Goal: Information Seeking & Learning: Learn about a topic

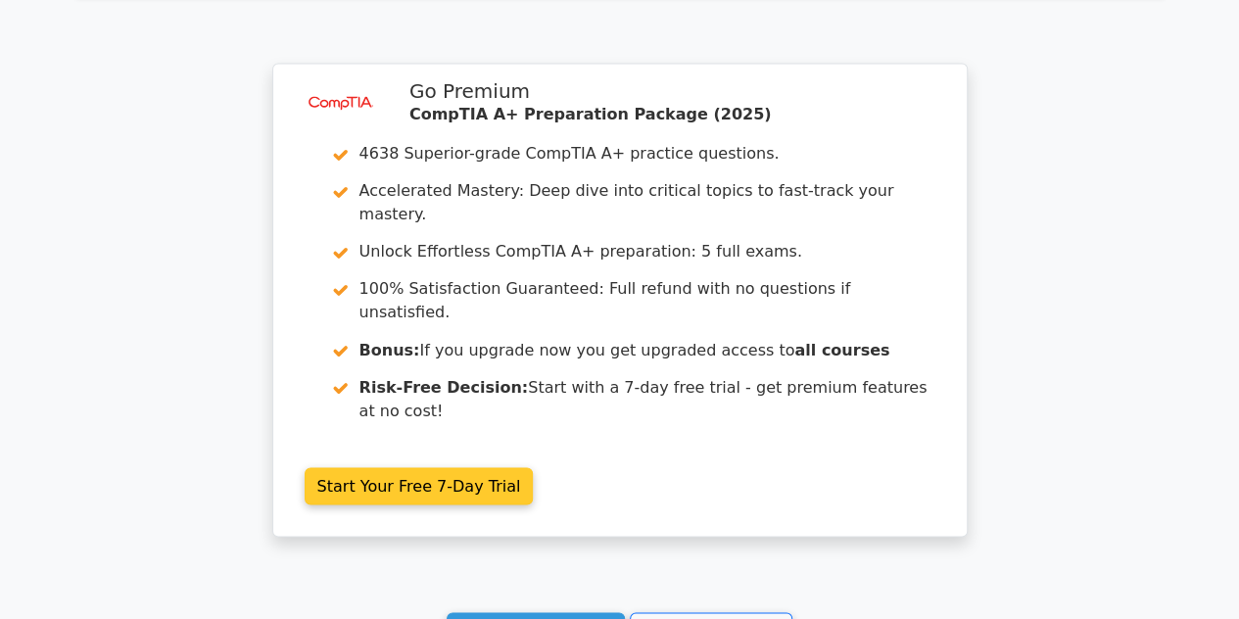
scroll to position [1567, 0]
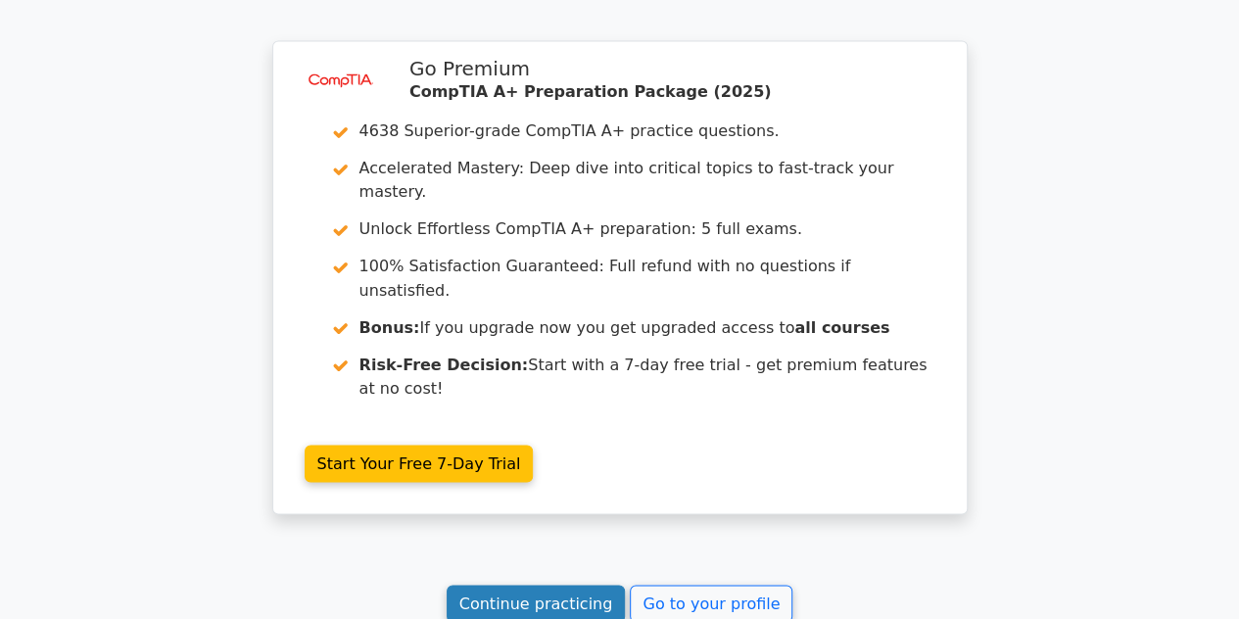
click at [549, 585] on link "Continue practicing" at bounding box center [536, 603] width 179 height 37
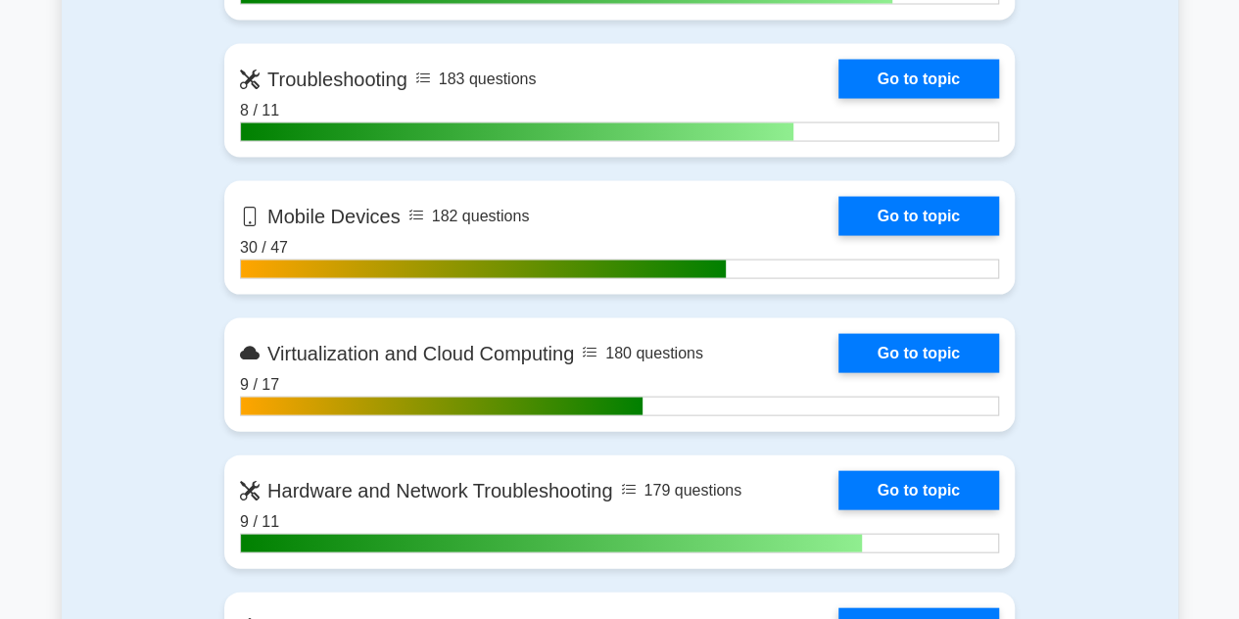
scroll to position [1861, 0]
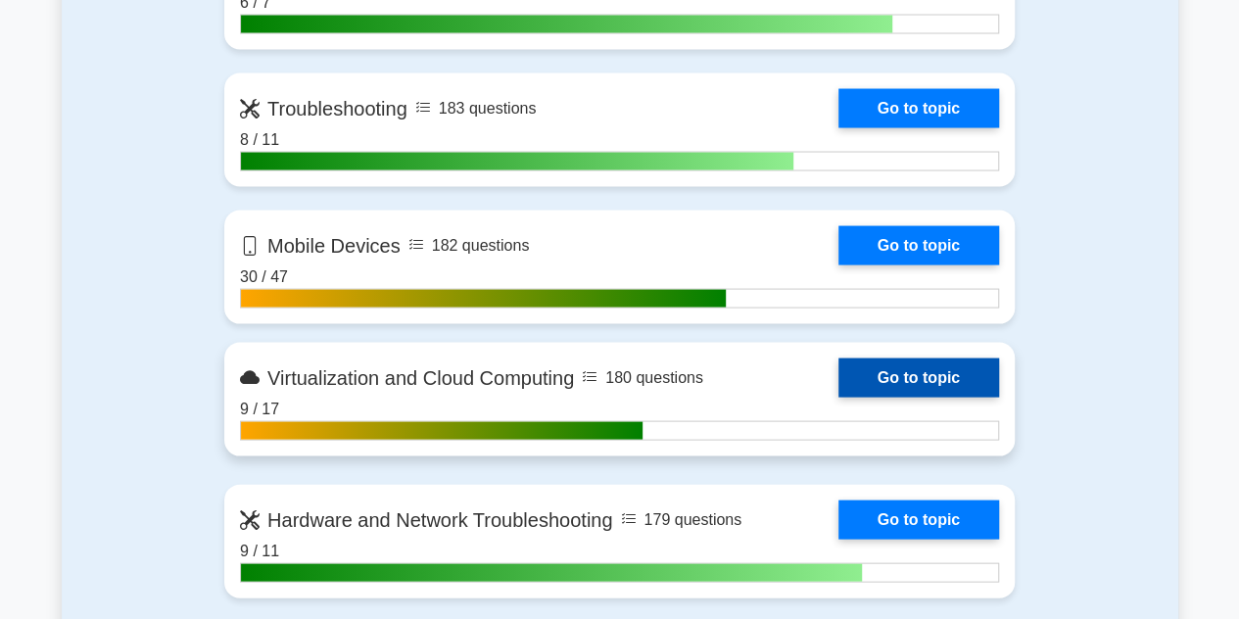
click at [936, 365] on link "Go to topic" at bounding box center [919, 378] width 161 height 39
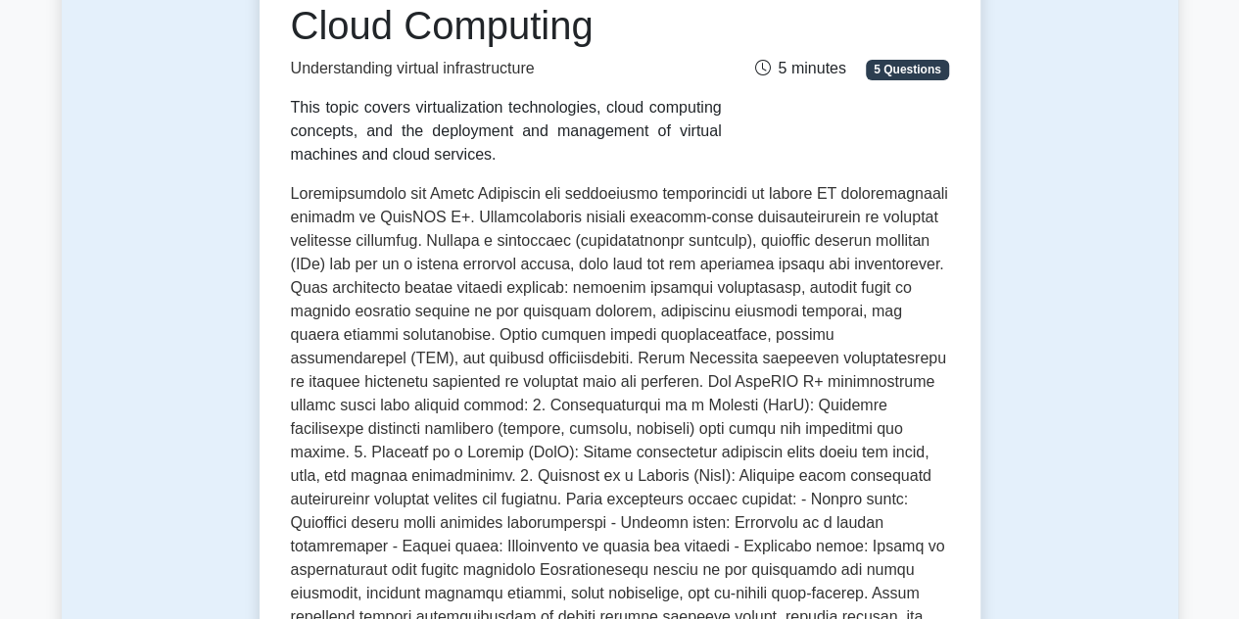
scroll to position [98, 0]
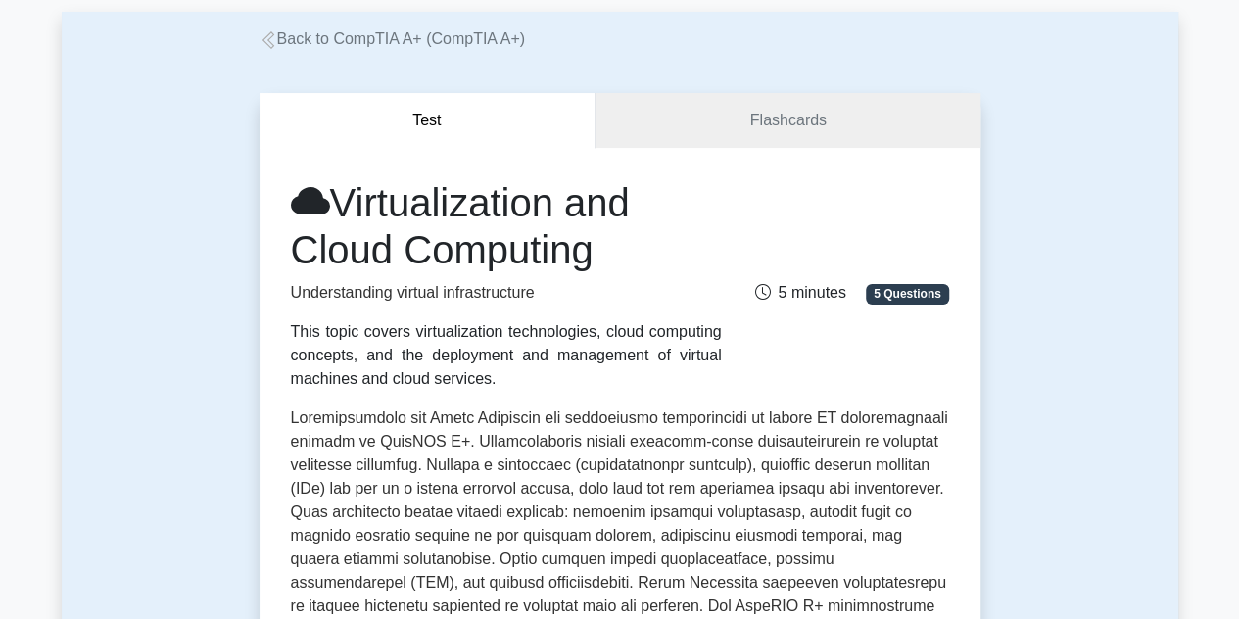
click at [905, 294] on span "5 Questions" at bounding box center [907, 294] width 82 height 20
click at [748, 131] on link "Flashcards" at bounding box center [788, 121] width 384 height 56
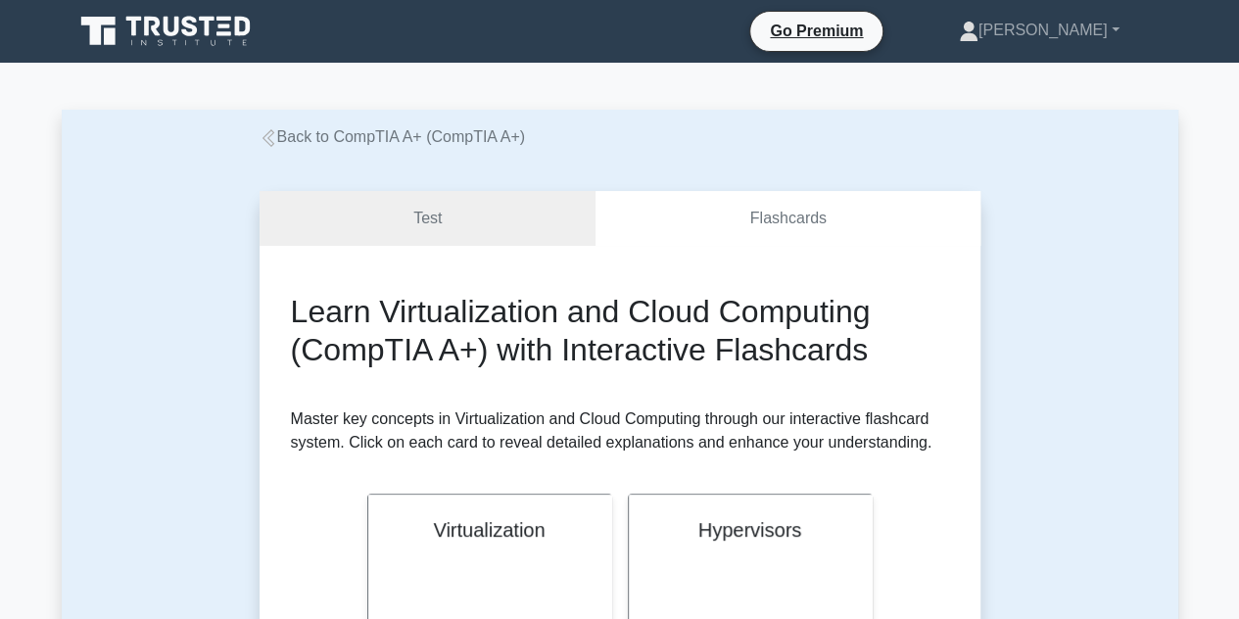
scroll to position [294, 0]
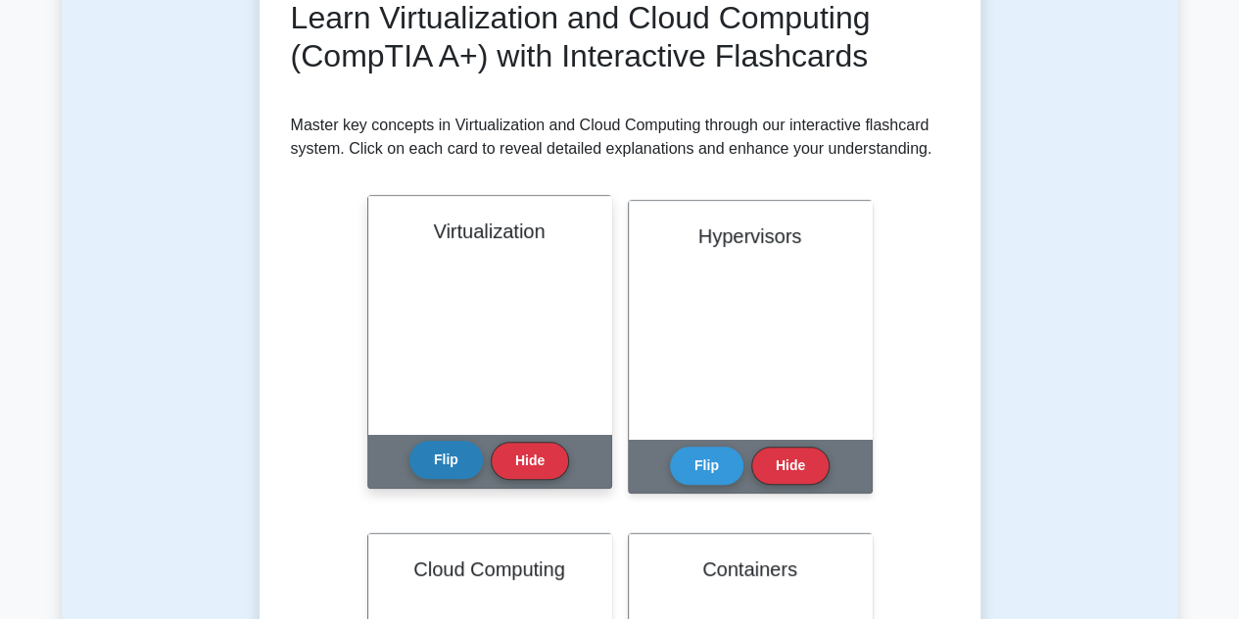
click at [444, 448] on button "Flip" at bounding box center [446, 460] width 73 height 38
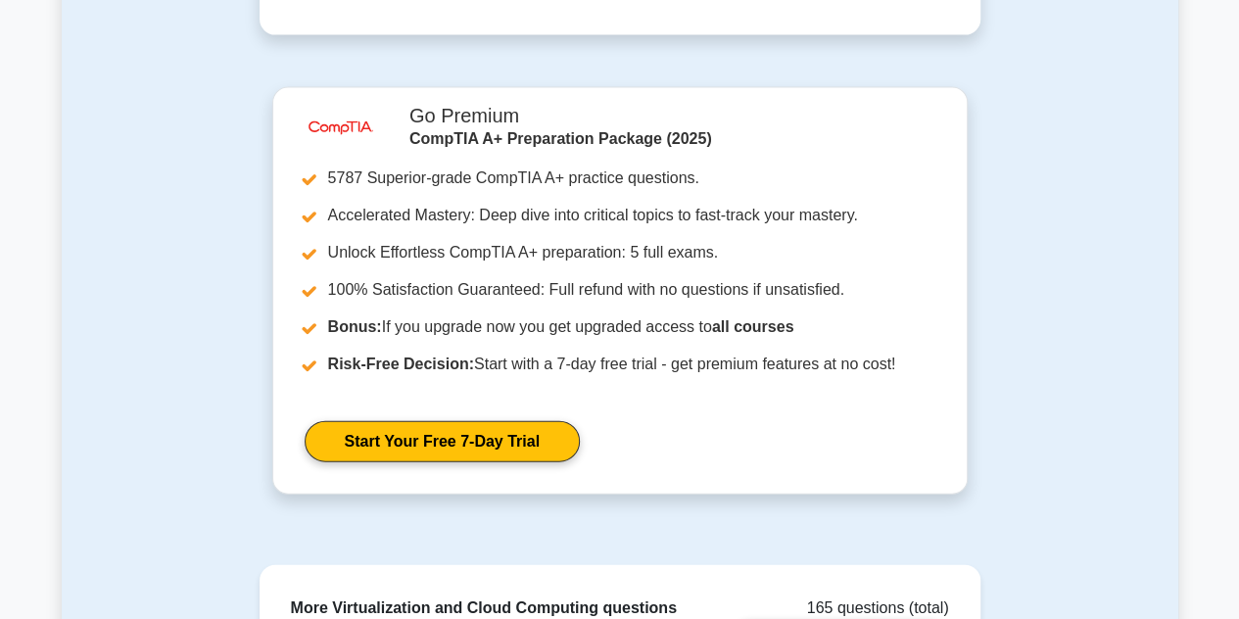
scroll to position [2561, 0]
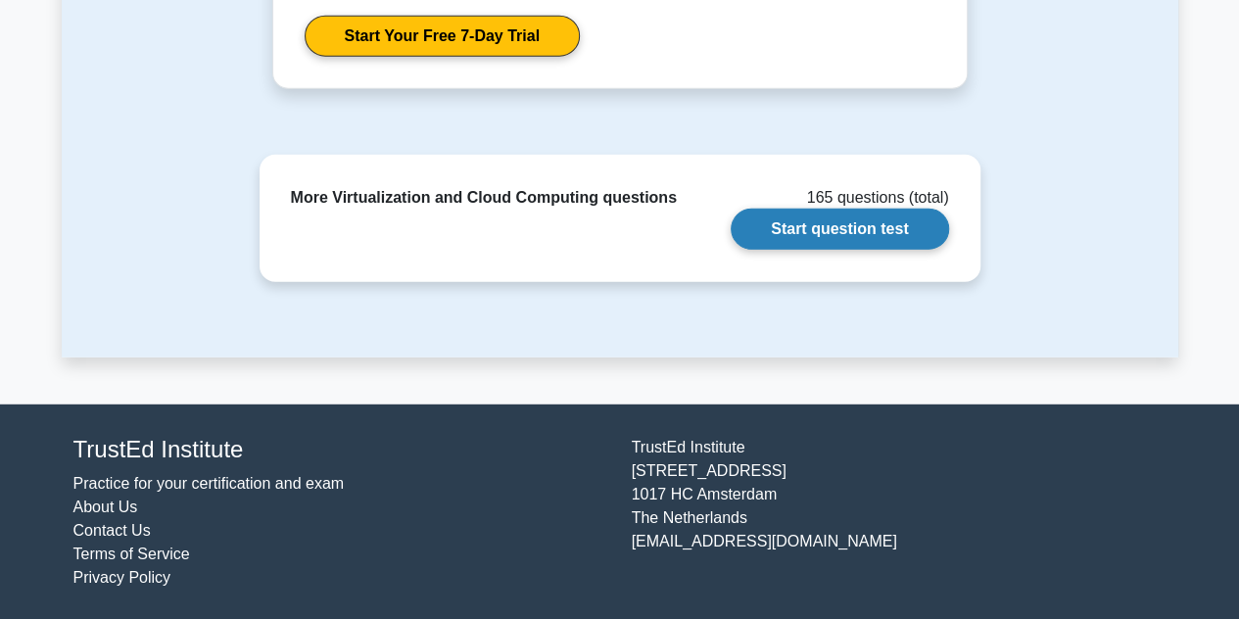
click at [858, 231] on link "Start question test" at bounding box center [839, 229] width 217 height 41
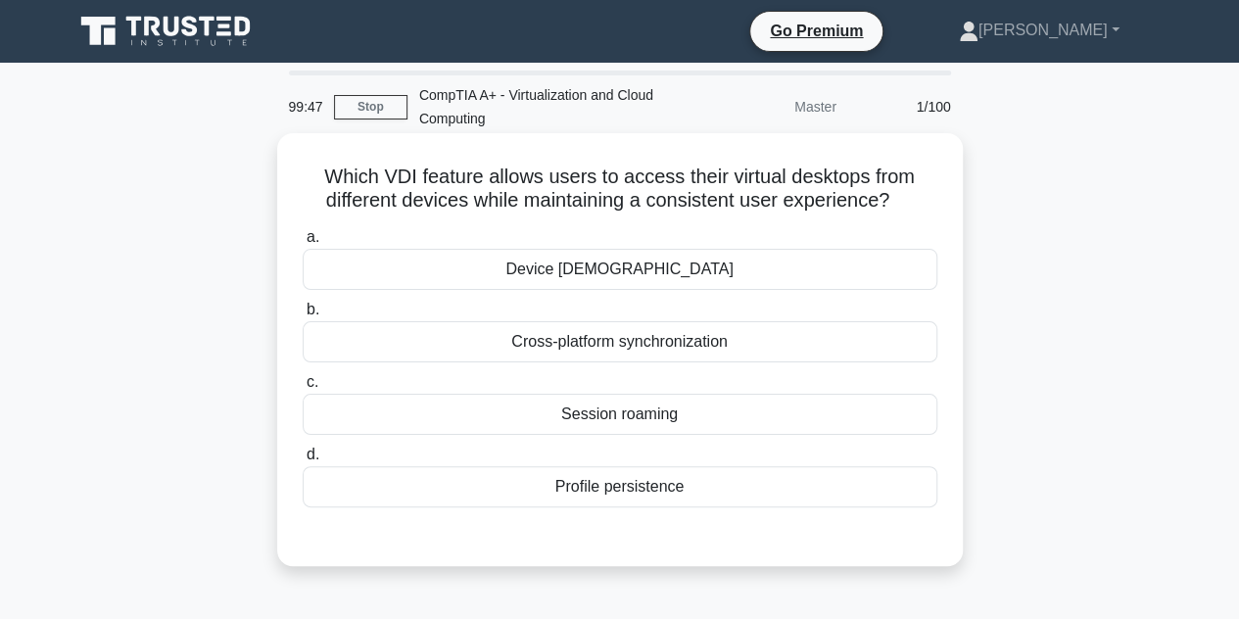
click at [623, 491] on div "Profile persistence" at bounding box center [620, 486] width 635 height 41
click at [303, 461] on input "d. Profile persistence" at bounding box center [303, 455] width 0 height 13
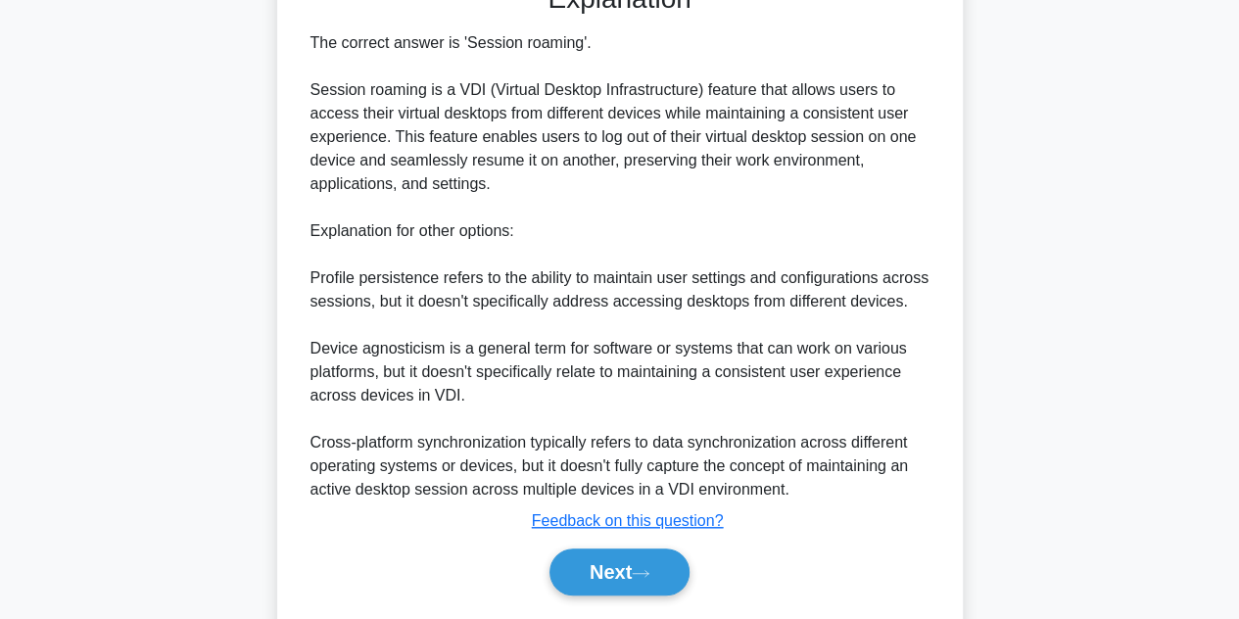
scroll to position [612, 0]
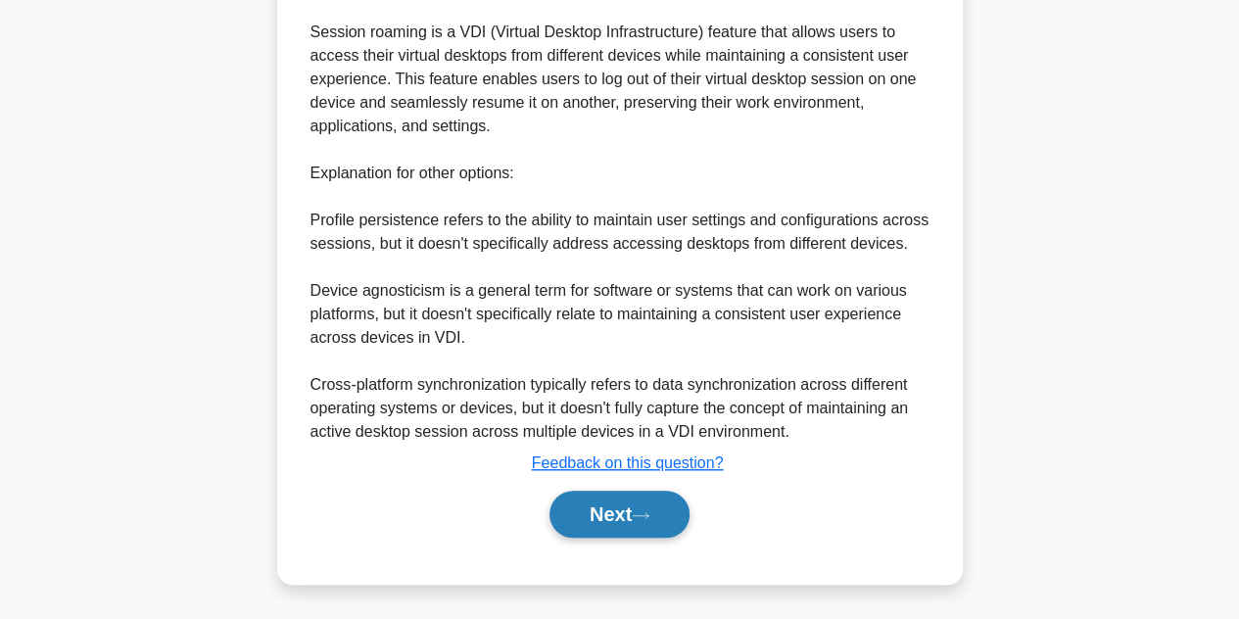
click at [621, 497] on button "Next" at bounding box center [620, 514] width 140 height 47
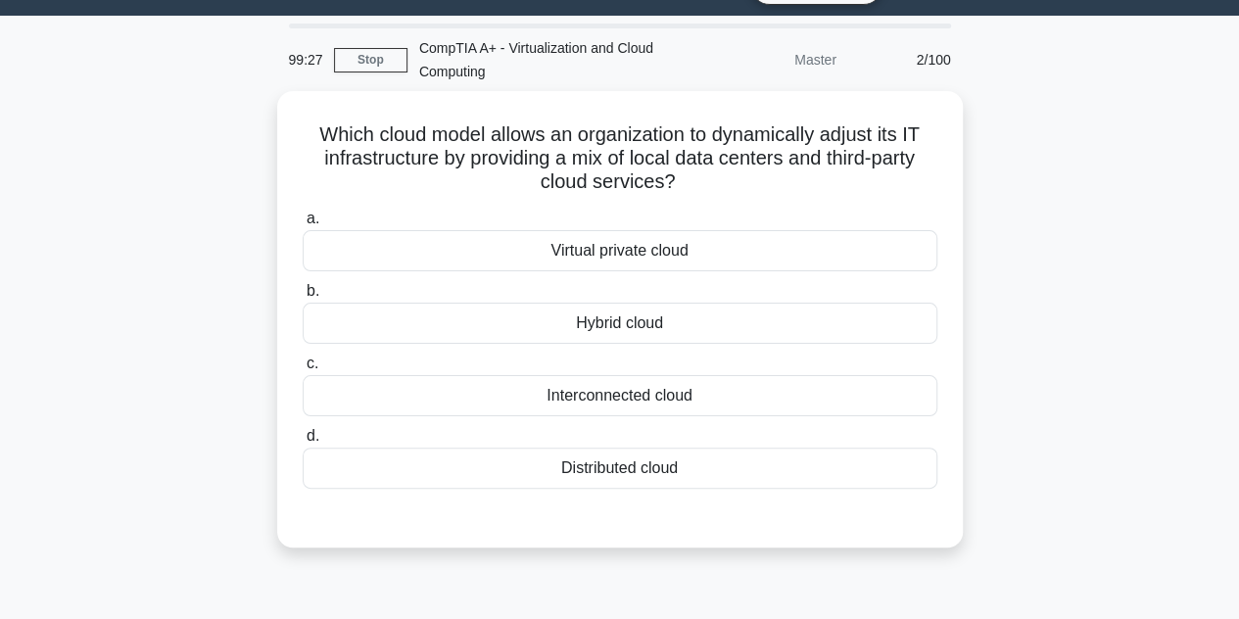
scroll to position [0, 0]
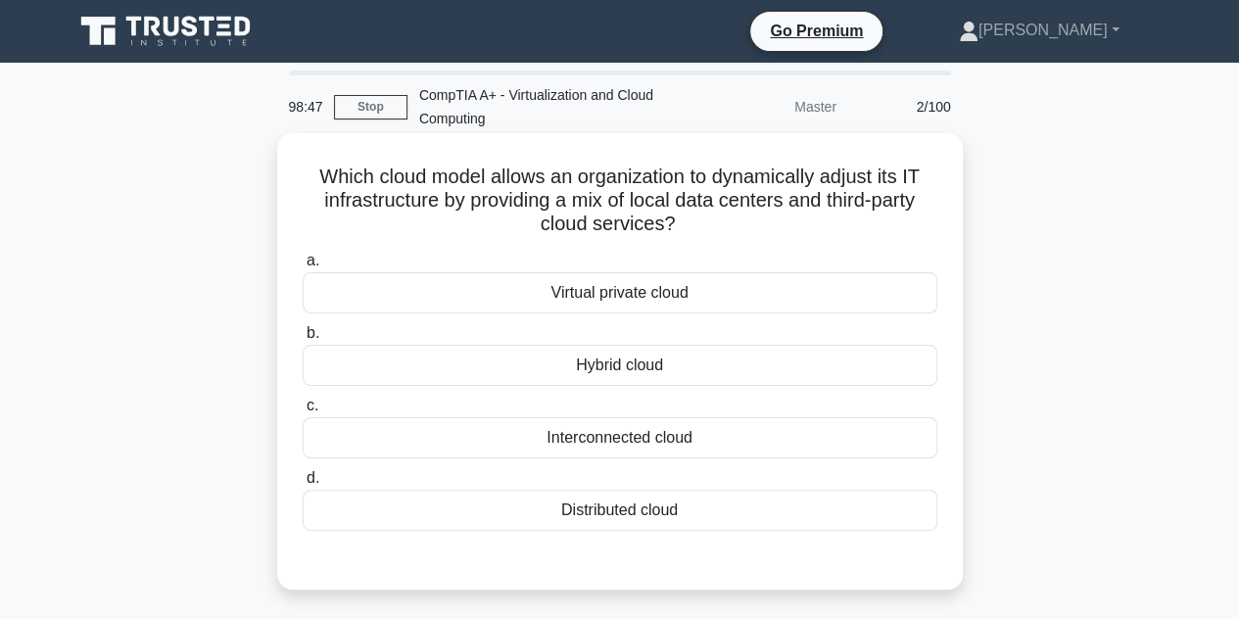
click at [635, 293] on div "Virtual private cloud" at bounding box center [620, 292] width 635 height 41
click at [303, 267] on input "a. Virtual private cloud" at bounding box center [303, 261] width 0 height 13
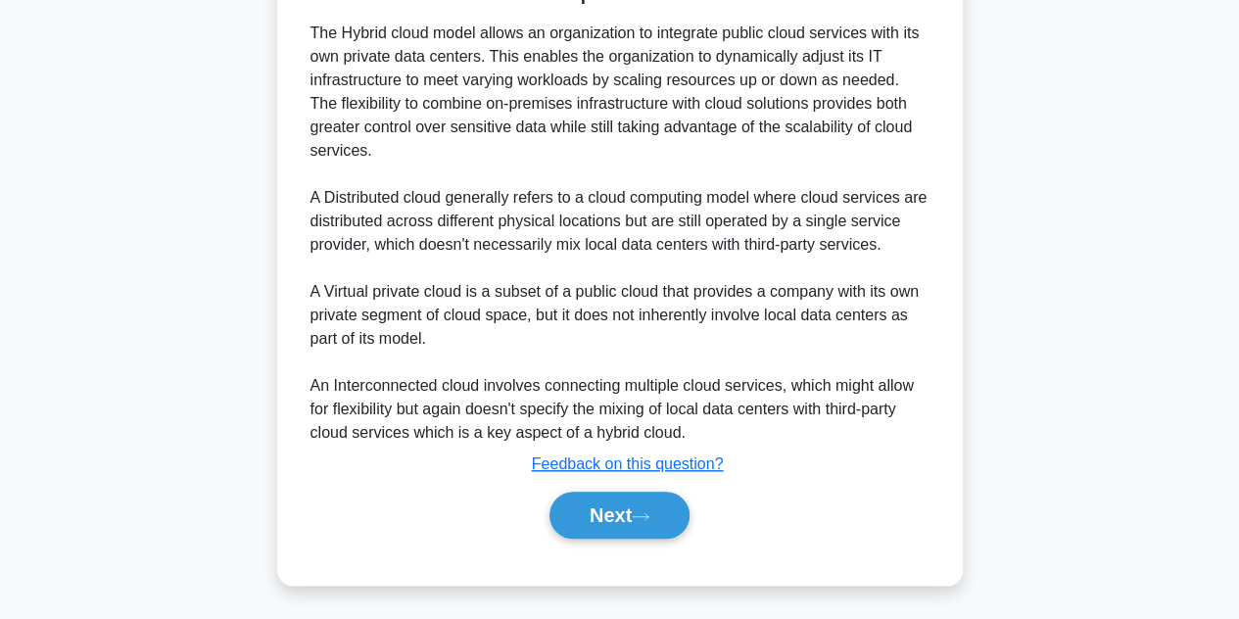
scroll to position [589, 0]
click at [658, 518] on button "Next" at bounding box center [620, 514] width 140 height 47
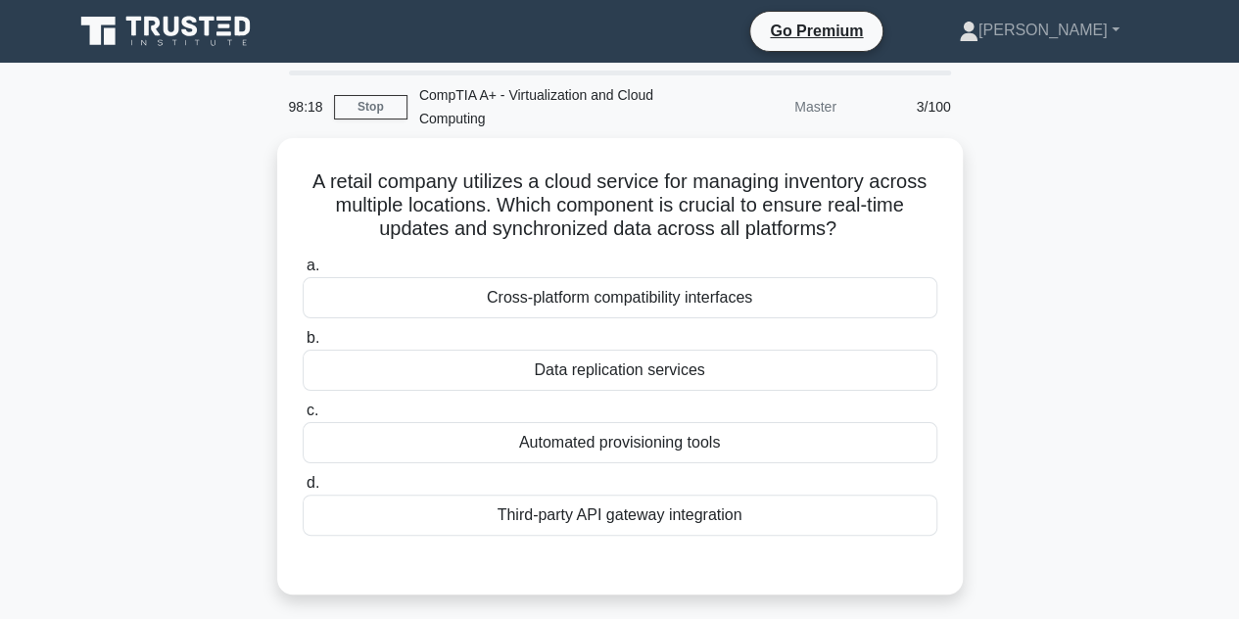
scroll to position [98, 0]
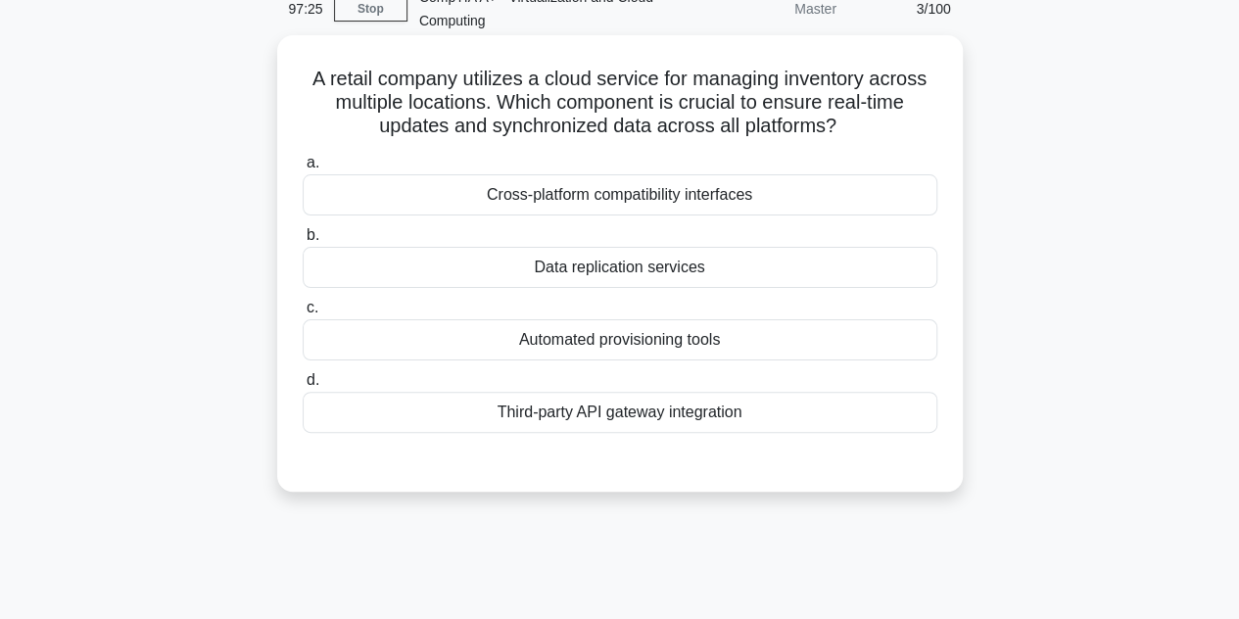
click at [694, 411] on div "Third-party API gateway integration" at bounding box center [620, 412] width 635 height 41
click at [303, 387] on input "d. Third-party API gateway integration" at bounding box center [303, 380] width 0 height 13
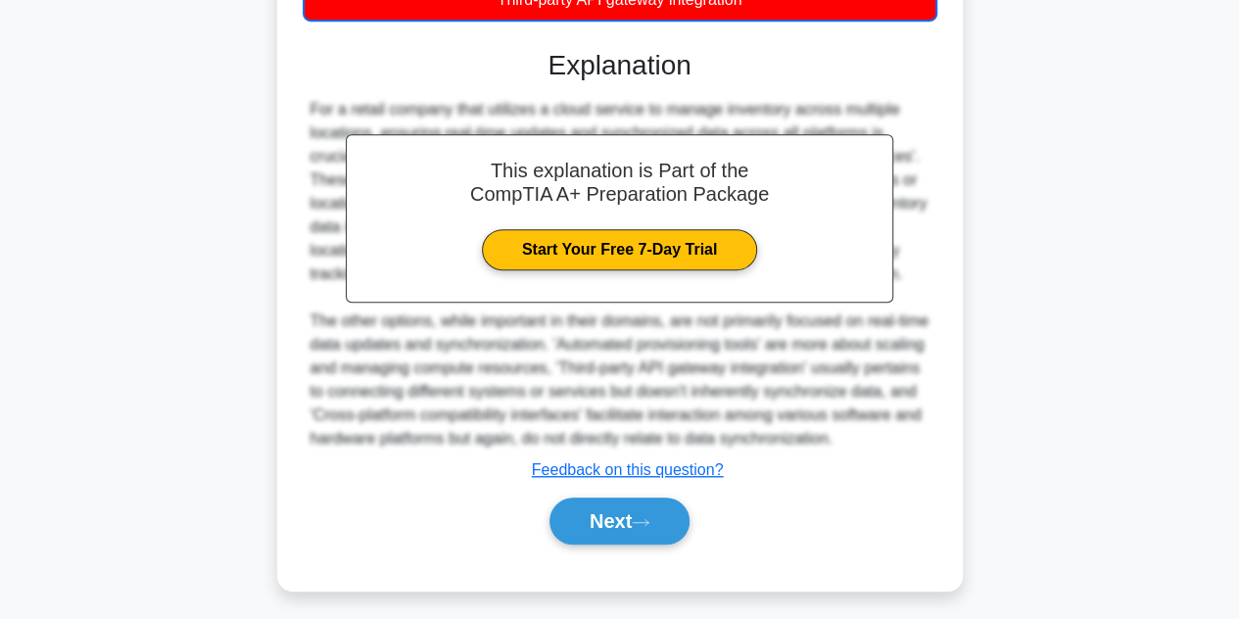
scroll to position [542, 0]
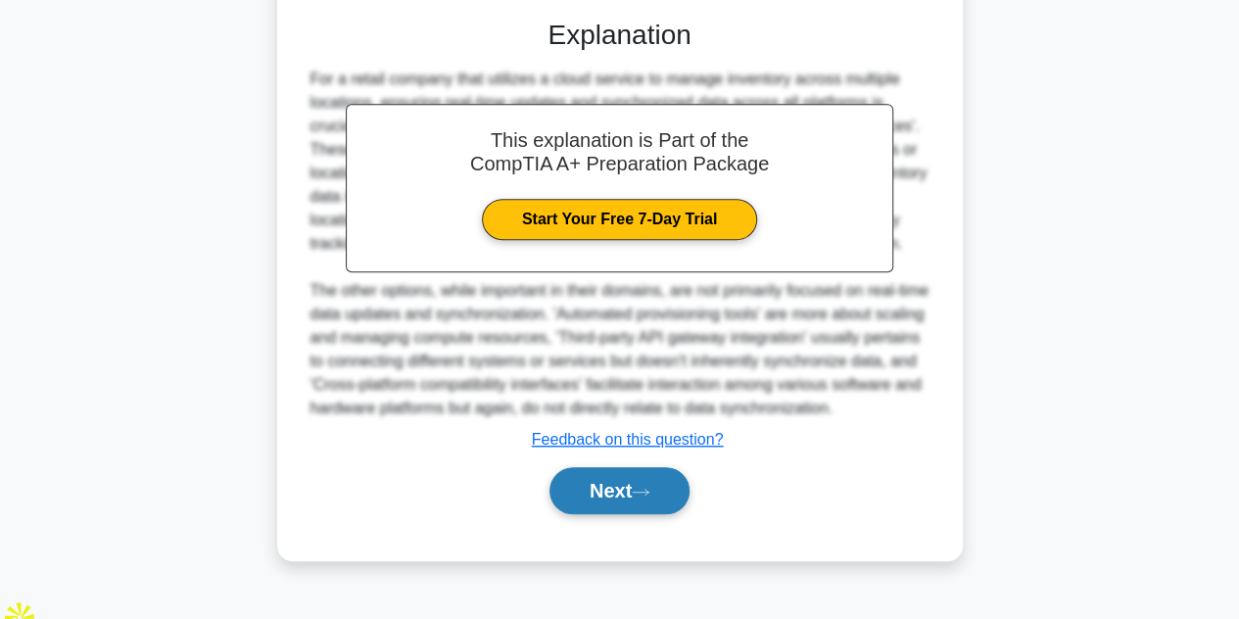
click at [645, 507] on button "Next" at bounding box center [620, 490] width 140 height 47
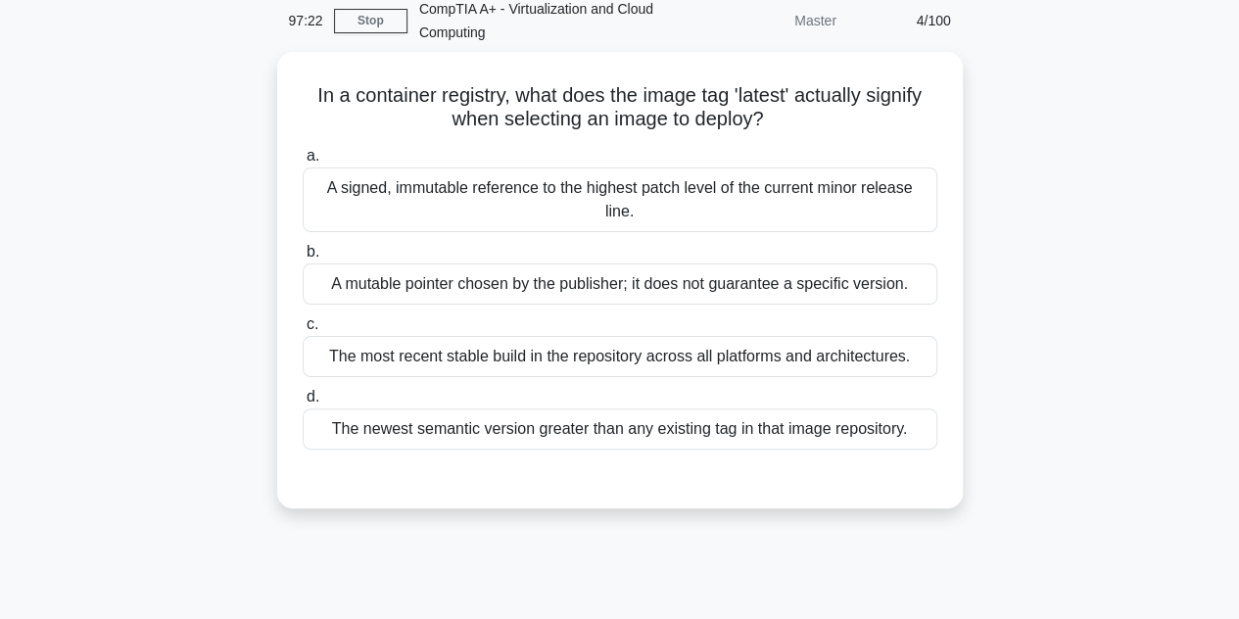
scroll to position [47, 0]
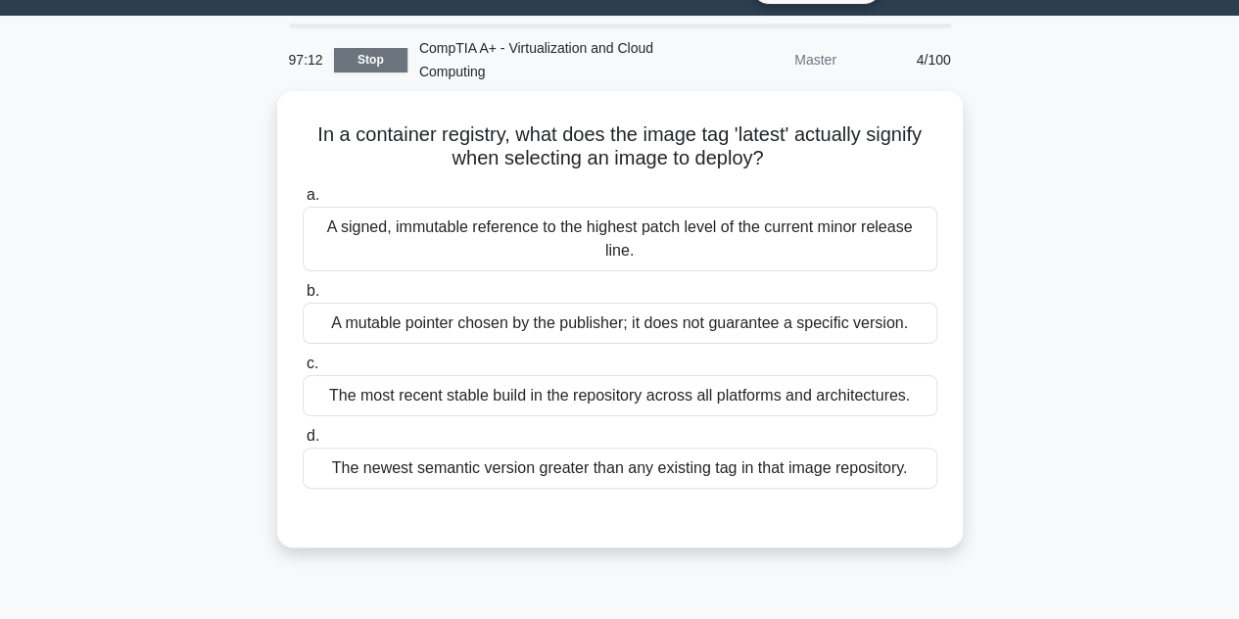
click at [349, 60] on link "Stop" at bounding box center [370, 60] width 73 height 24
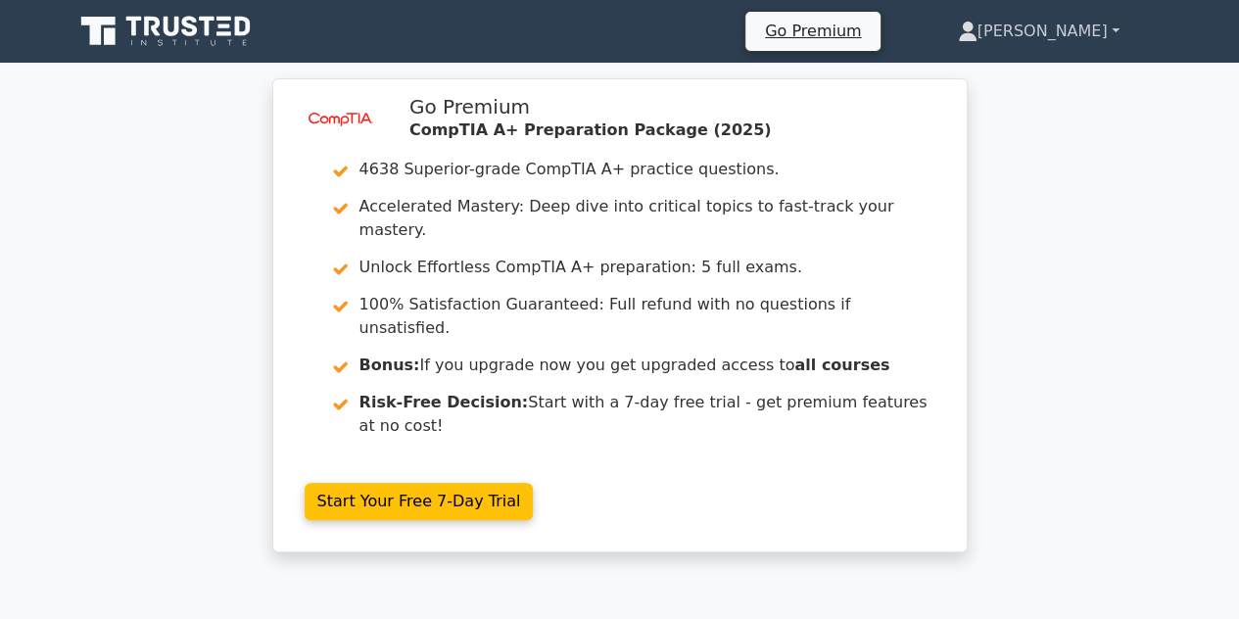
click at [1063, 32] on link "[PERSON_NAME]" at bounding box center [1039, 31] width 256 height 39
click at [973, 258] on div "image/svg+xml Go Premium CompTIA A+ Preparation Package (2025) 4638 Superior-gr…" at bounding box center [620, 327] width 711 height 498
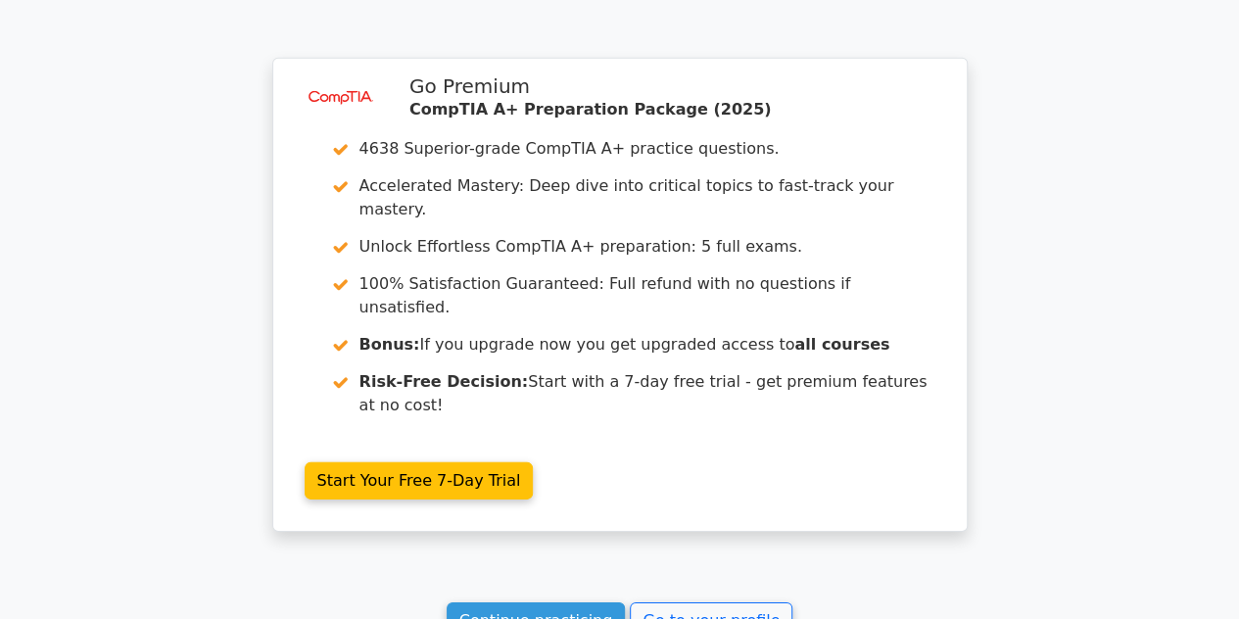
scroll to position [2880, 0]
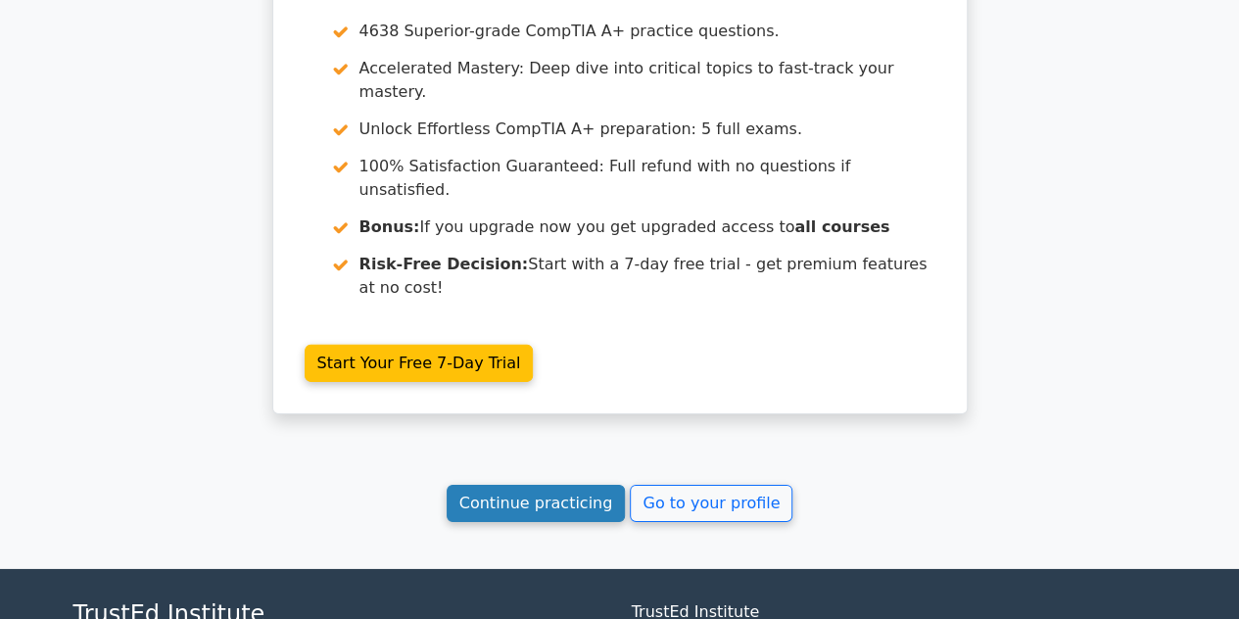
click at [563, 485] on link "Continue practicing" at bounding box center [536, 503] width 179 height 37
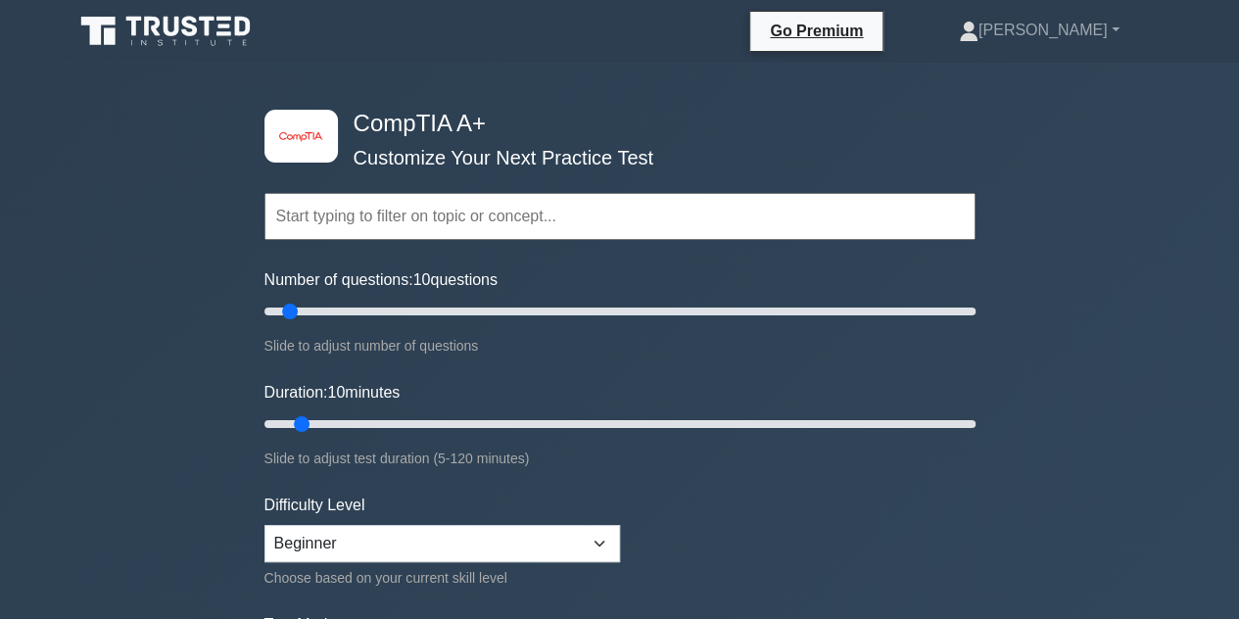
click at [457, 222] on input "text" at bounding box center [620, 216] width 711 height 47
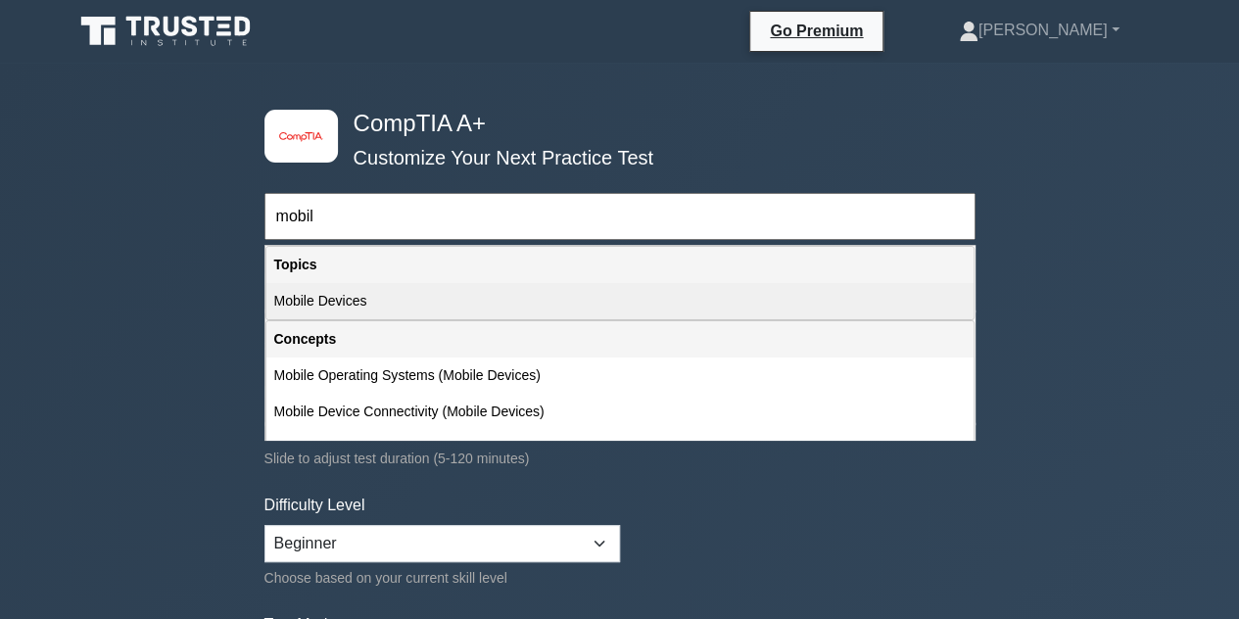
click at [395, 298] on div "Mobile Devices" at bounding box center [619, 301] width 707 height 36
type input "Mobile Devices"
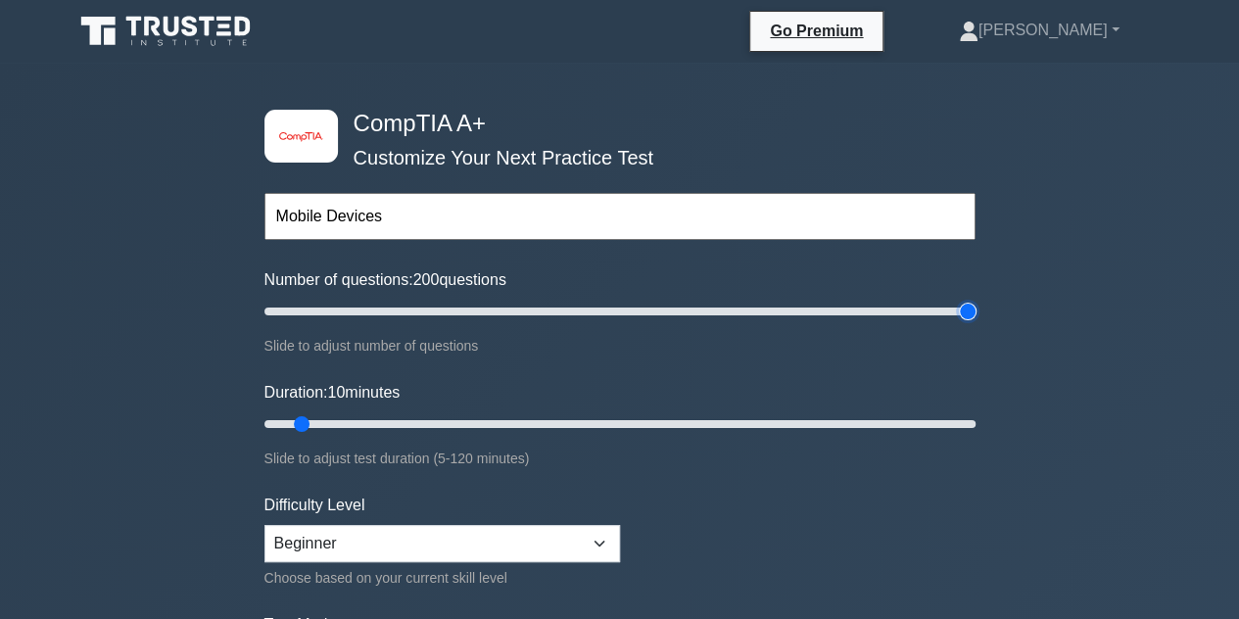
drag, startPoint x: 292, startPoint y: 303, endPoint x: 1065, endPoint y: 316, distance: 773.1
type input "200"
click at [976, 316] on input "Number of questions: 200 questions" at bounding box center [620, 312] width 711 height 24
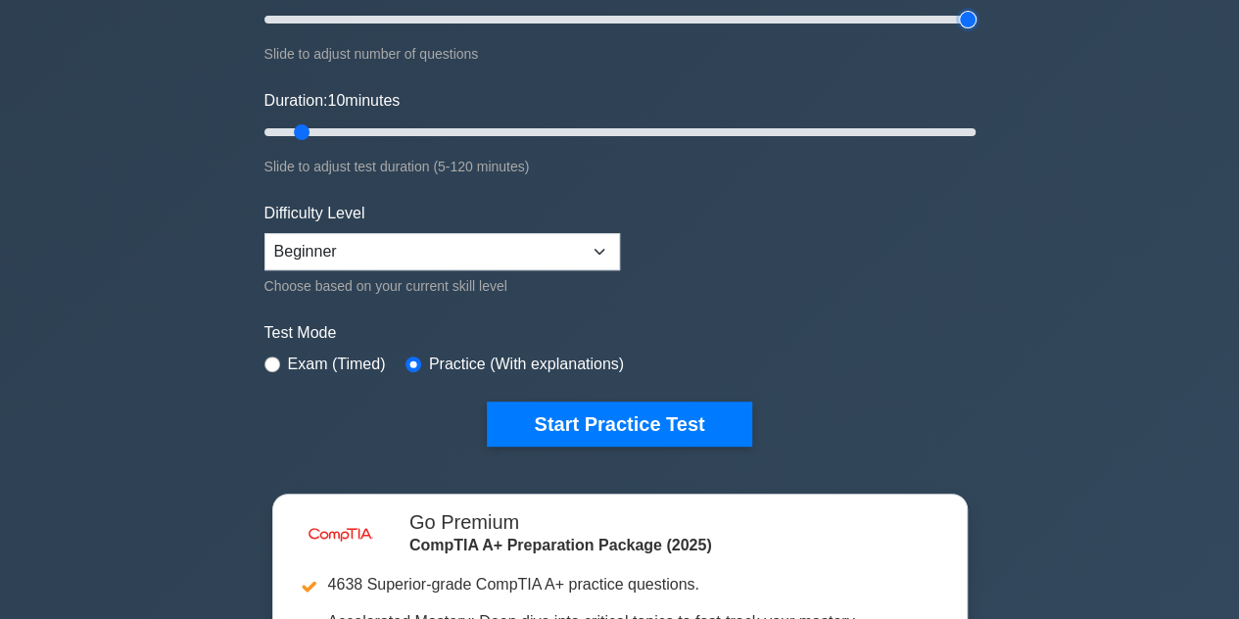
scroll to position [294, 0]
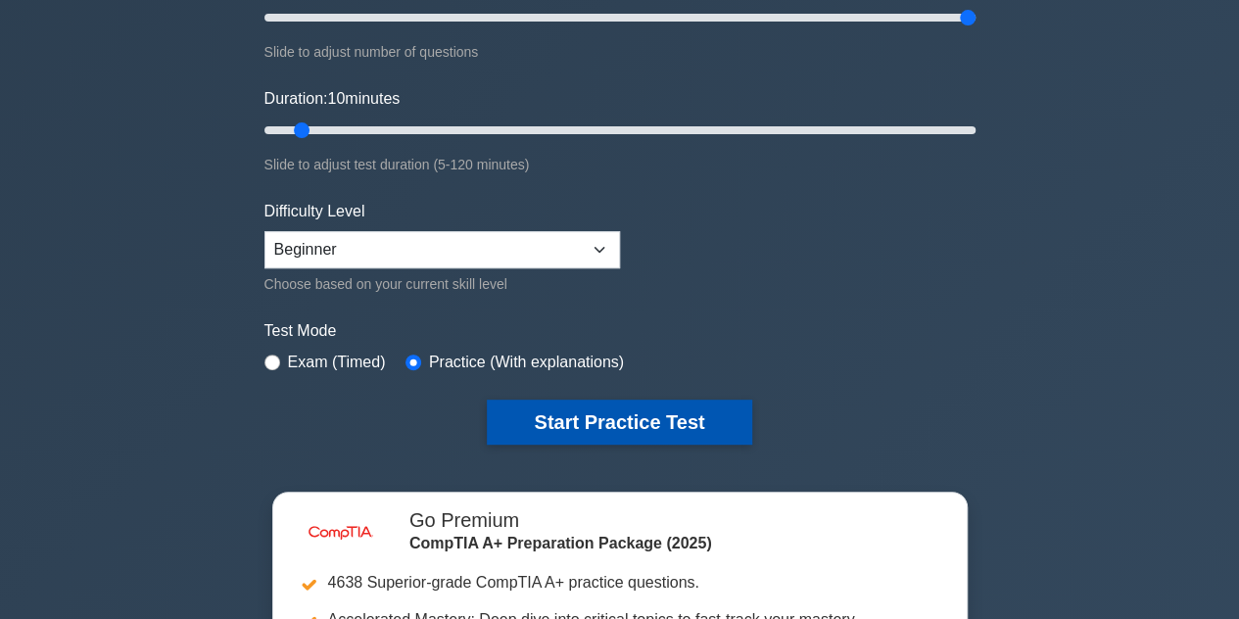
click at [666, 424] on button "Start Practice Test" at bounding box center [619, 422] width 265 height 45
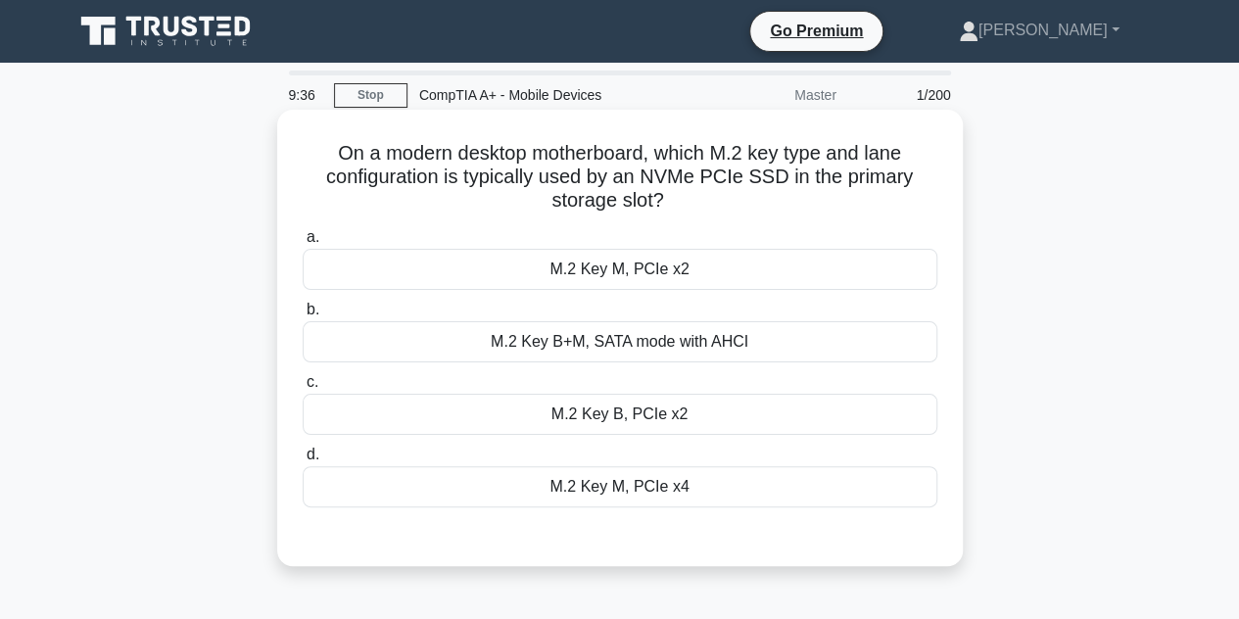
click at [647, 493] on div "M.2 Key M, PCIe x4" at bounding box center [620, 486] width 635 height 41
click at [303, 461] on input "d. M.2 Key M, PCIe x4" at bounding box center [303, 455] width 0 height 13
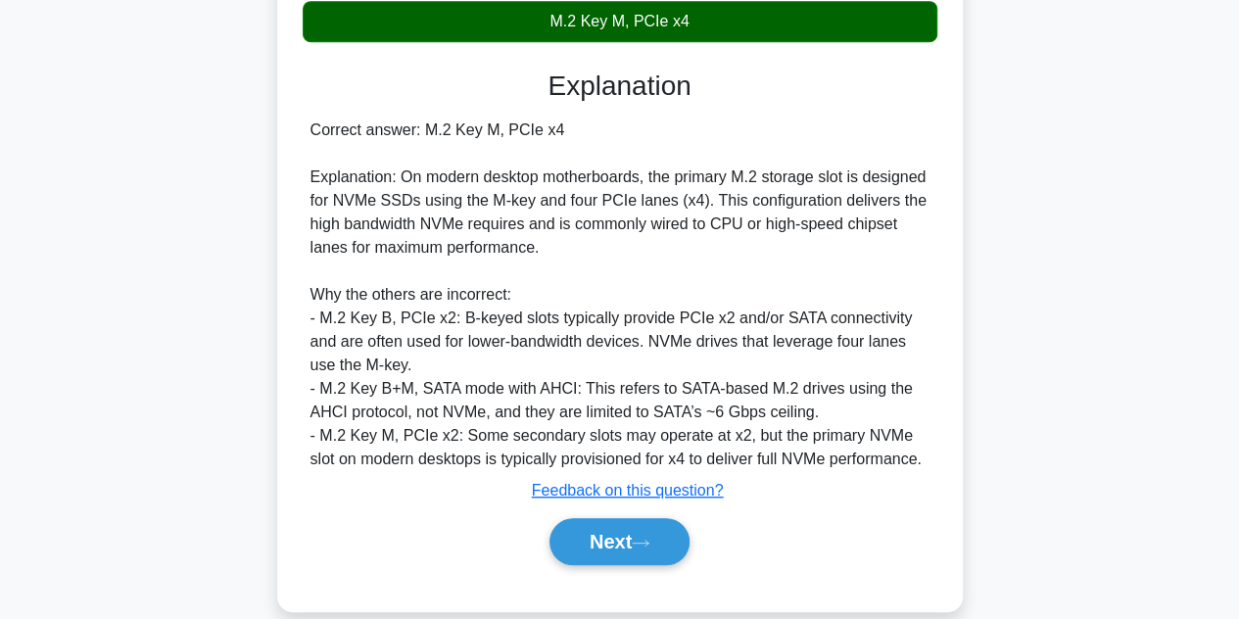
scroll to position [490, 0]
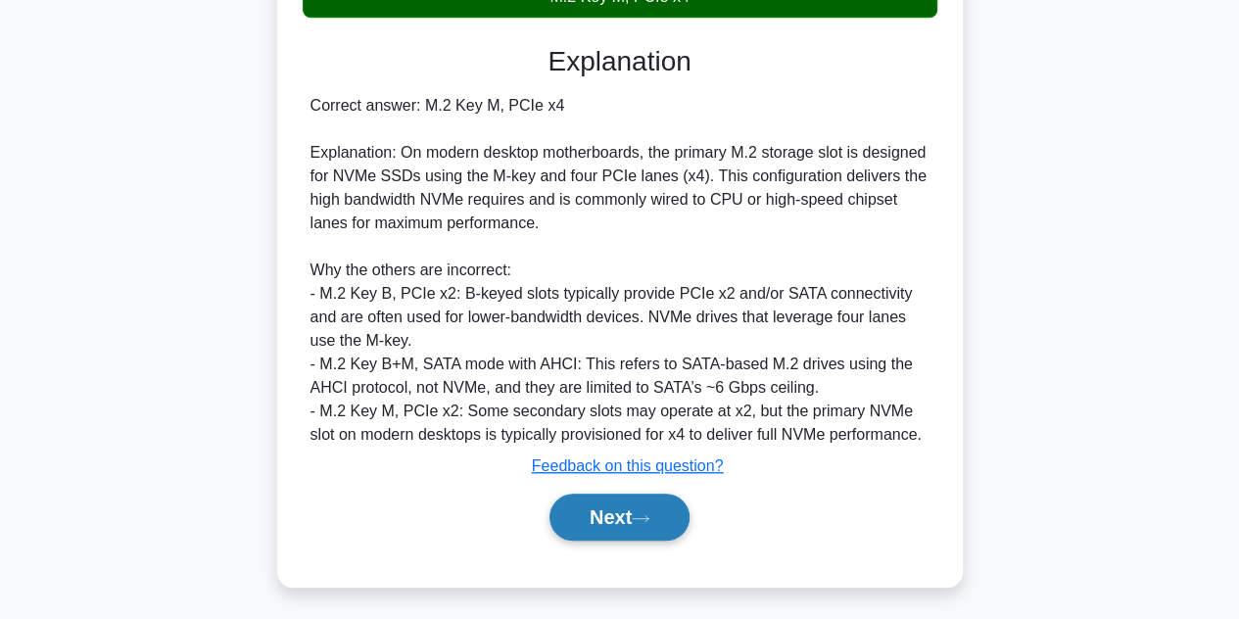
click at [661, 505] on button "Next" at bounding box center [620, 517] width 140 height 47
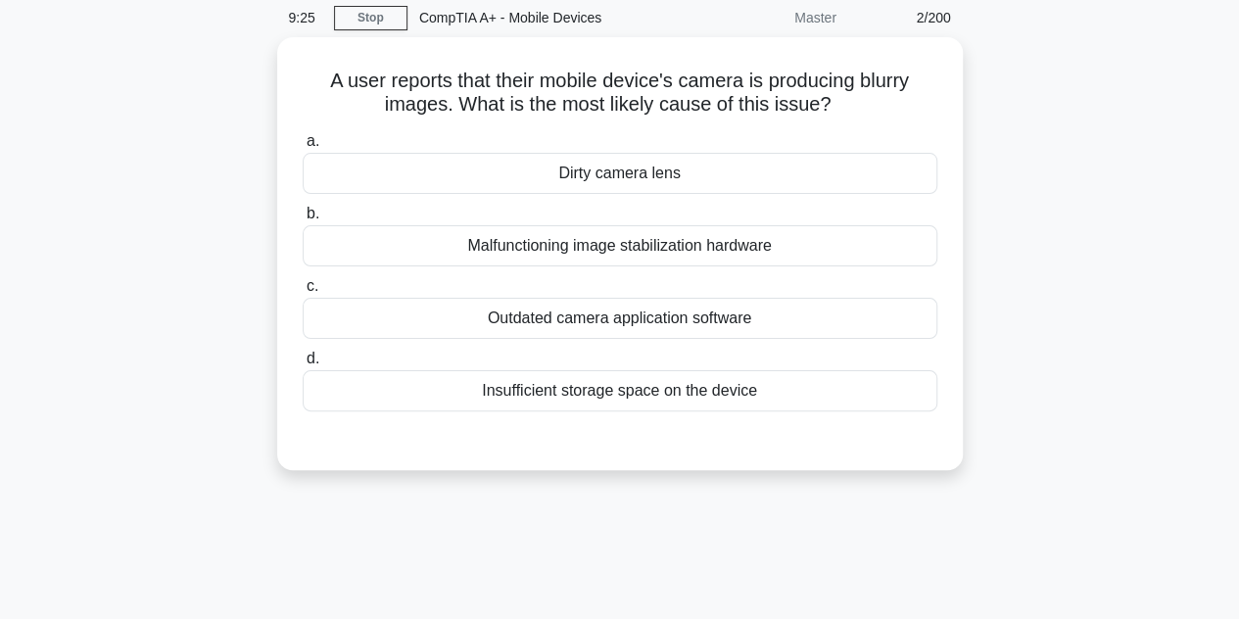
scroll to position [47, 0]
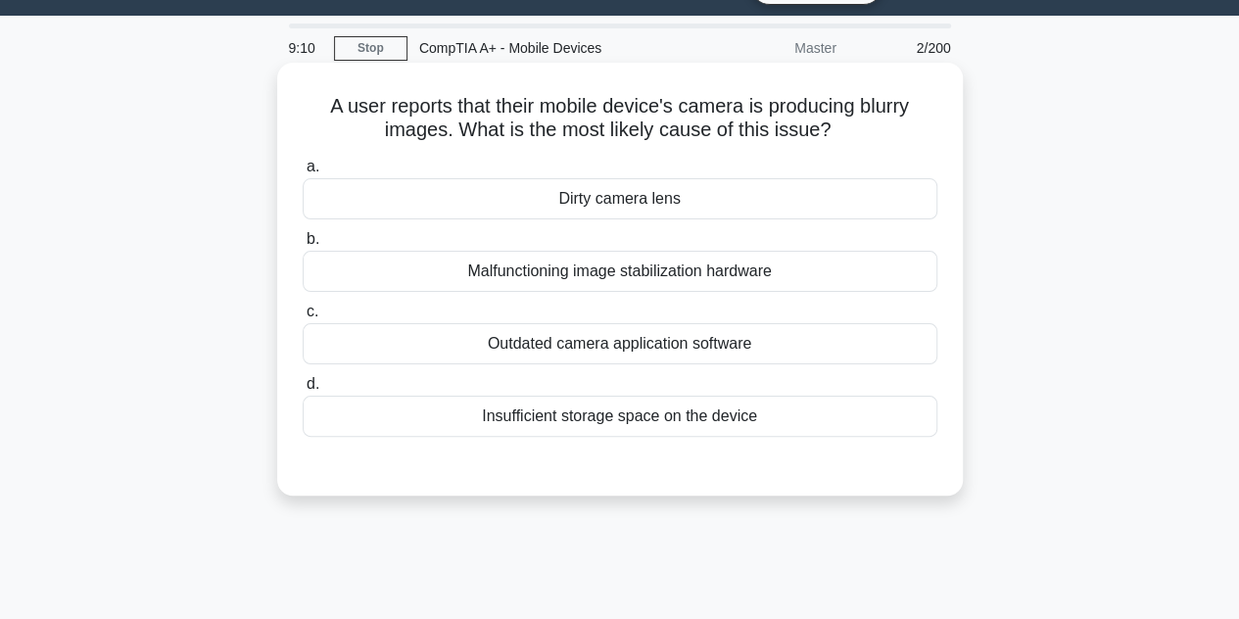
click at [649, 354] on div "Outdated camera application software" at bounding box center [620, 343] width 635 height 41
click at [303, 318] on input "c. Outdated camera application software" at bounding box center [303, 312] width 0 height 13
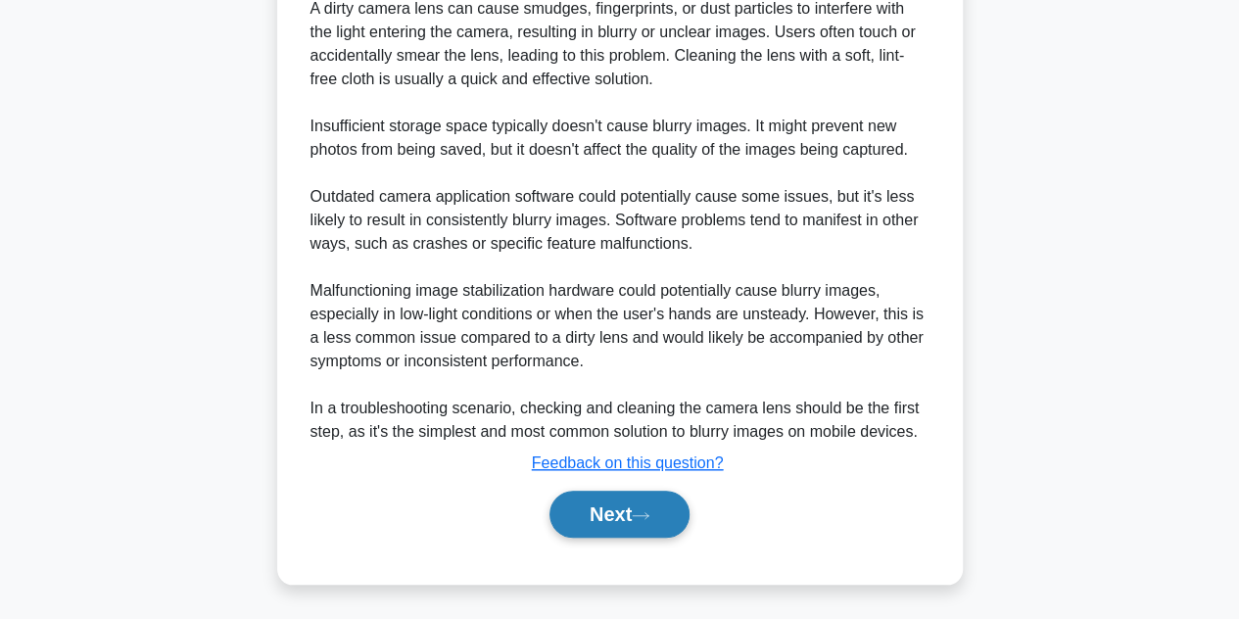
click at [614, 509] on button "Next" at bounding box center [620, 514] width 140 height 47
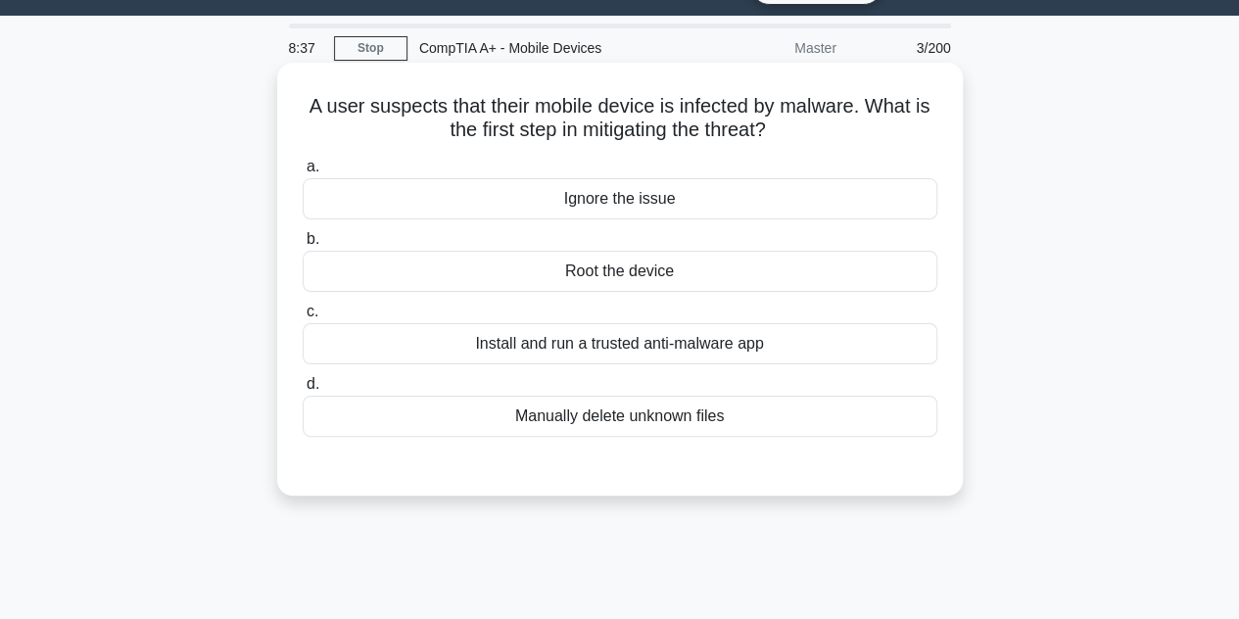
click at [622, 353] on div "Install and run a trusted anti-malware app" at bounding box center [620, 343] width 635 height 41
click at [303, 318] on input "c. Install and run a trusted anti-malware app" at bounding box center [303, 312] width 0 height 13
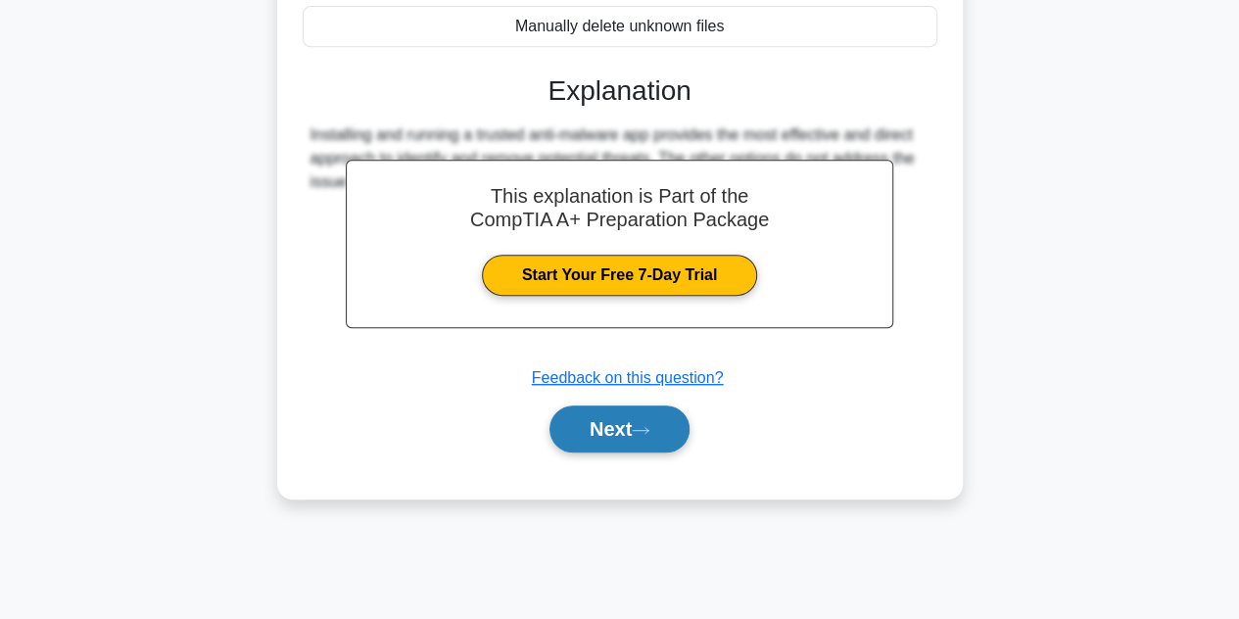
scroll to position [439, 0]
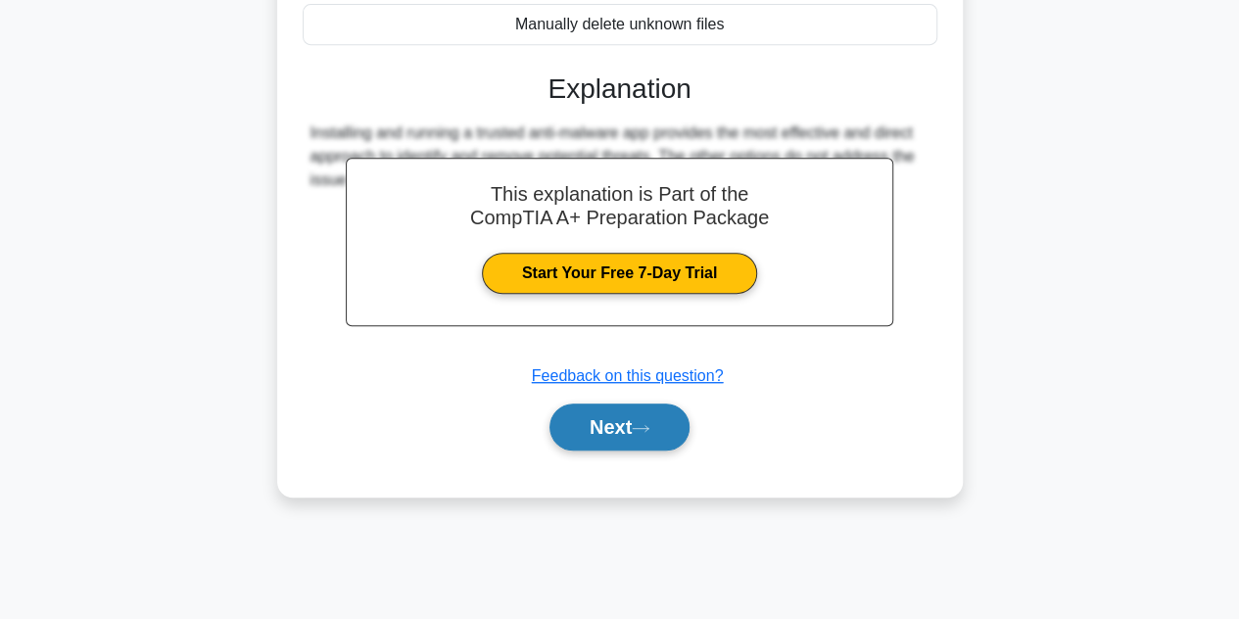
click at [629, 418] on button "Next" at bounding box center [620, 427] width 140 height 47
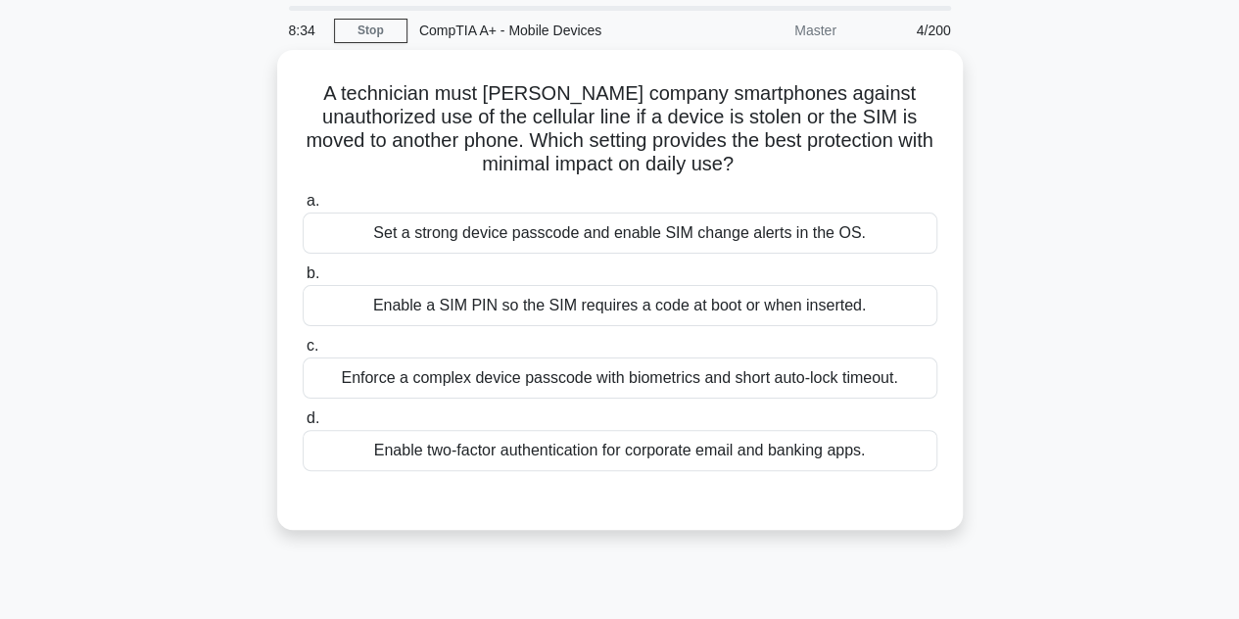
scroll to position [47, 0]
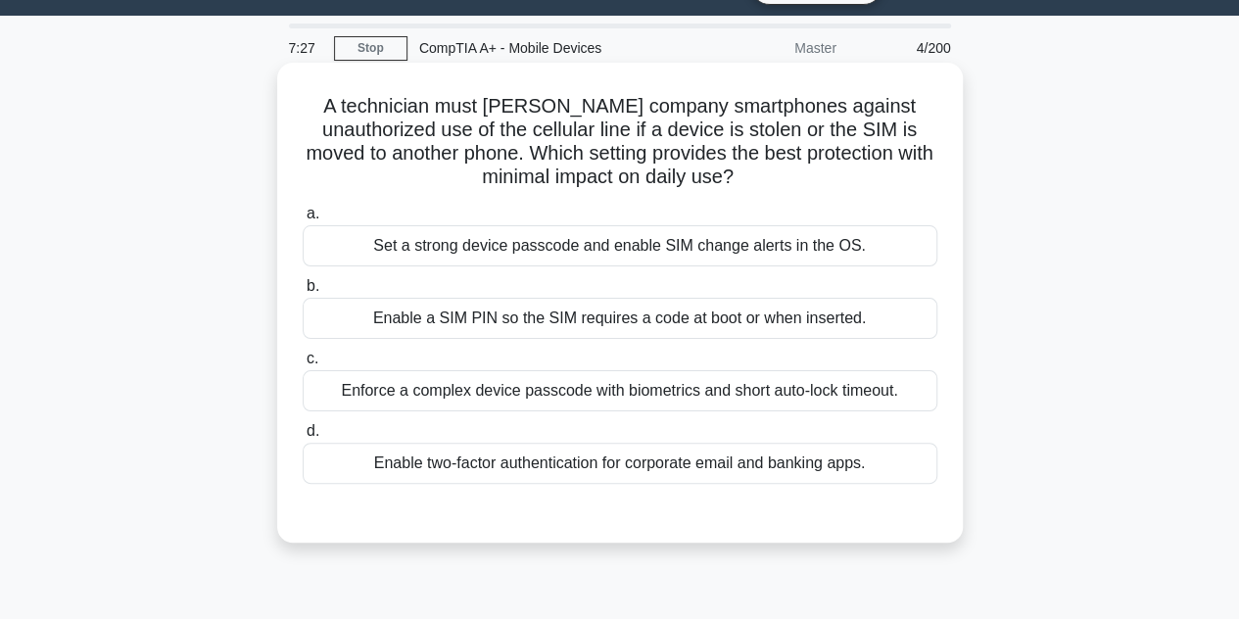
click at [605, 309] on div "Enable a SIM PIN so the SIM requires a code at boot or when inserted." at bounding box center [620, 318] width 635 height 41
click at [303, 293] on input "b. Enable a SIM PIN so the SIM requires a code at boot or when inserted." at bounding box center [303, 286] width 0 height 13
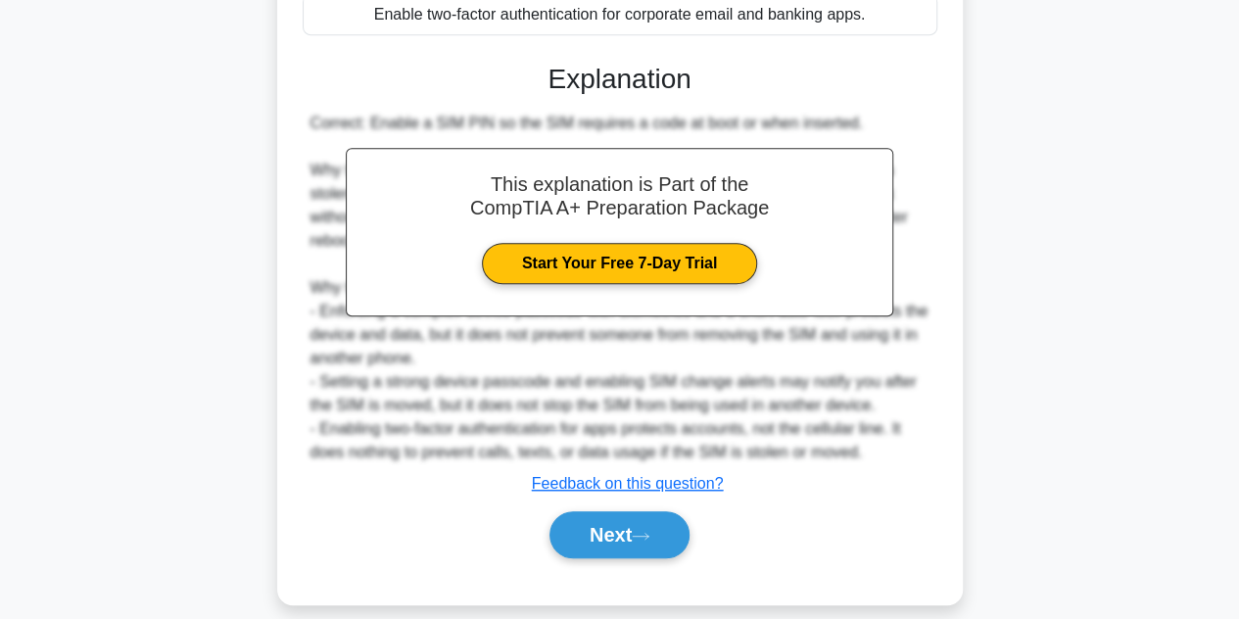
scroll to position [515, 0]
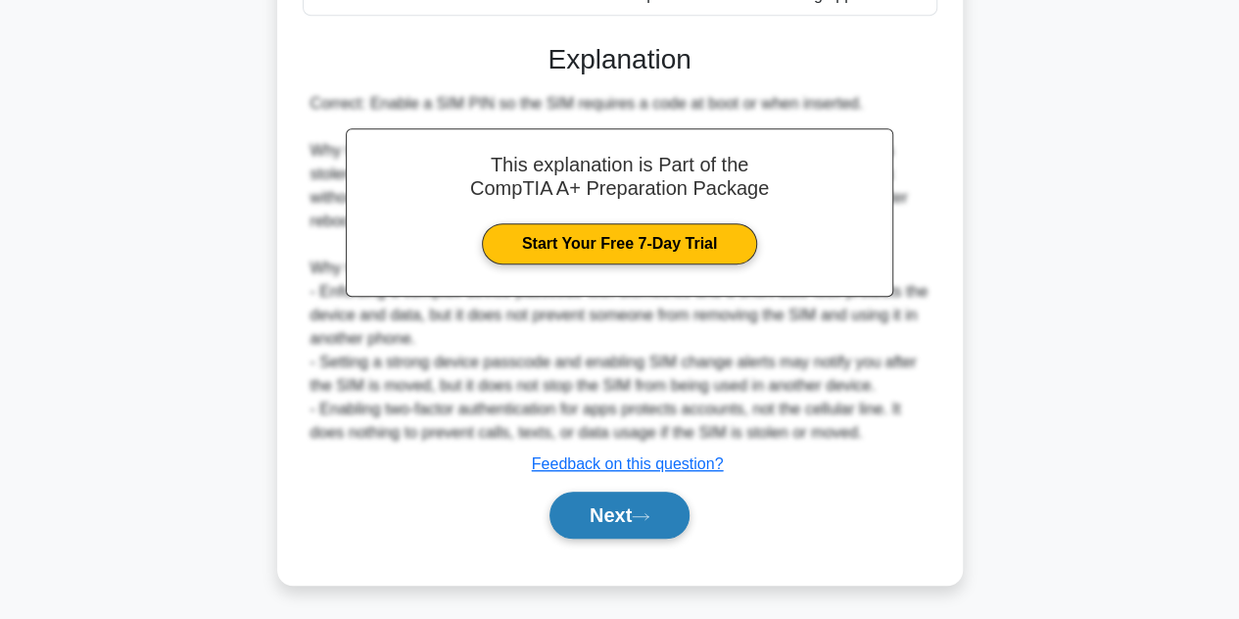
click at [610, 512] on button "Next" at bounding box center [620, 515] width 140 height 47
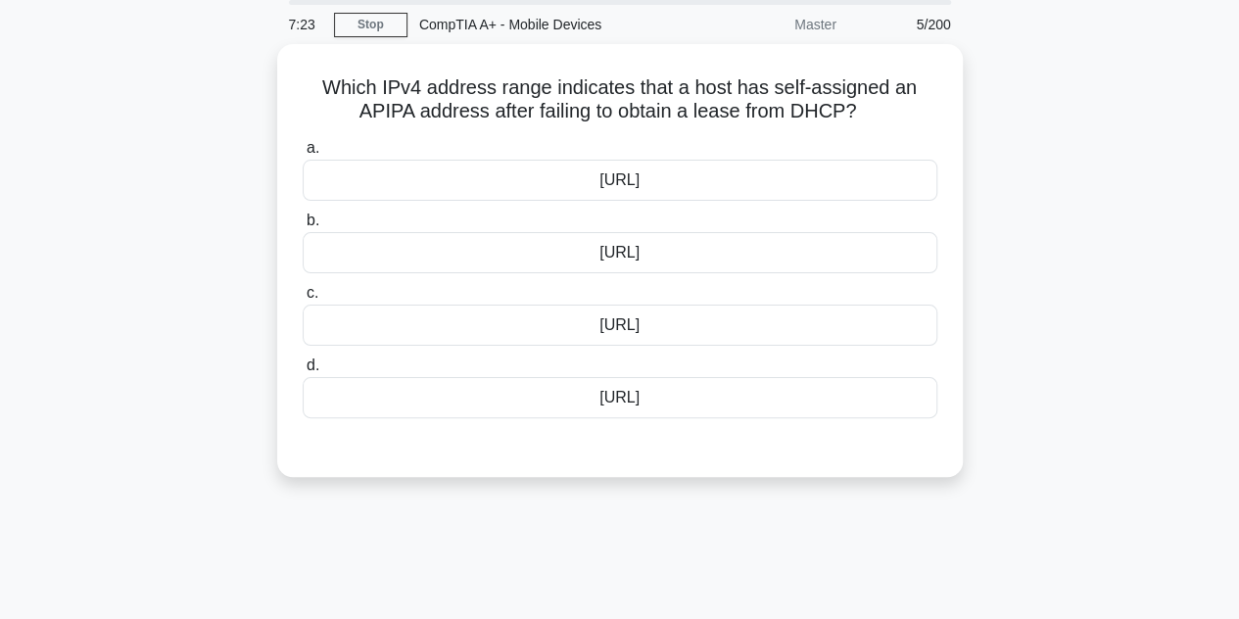
scroll to position [47, 0]
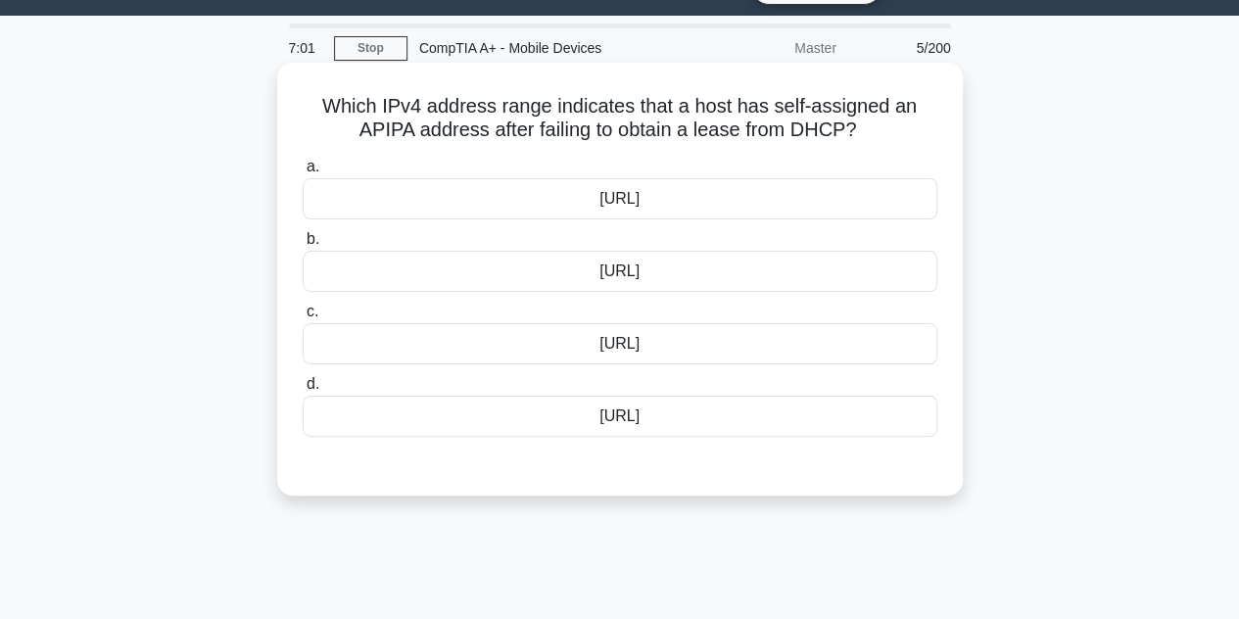
click at [667, 348] on div "169.254.0.0/15" at bounding box center [620, 343] width 635 height 41
click at [303, 318] on input "c. 169.254.0.0/15" at bounding box center [303, 312] width 0 height 13
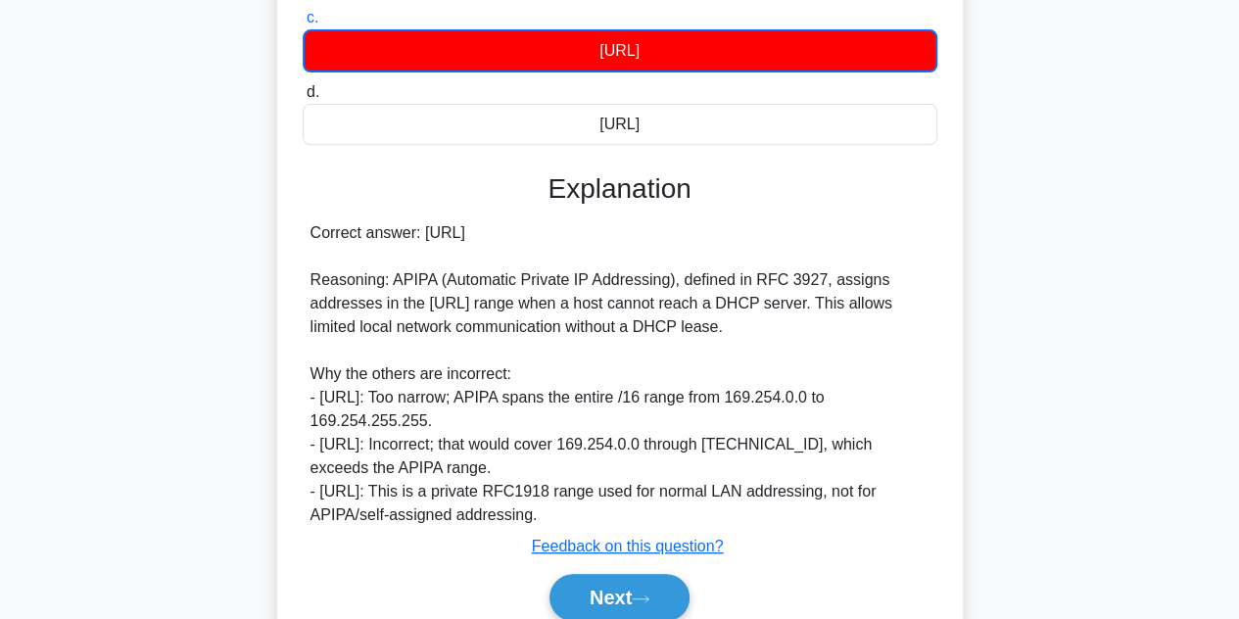
scroll to position [439, 0]
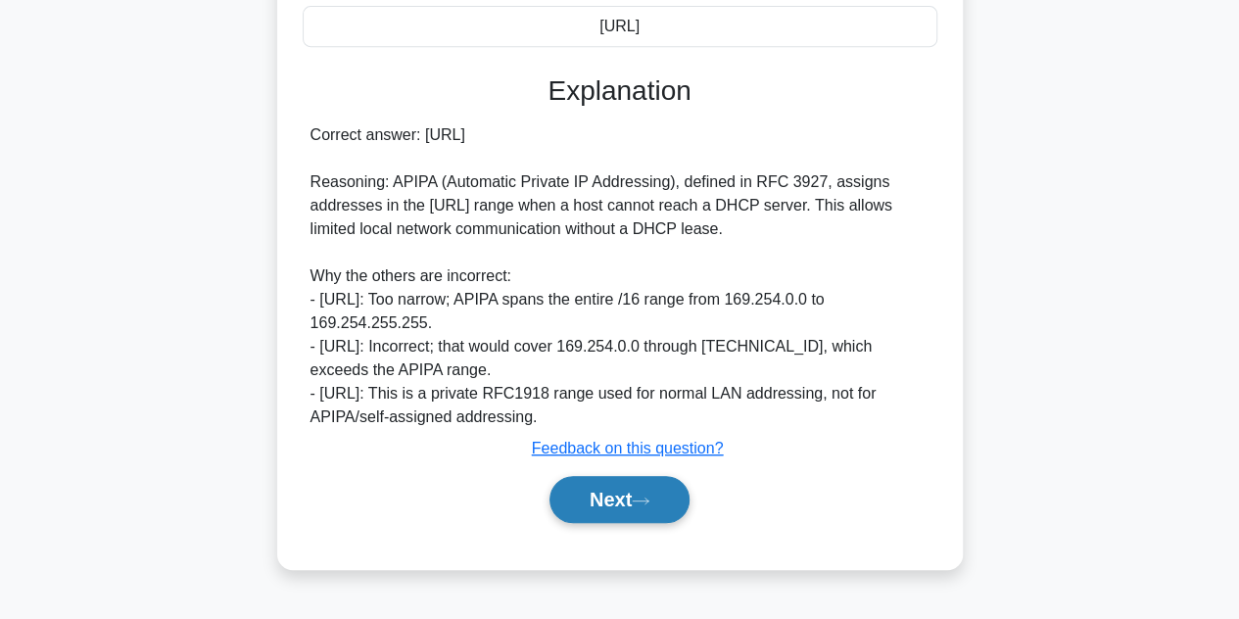
click at [642, 496] on icon at bounding box center [641, 501] width 18 height 11
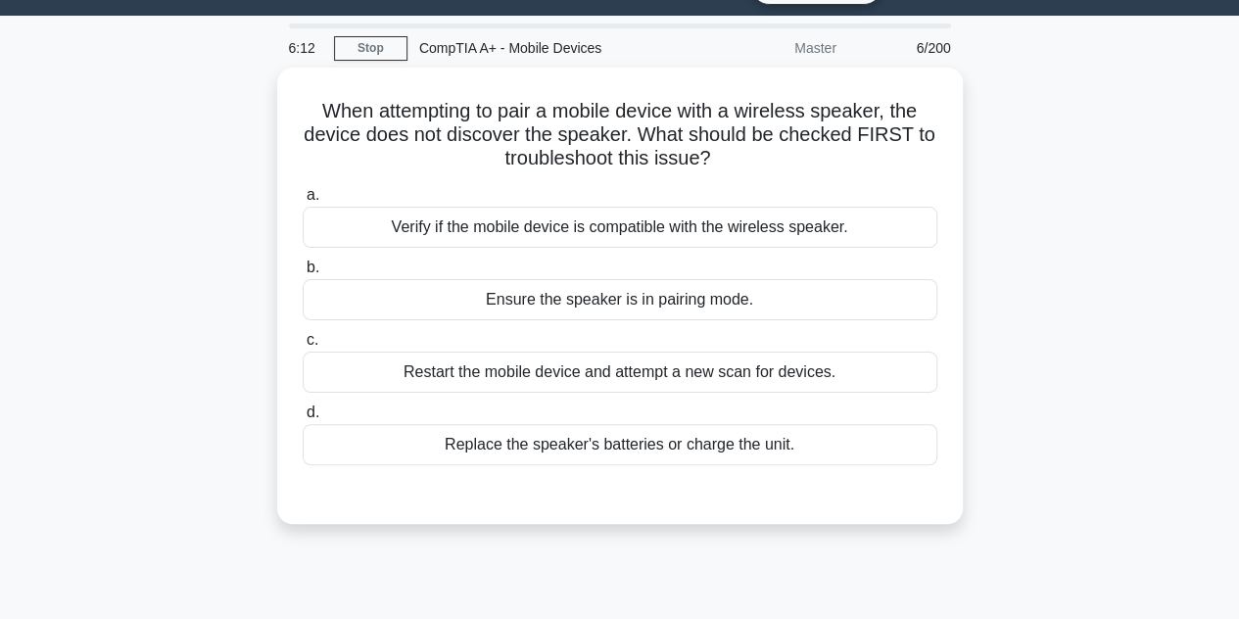
scroll to position [145, 0]
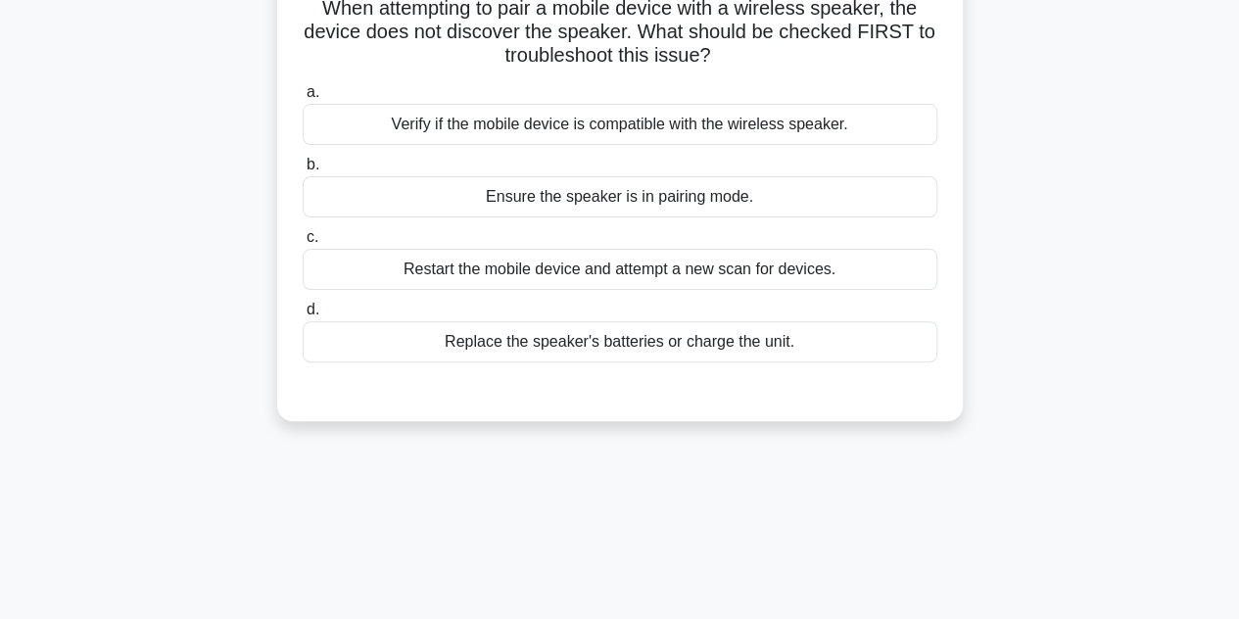
click at [632, 197] on div "Ensure the speaker is in pairing mode." at bounding box center [620, 196] width 635 height 41
click at [303, 171] on input "b. Ensure the speaker is in pairing mode." at bounding box center [303, 165] width 0 height 13
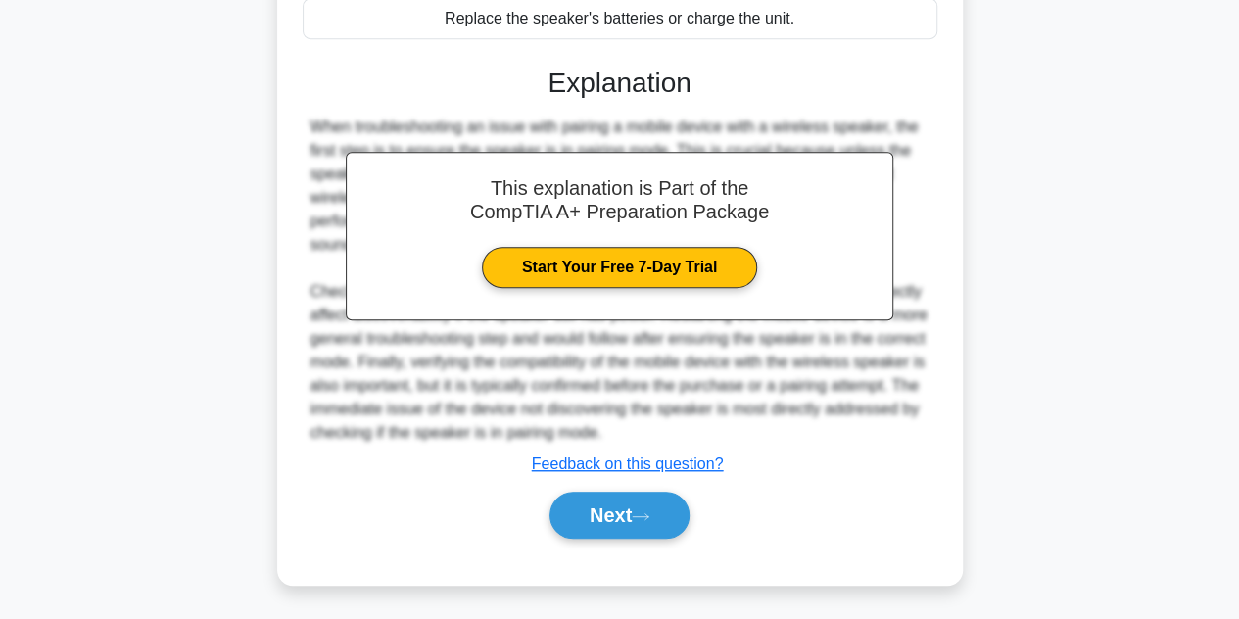
scroll to position [468, 0]
click at [629, 516] on button "Next" at bounding box center [620, 515] width 140 height 47
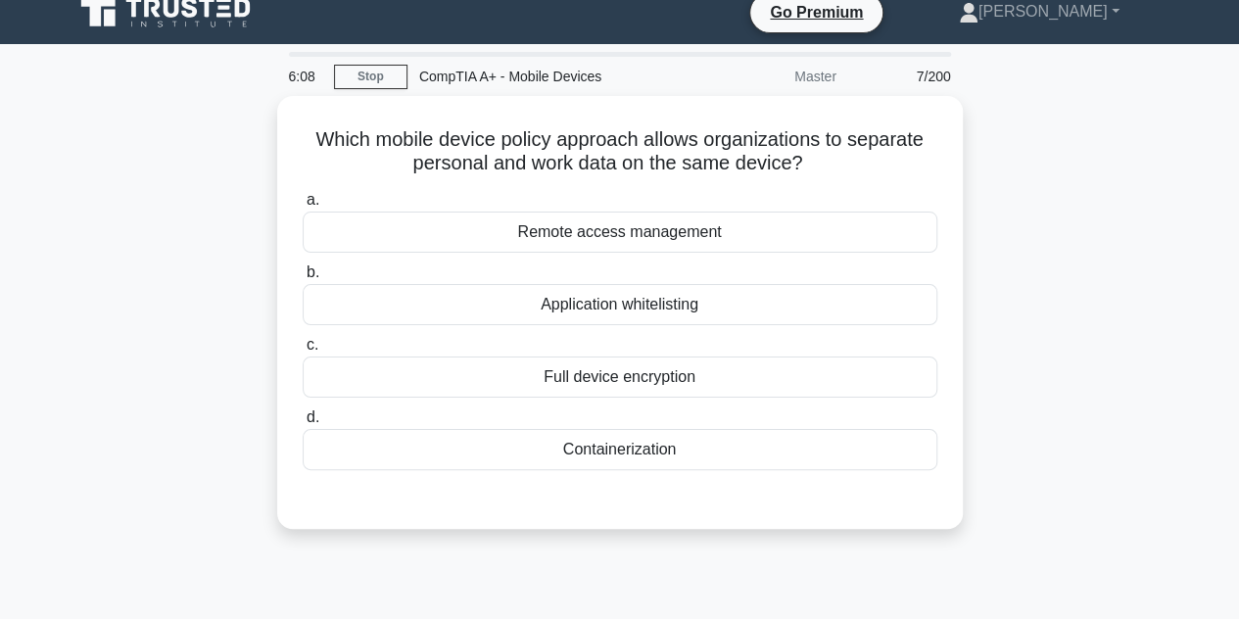
scroll to position [0, 0]
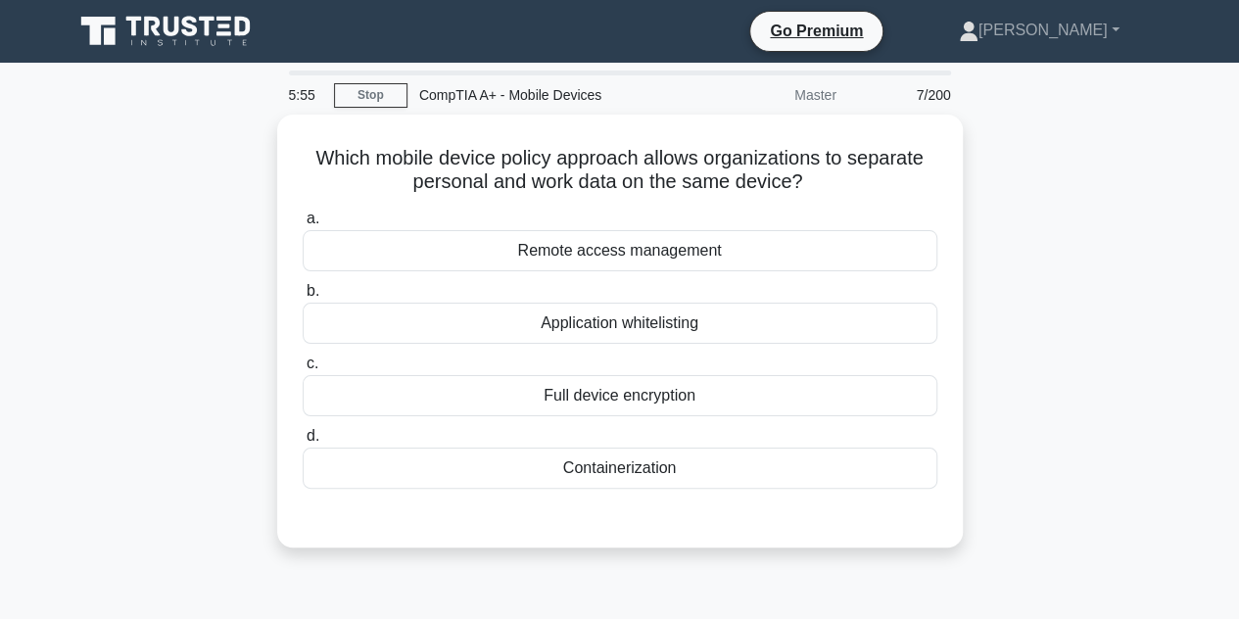
click at [651, 464] on div "Containerization" at bounding box center [620, 468] width 635 height 41
click at [303, 443] on input "d. Containerization" at bounding box center [303, 436] width 0 height 13
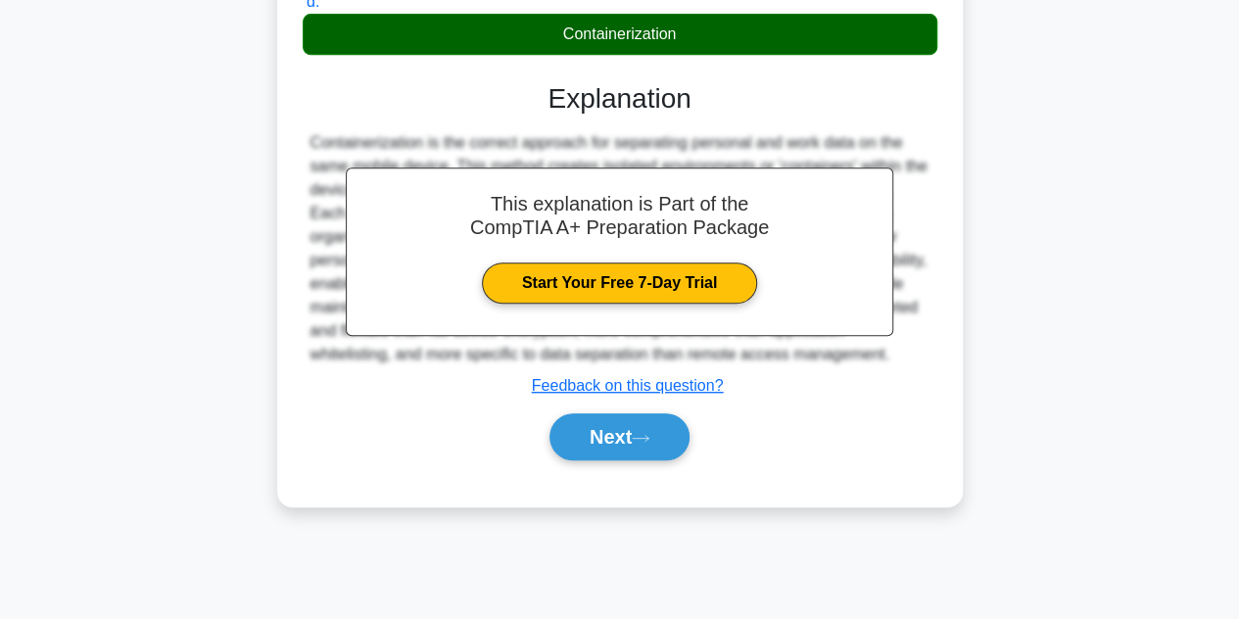
scroll to position [439, 0]
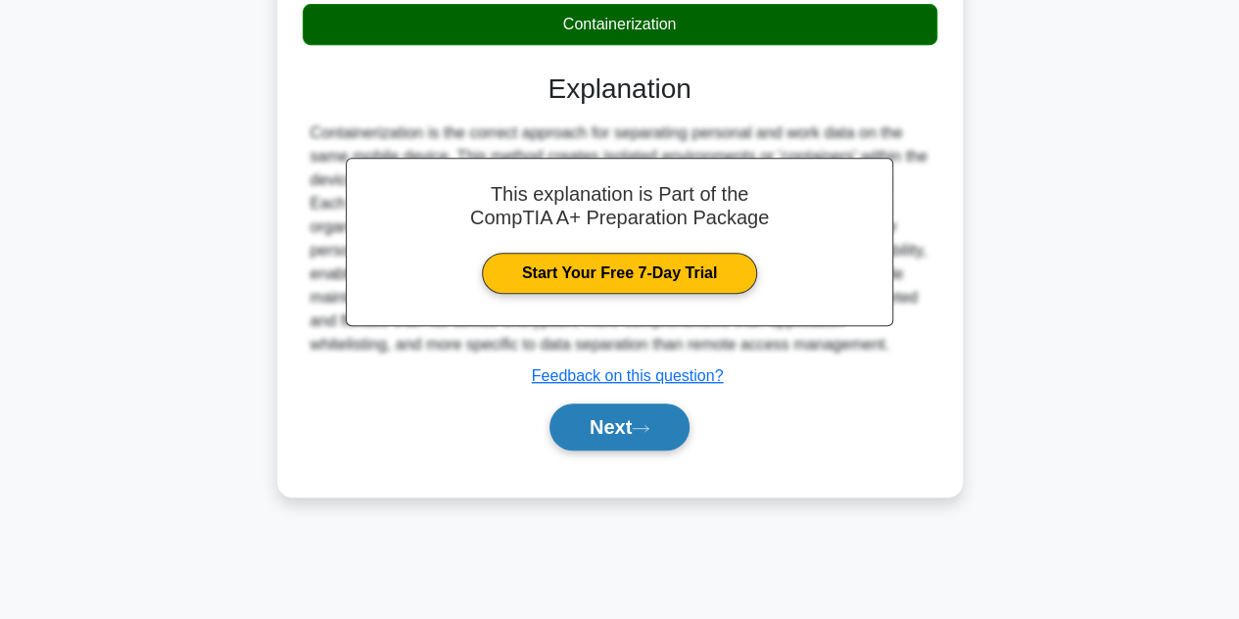
click at [639, 422] on button "Next" at bounding box center [620, 427] width 140 height 47
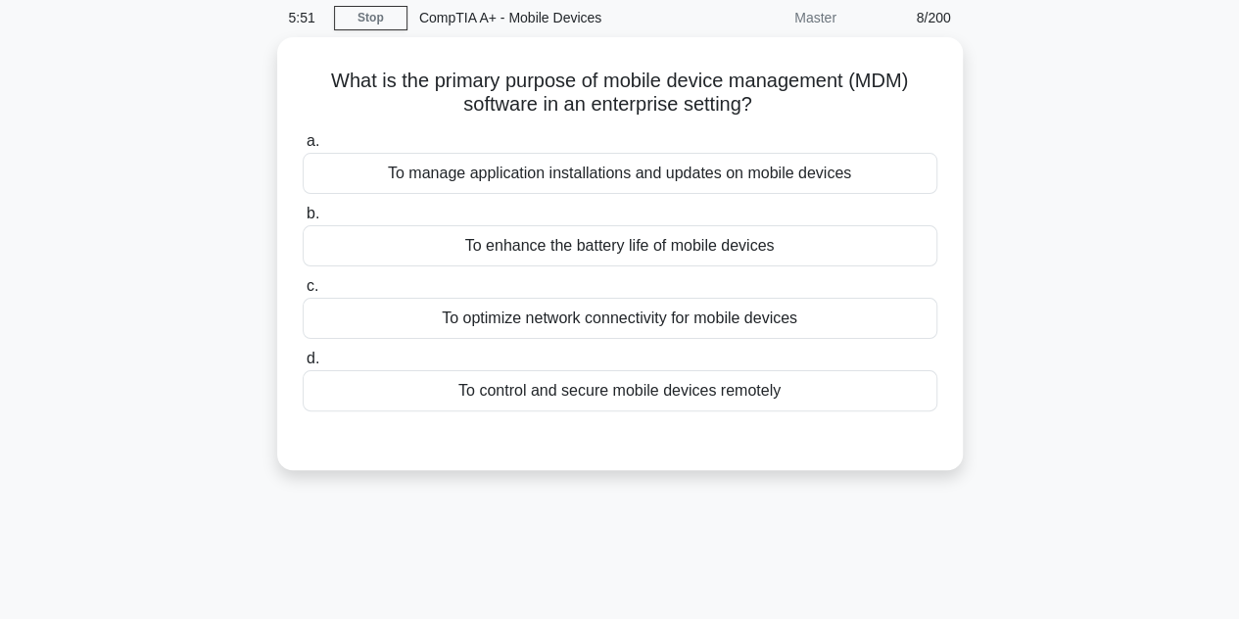
scroll to position [47, 0]
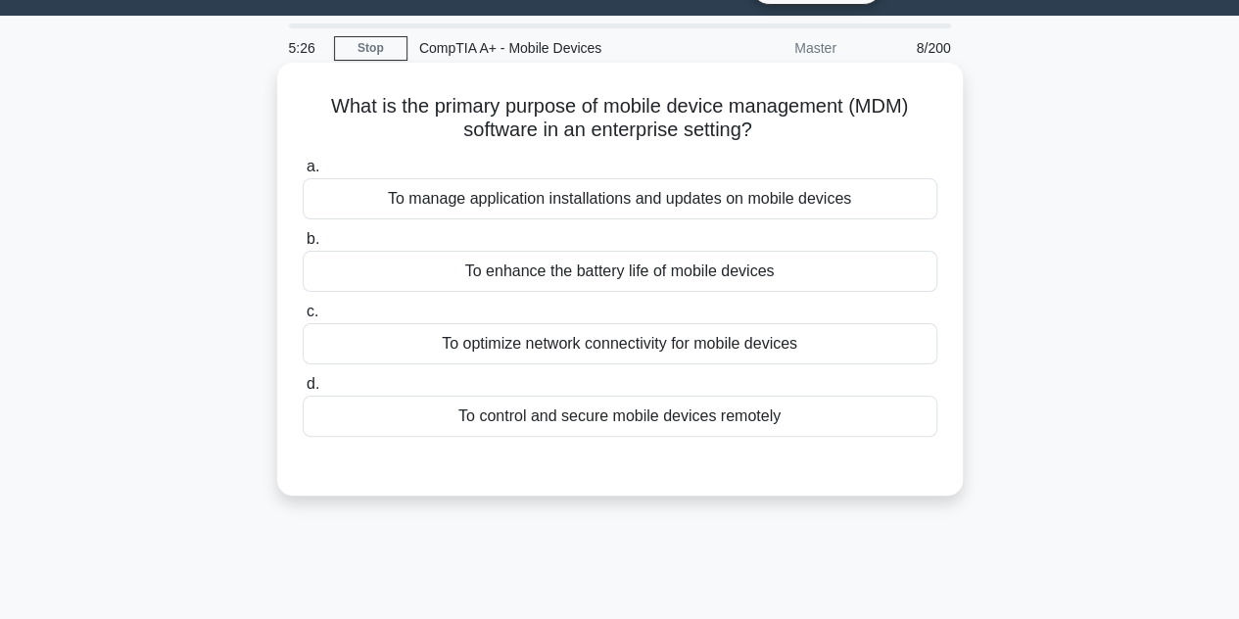
click at [589, 208] on div "To manage application installations and updates on mobile devices" at bounding box center [620, 198] width 635 height 41
click at [303, 173] on input "a. To manage application installations and updates on mobile devices" at bounding box center [303, 167] width 0 height 13
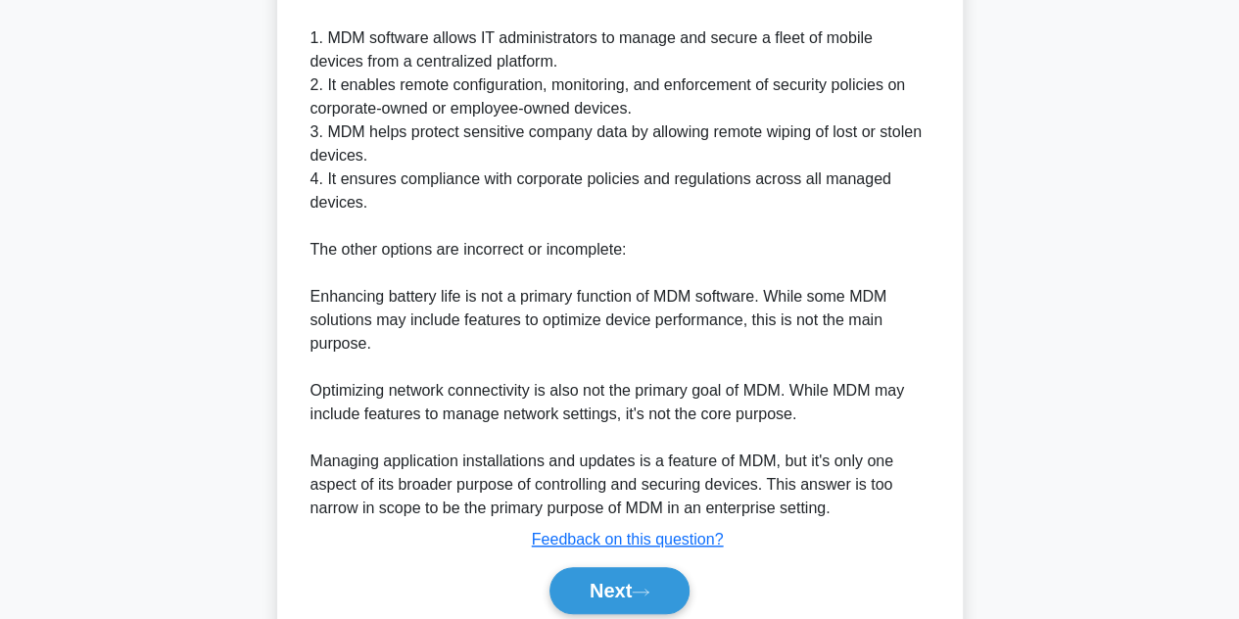
scroll to position [635, 0]
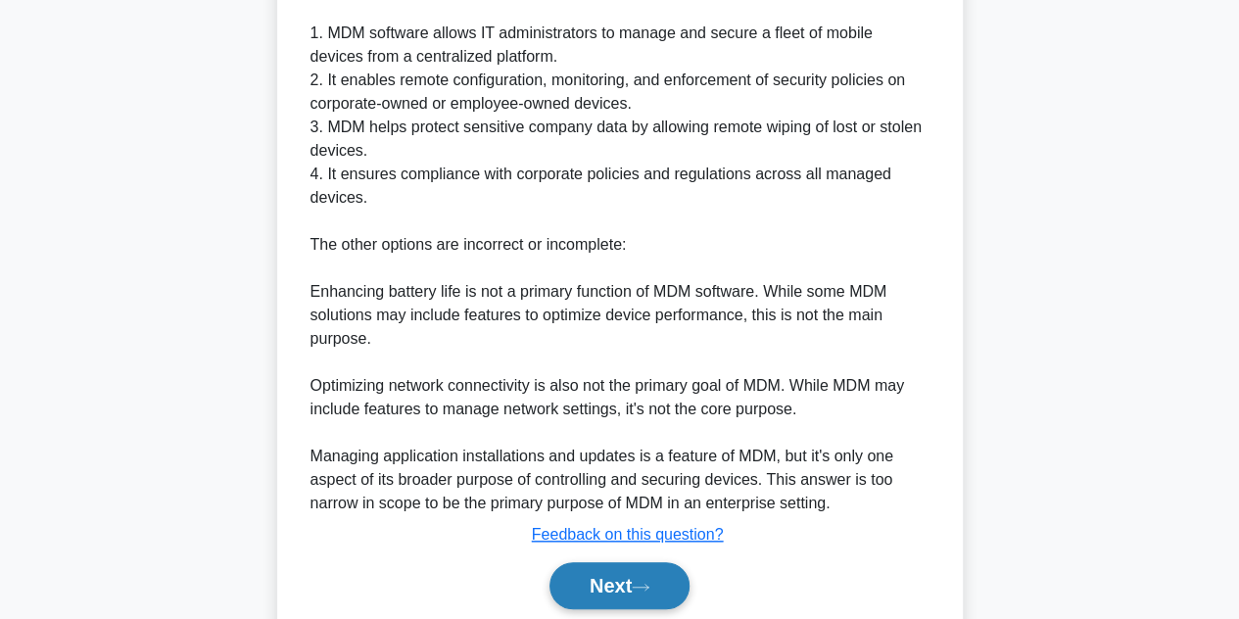
click at [611, 585] on button "Next" at bounding box center [620, 585] width 140 height 47
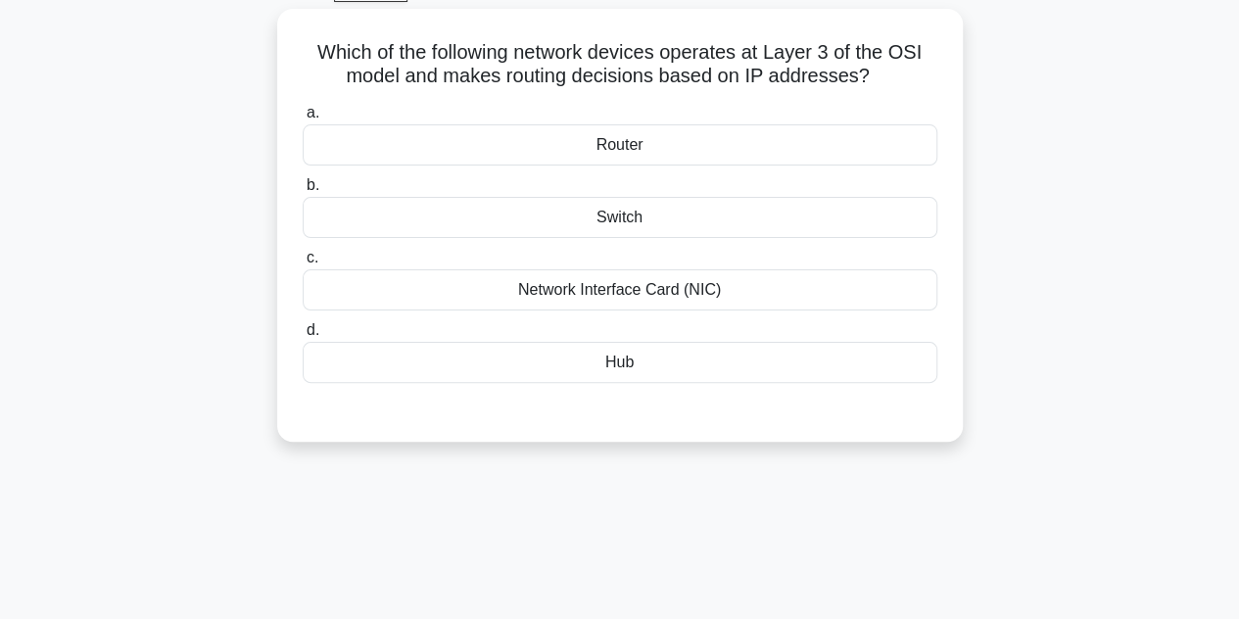
scroll to position [47, 0]
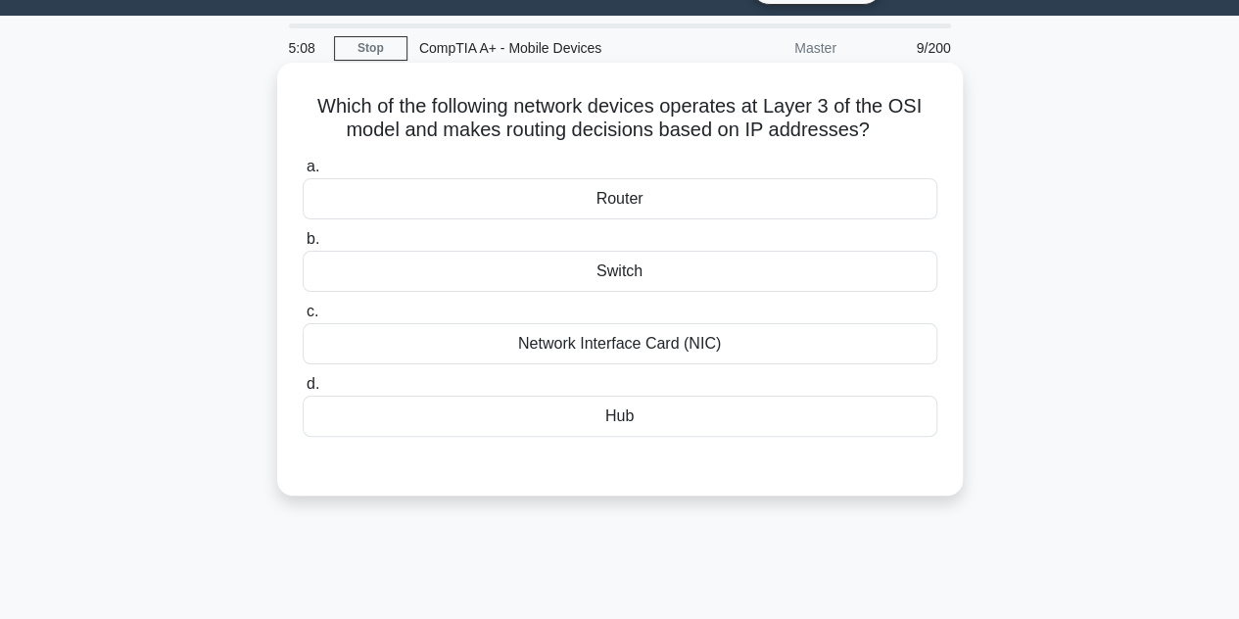
click at [649, 252] on div "Switch" at bounding box center [620, 271] width 635 height 41
click at [303, 246] on input "b. Switch" at bounding box center [303, 239] width 0 height 13
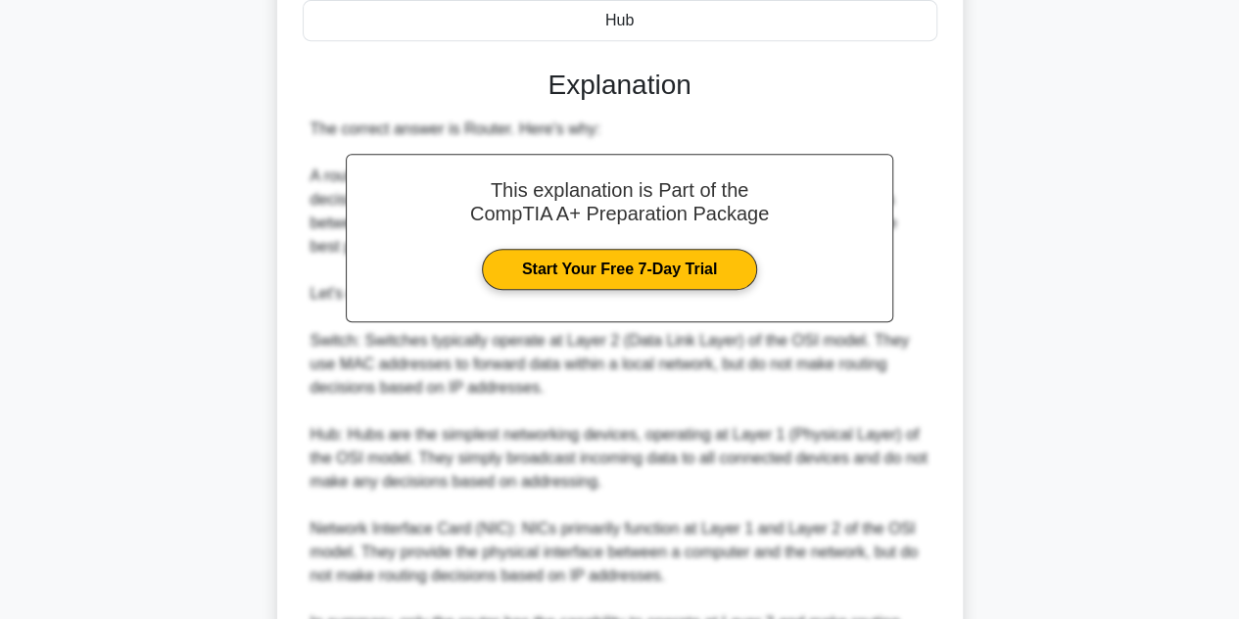
scroll to position [683, 0]
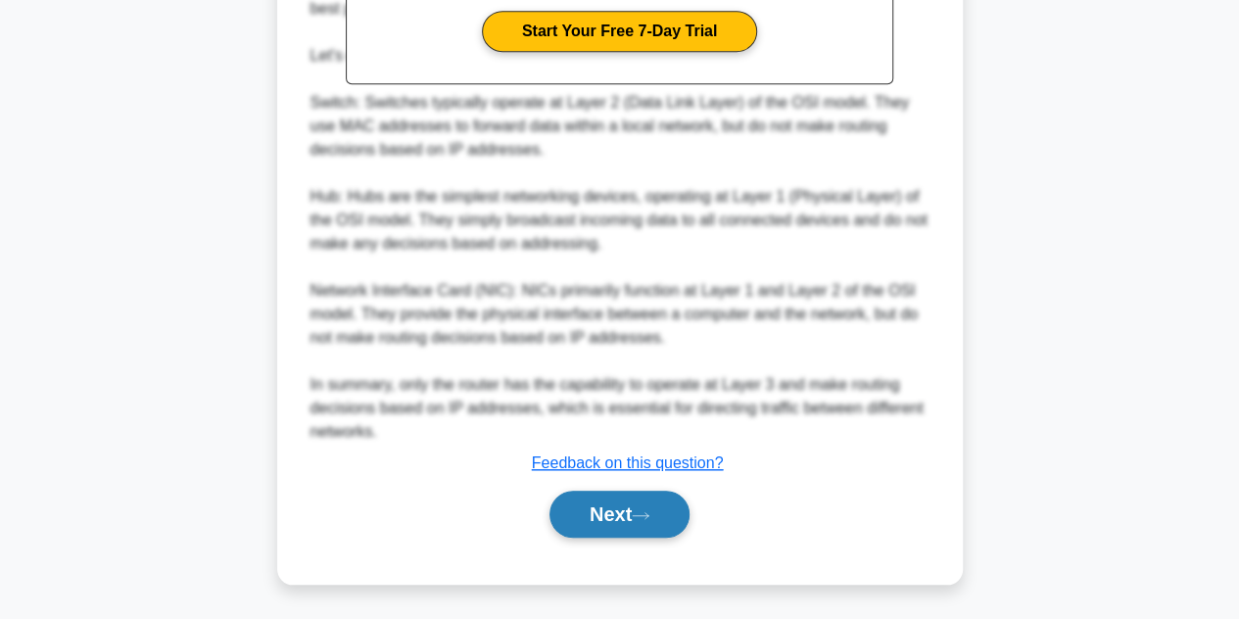
click at [650, 491] on button "Next" at bounding box center [620, 514] width 140 height 47
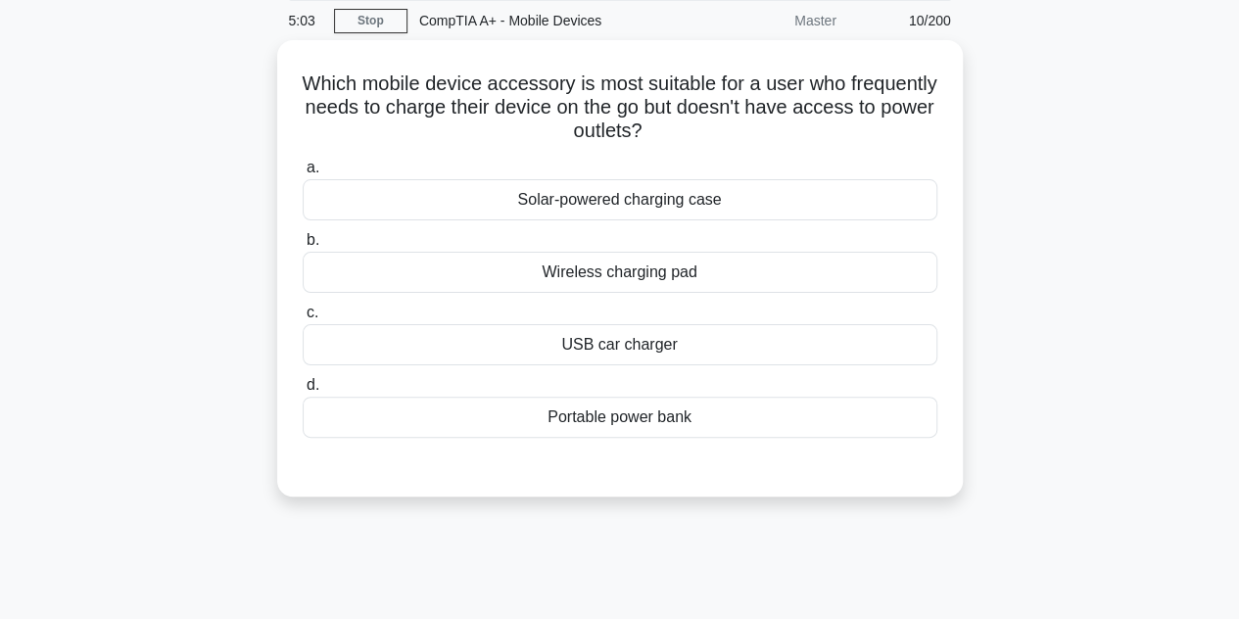
scroll to position [47, 0]
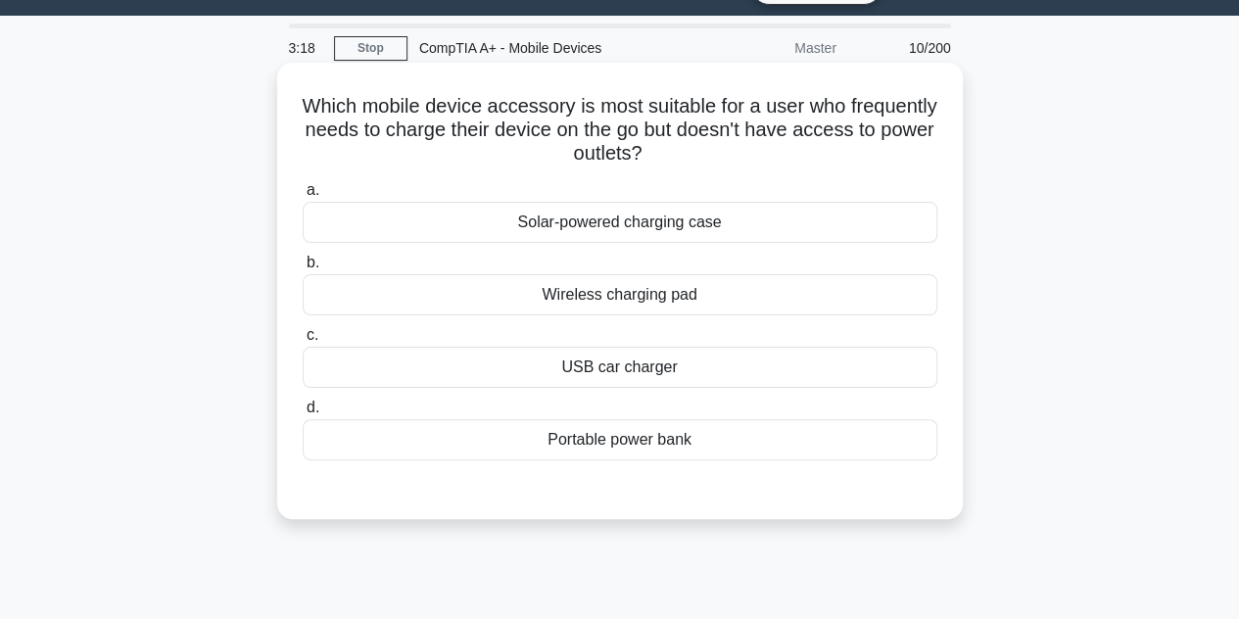
click at [627, 217] on div "Solar-powered charging case" at bounding box center [620, 222] width 635 height 41
click at [303, 197] on input "a. Solar-powered charging case" at bounding box center [303, 190] width 0 height 13
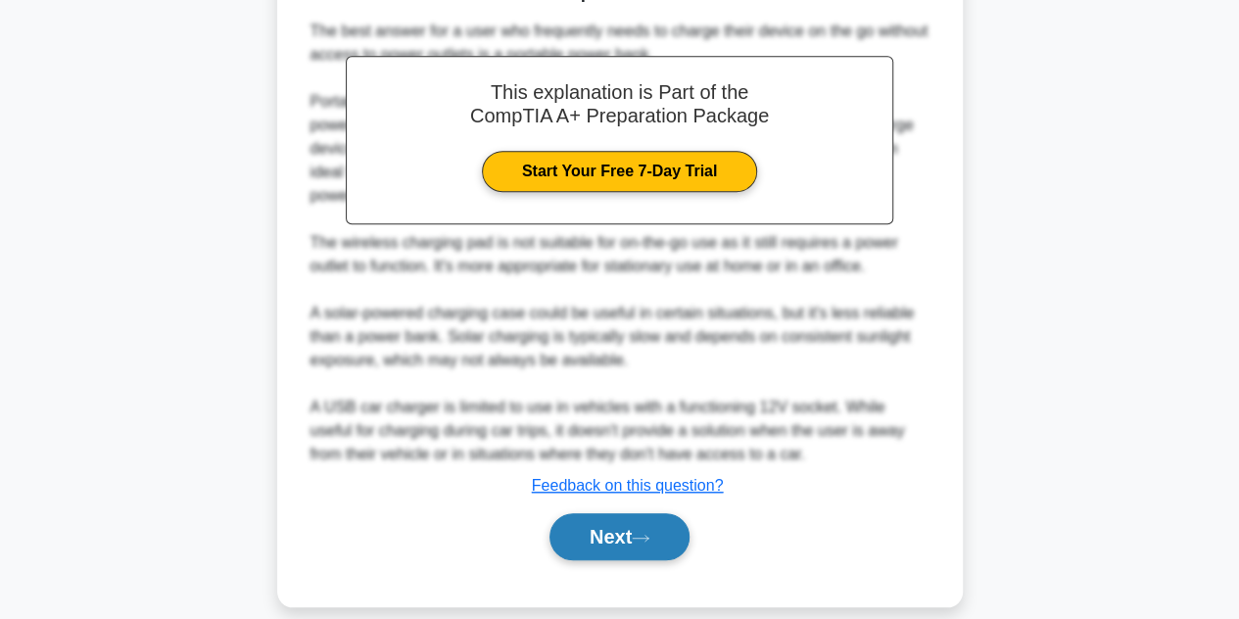
scroll to position [589, 0]
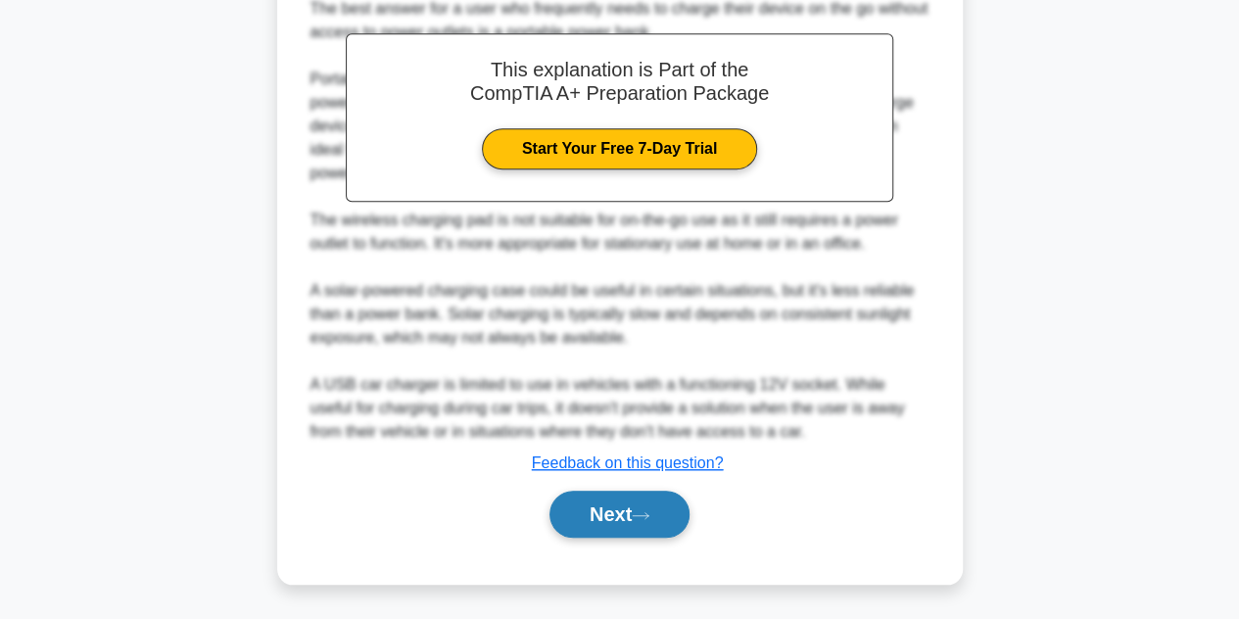
click at [670, 516] on button "Next" at bounding box center [620, 514] width 140 height 47
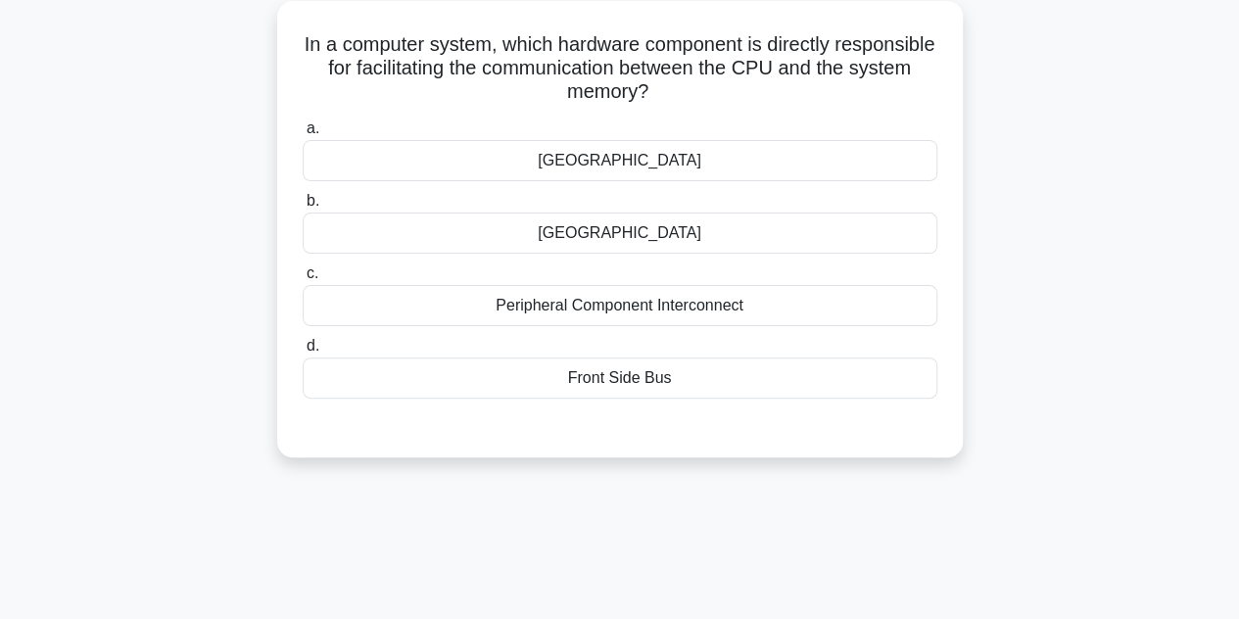
scroll to position [47, 0]
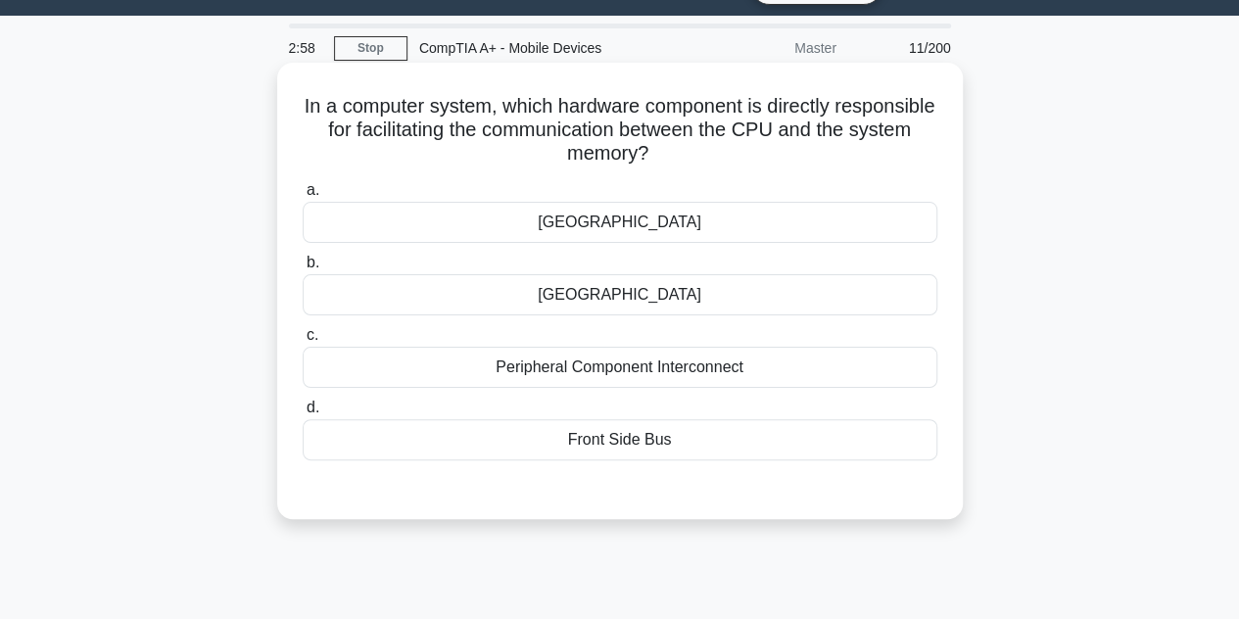
click at [637, 370] on div "Peripheral Component Interconnect" at bounding box center [620, 367] width 635 height 41
click at [303, 342] on input "c. Peripheral Component Interconnect" at bounding box center [303, 335] width 0 height 13
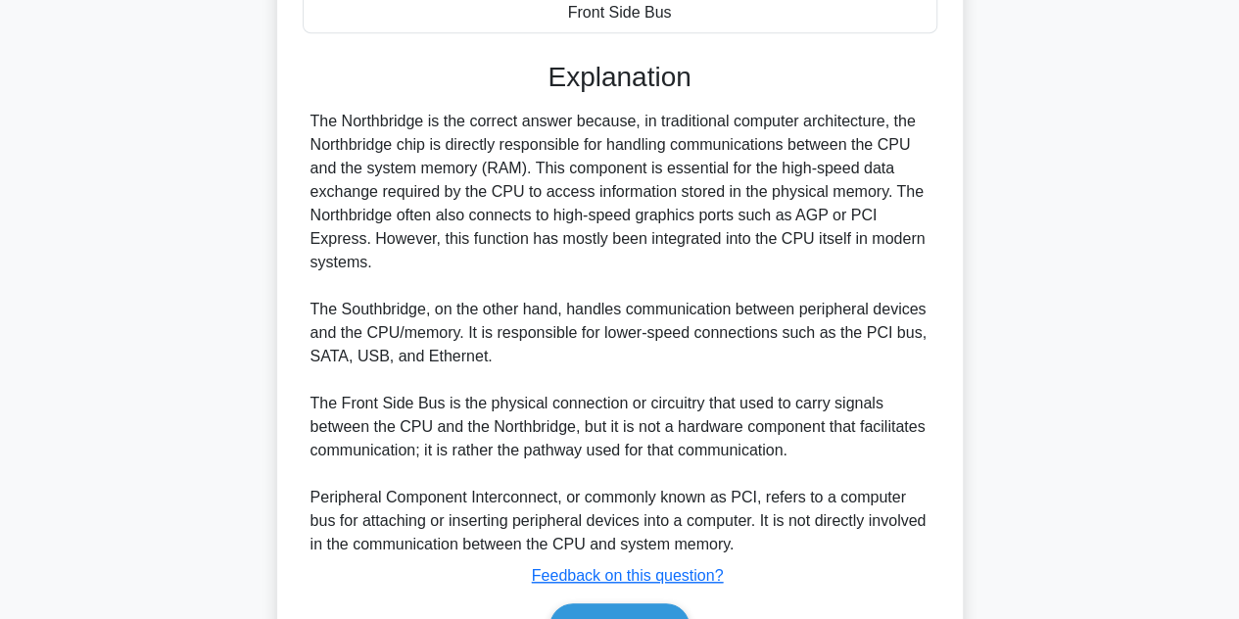
scroll to position [537, 0]
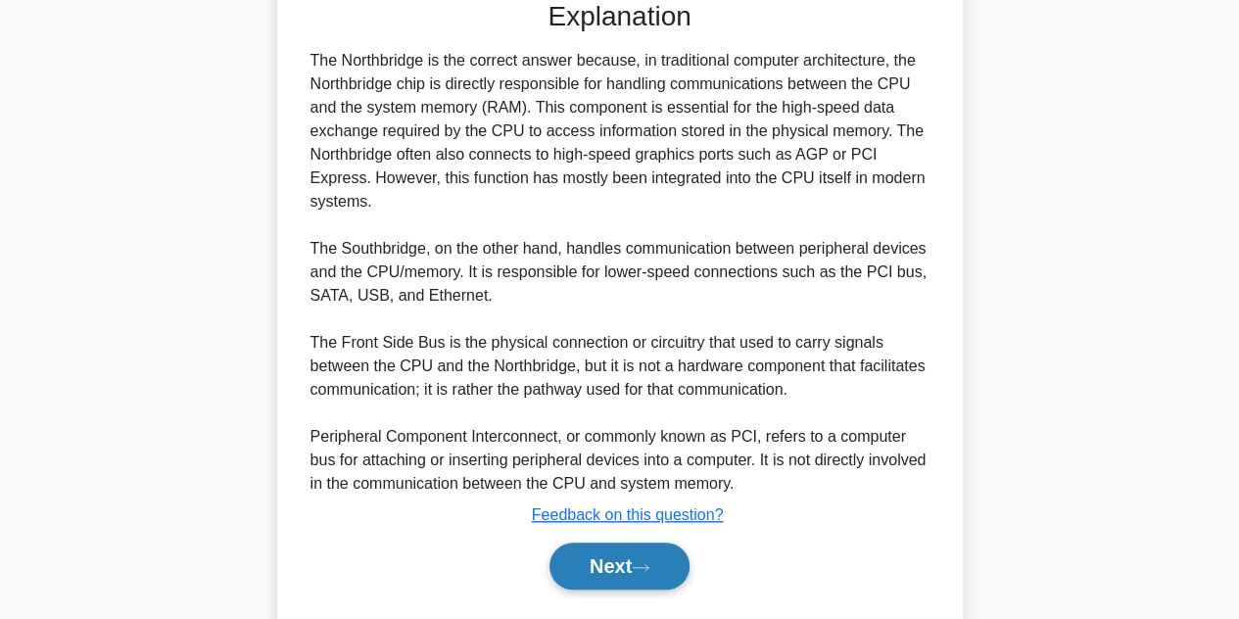
click at [661, 561] on button "Next" at bounding box center [620, 566] width 140 height 47
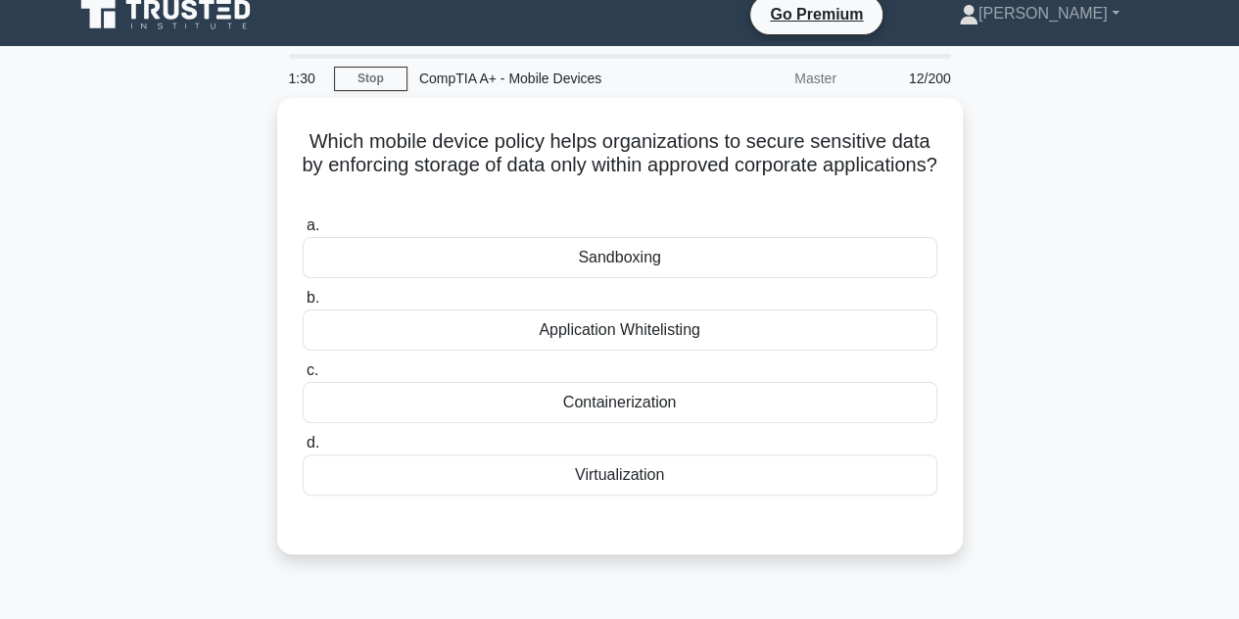
scroll to position [0, 0]
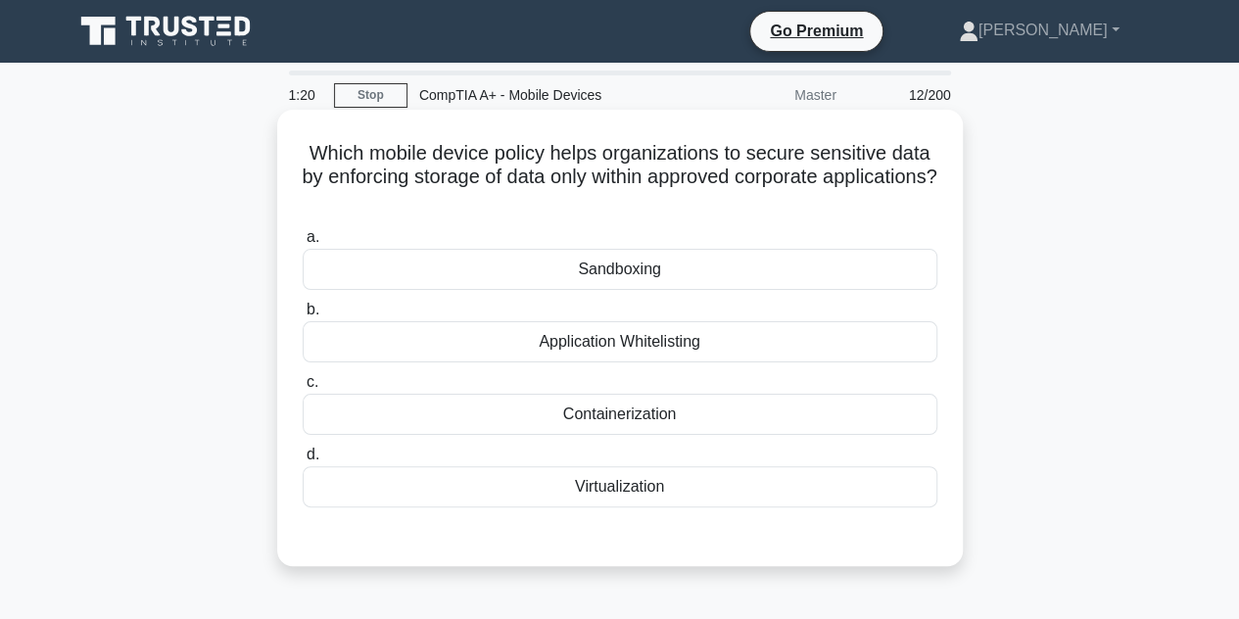
click at [664, 409] on div "Containerization" at bounding box center [620, 414] width 635 height 41
click at [303, 389] on input "c. Containerization" at bounding box center [303, 382] width 0 height 13
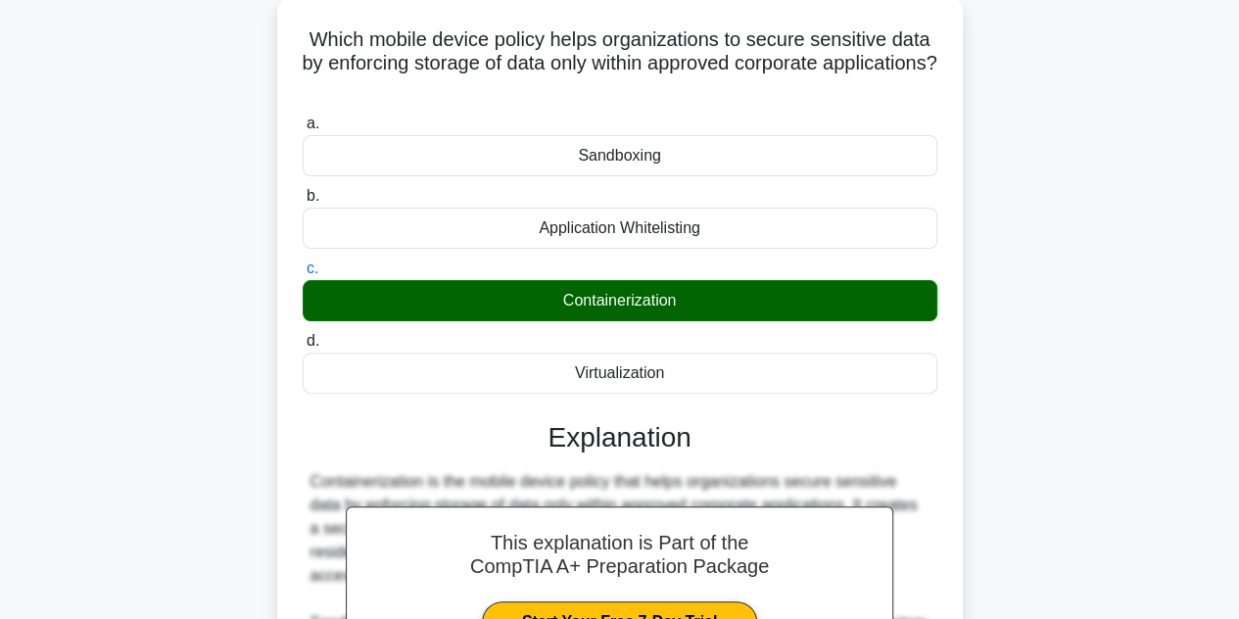
scroll to position [392, 0]
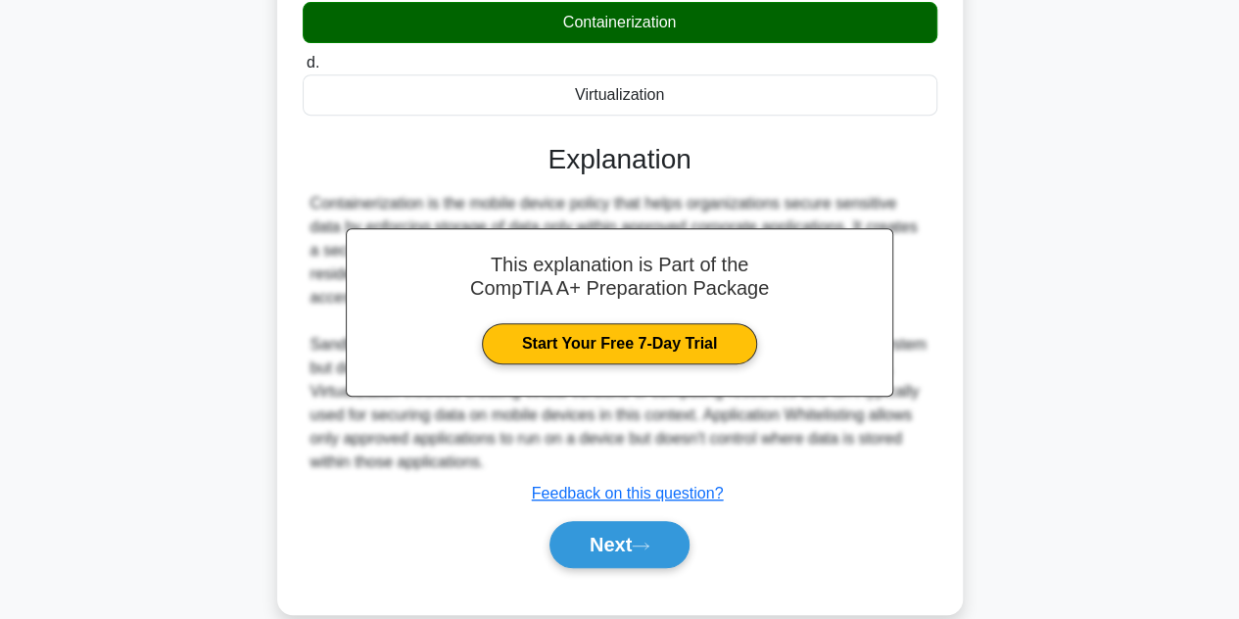
click at [674, 527] on button "Next" at bounding box center [620, 544] width 140 height 47
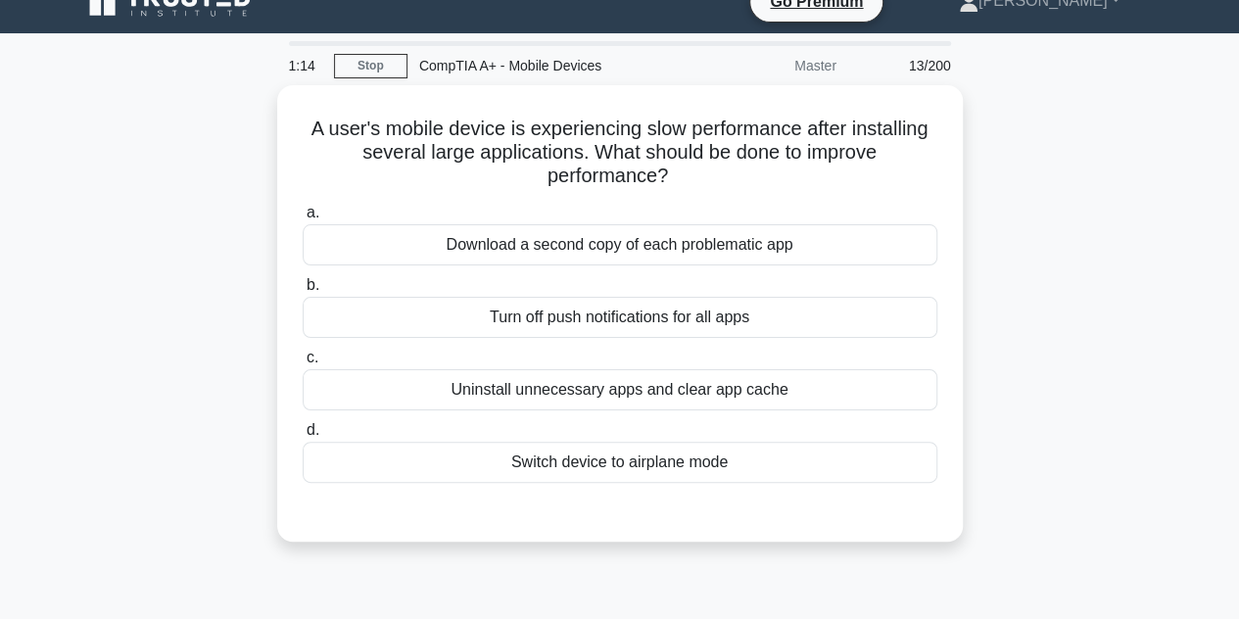
scroll to position [0, 0]
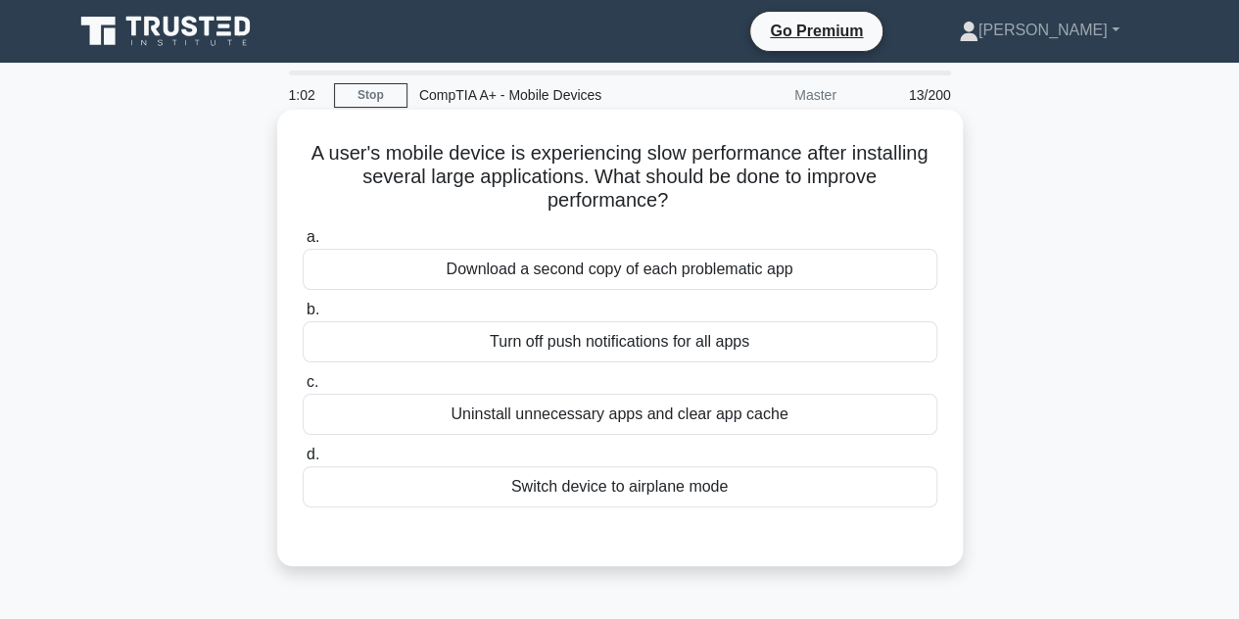
click at [653, 415] on div "Uninstall unnecessary apps and clear app cache" at bounding box center [620, 414] width 635 height 41
click at [303, 389] on input "c. Uninstall unnecessary apps and clear app cache" at bounding box center [303, 382] width 0 height 13
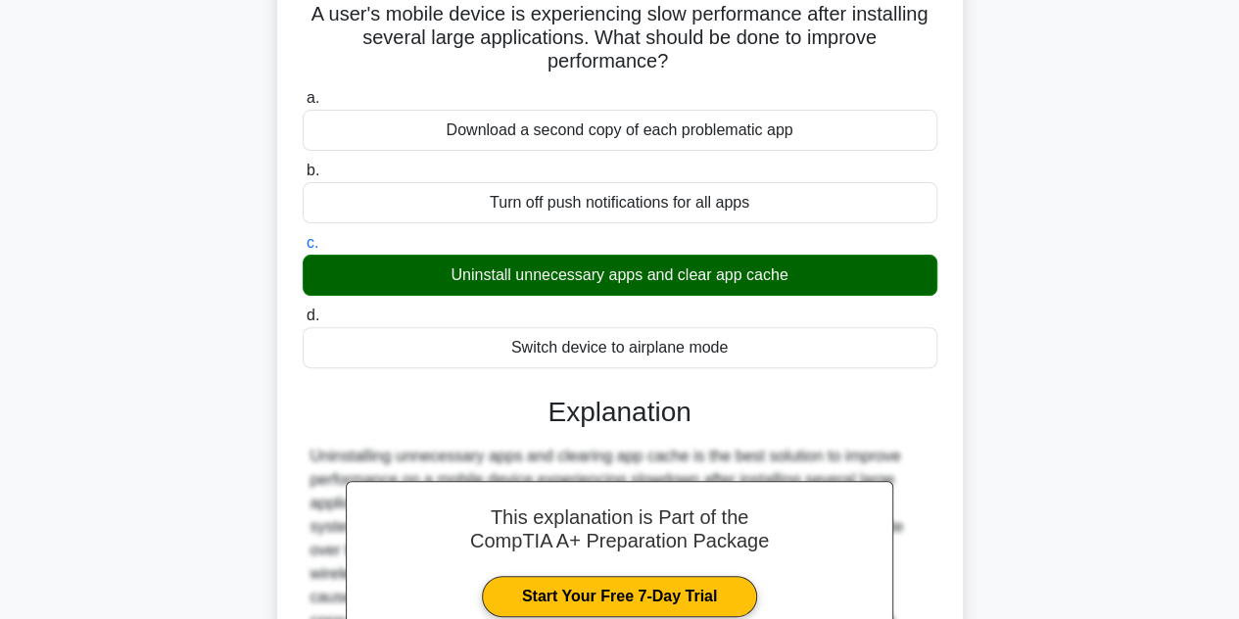
scroll to position [439, 0]
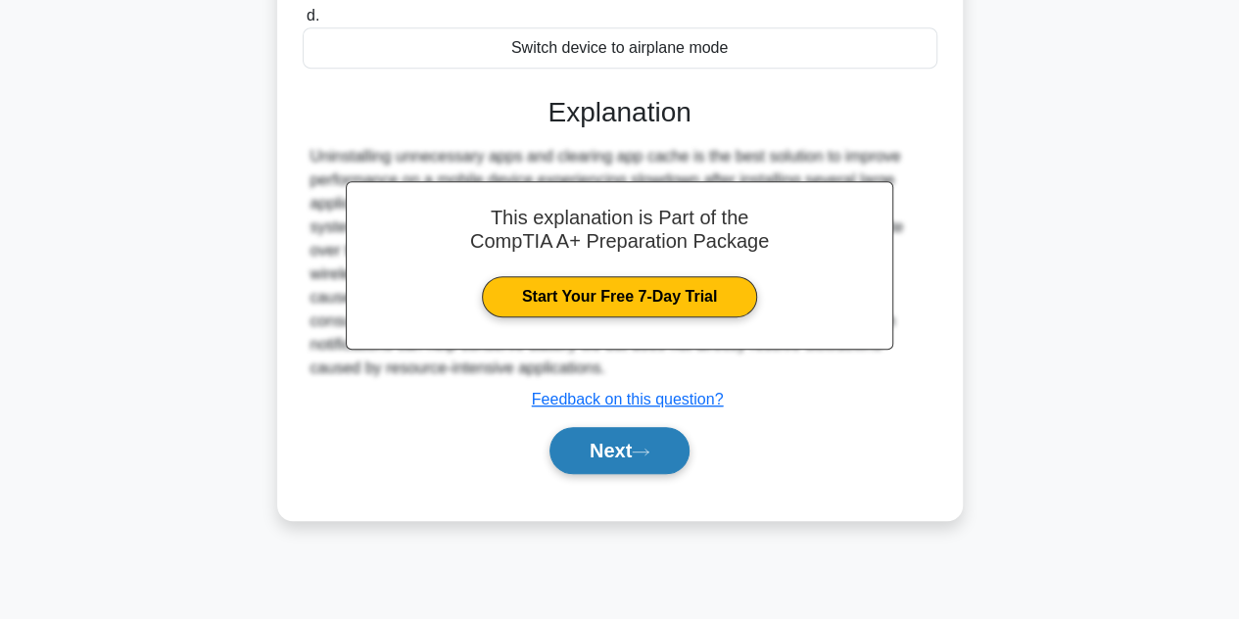
click at [647, 441] on button "Next" at bounding box center [620, 450] width 140 height 47
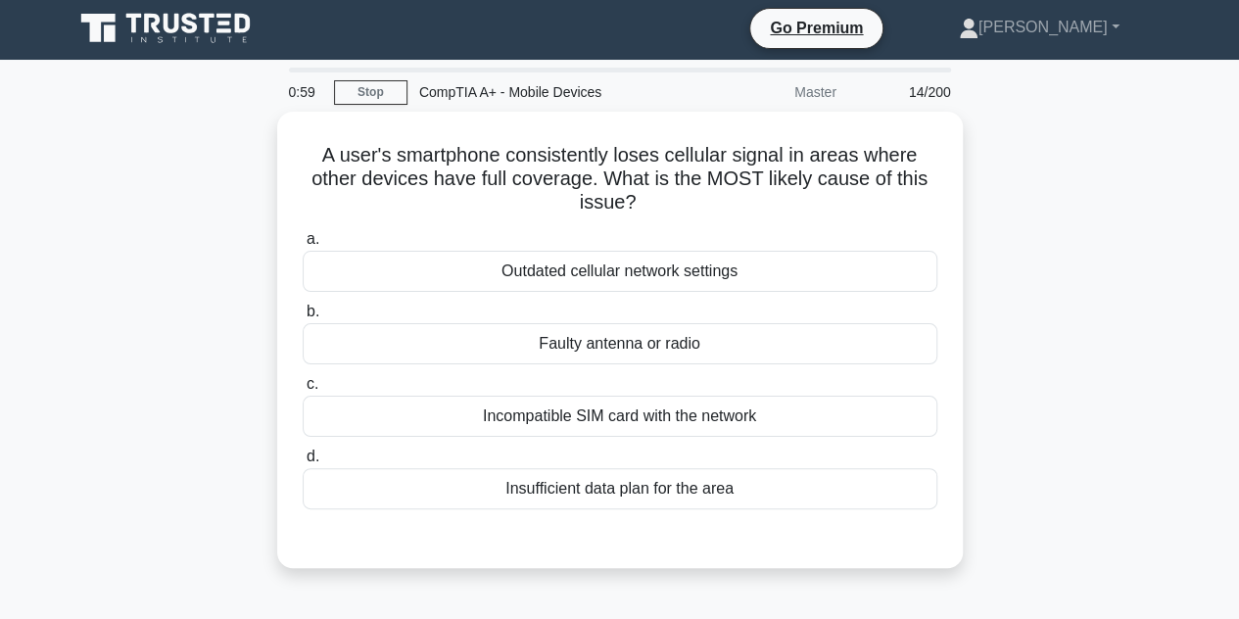
scroll to position [0, 0]
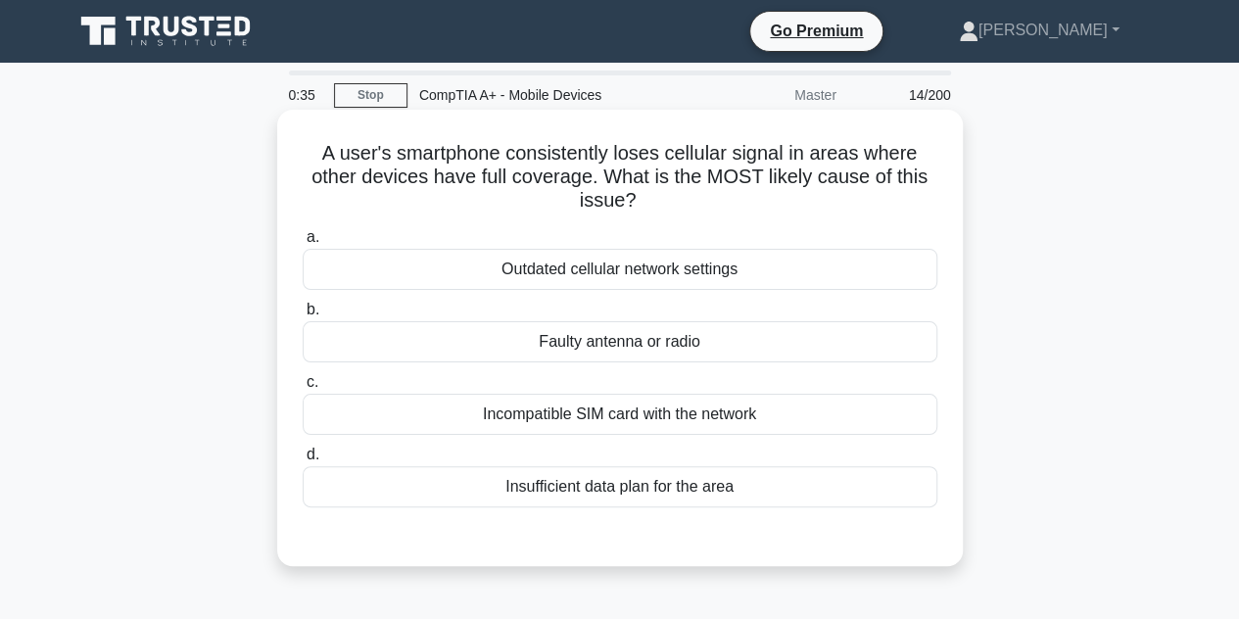
click at [685, 275] on div "Outdated cellular network settings" at bounding box center [620, 269] width 635 height 41
click at [303, 244] on input "a. Outdated cellular network settings" at bounding box center [303, 237] width 0 height 13
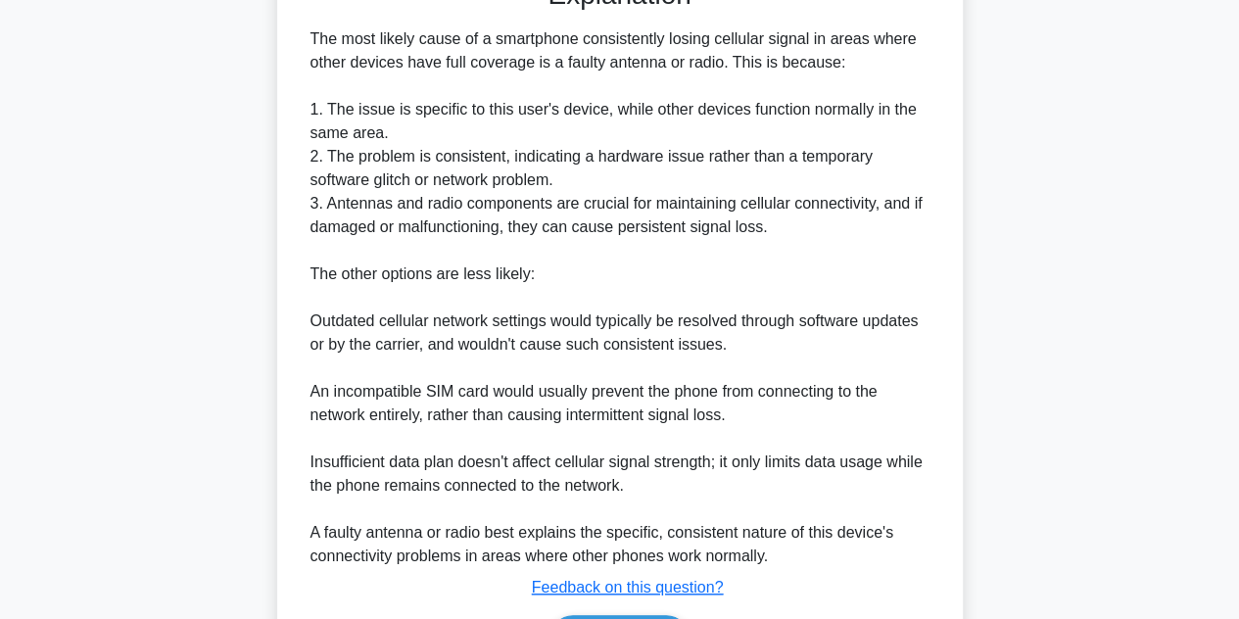
scroll to position [683, 0]
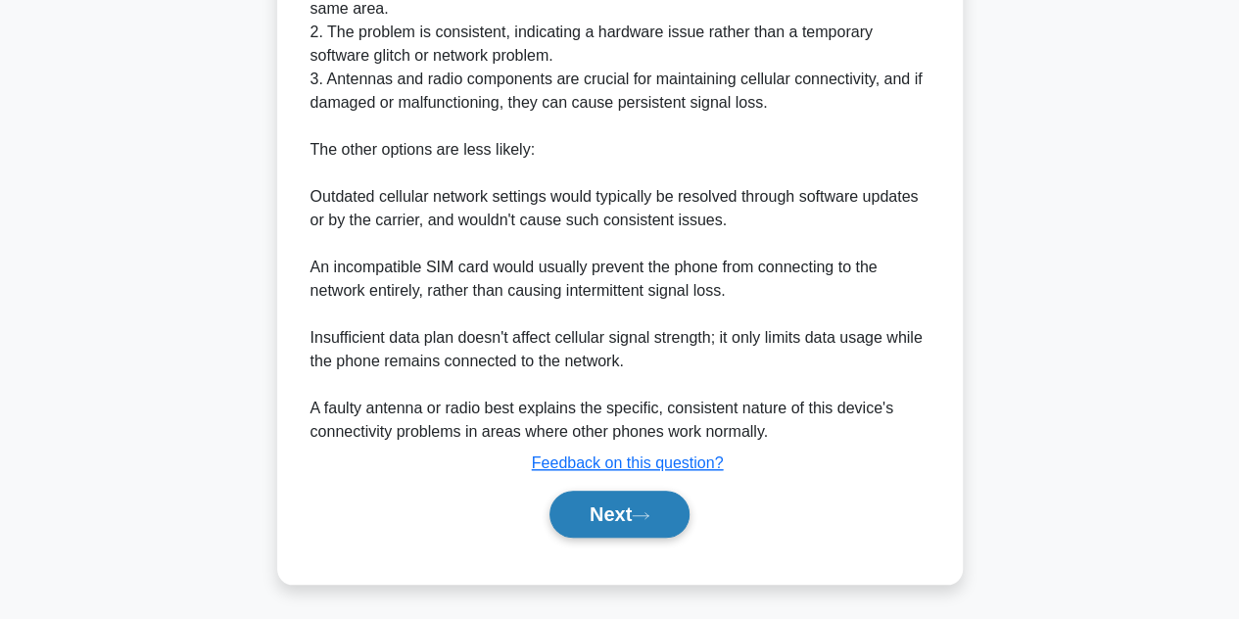
drag, startPoint x: 647, startPoint y: 524, endPoint x: 636, endPoint y: 530, distance: 12.3
click at [643, 530] on button "Next" at bounding box center [620, 514] width 140 height 47
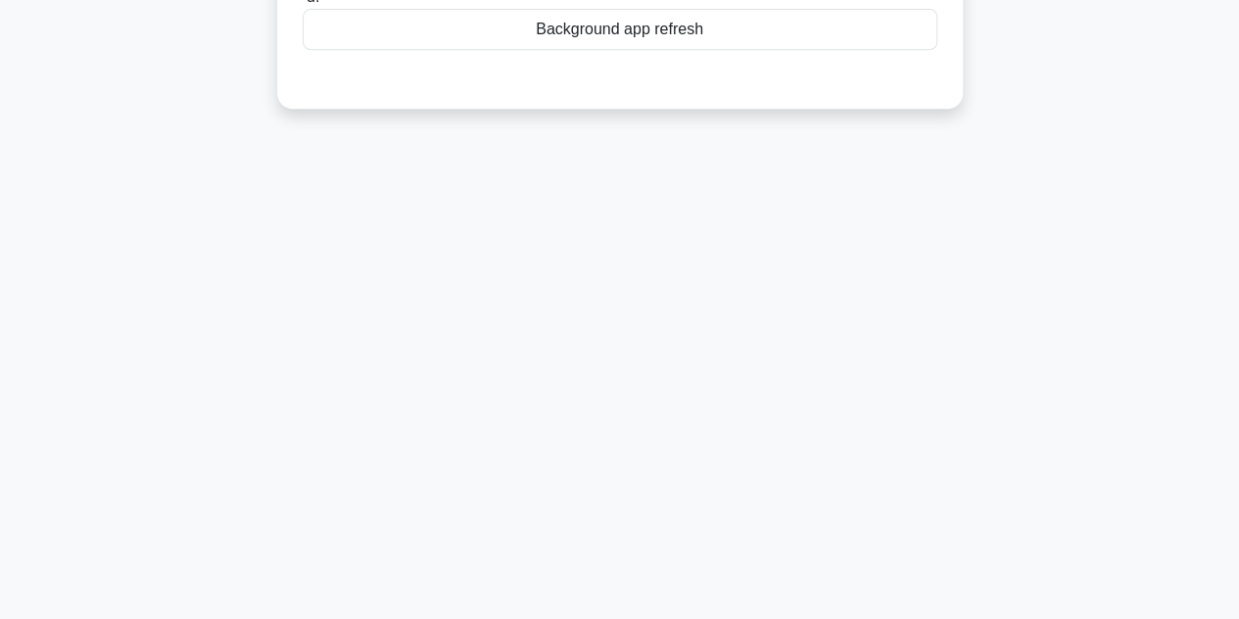
scroll to position [47, 0]
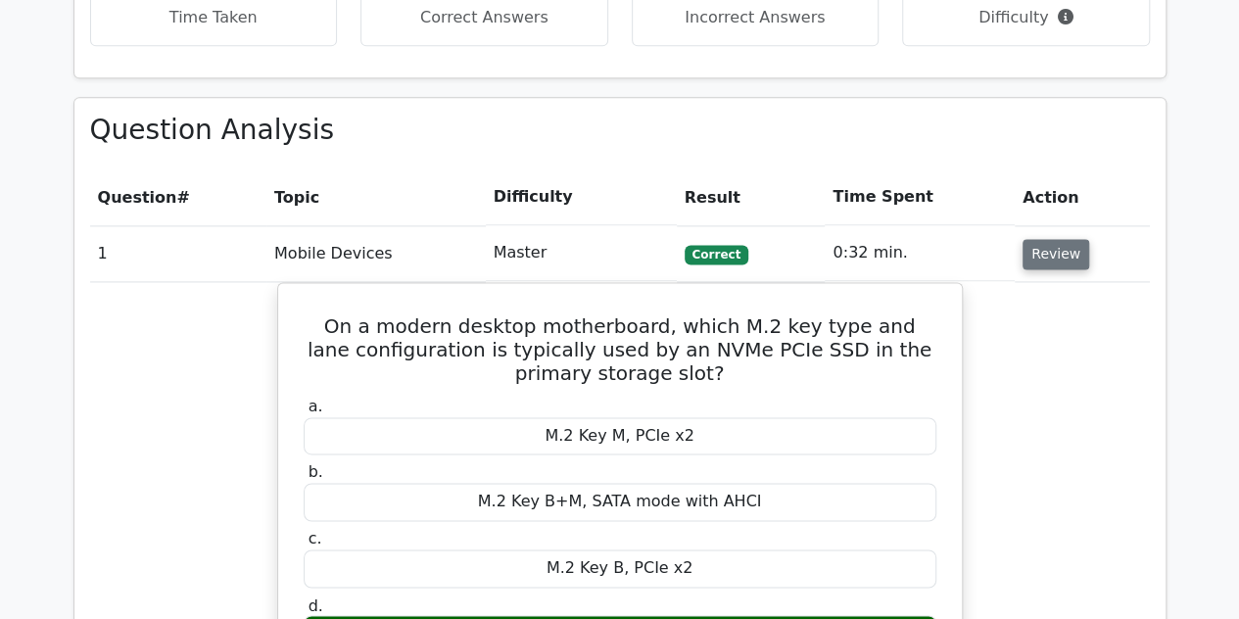
click at [1038, 239] on button "Review" at bounding box center [1056, 254] width 67 height 30
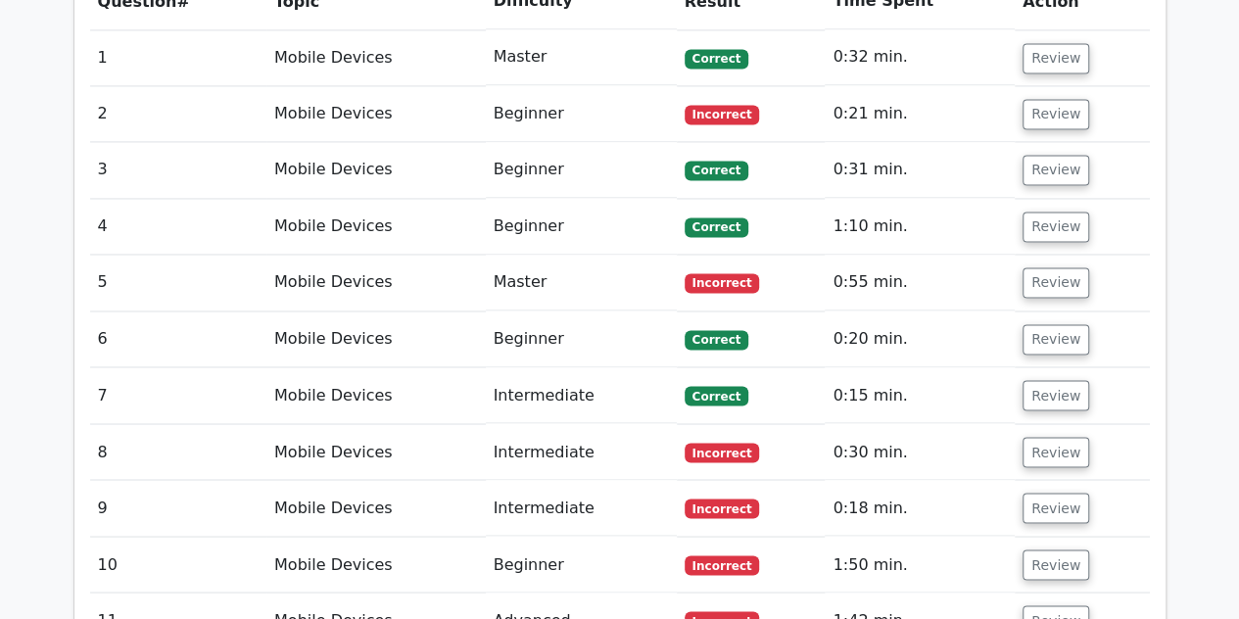
scroll to position [1665, 0]
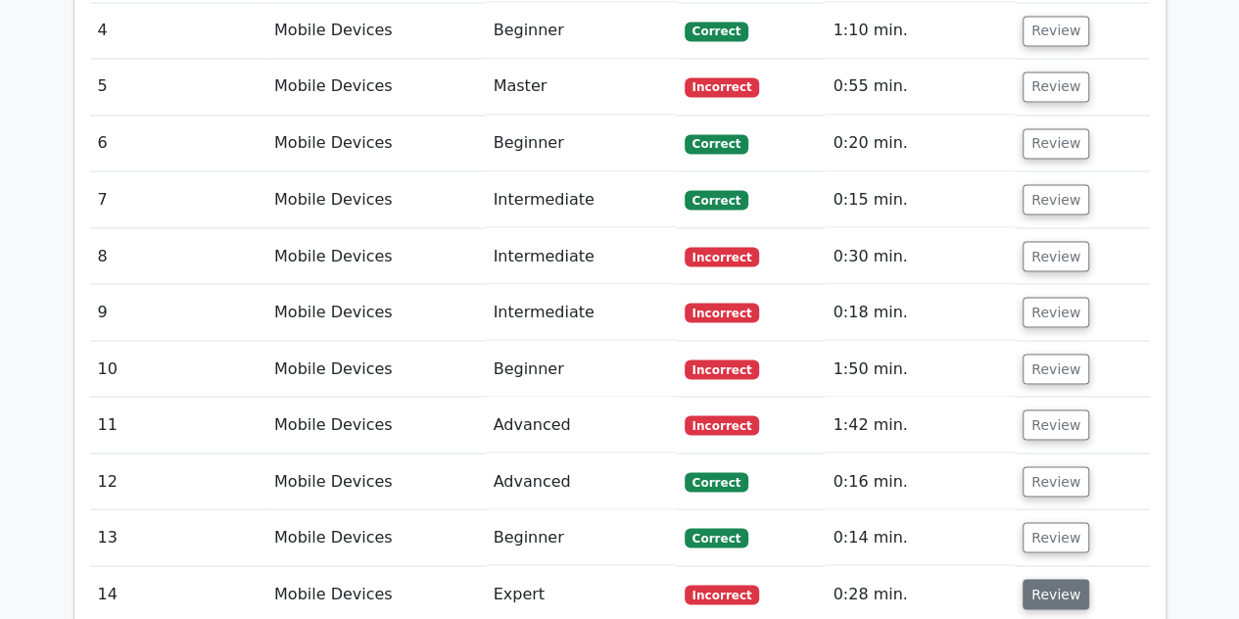
click at [1050, 579] on button "Review" at bounding box center [1056, 594] width 67 height 30
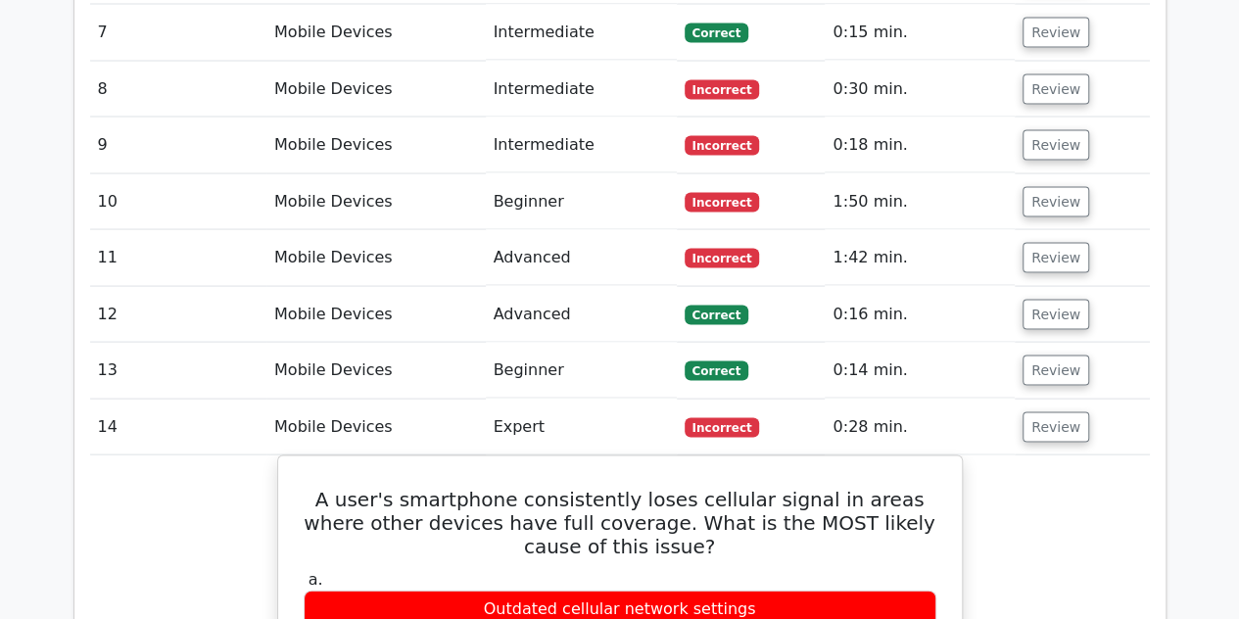
scroll to position [1763, 0]
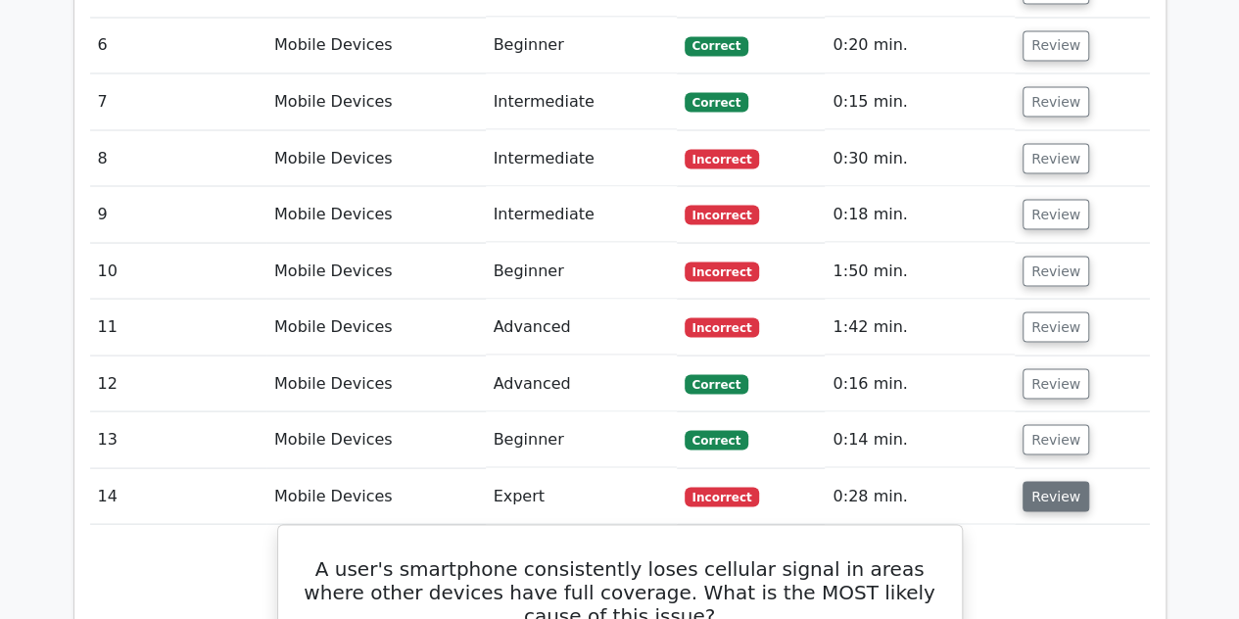
click at [1025, 481] on button "Review" at bounding box center [1056, 496] width 67 height 30
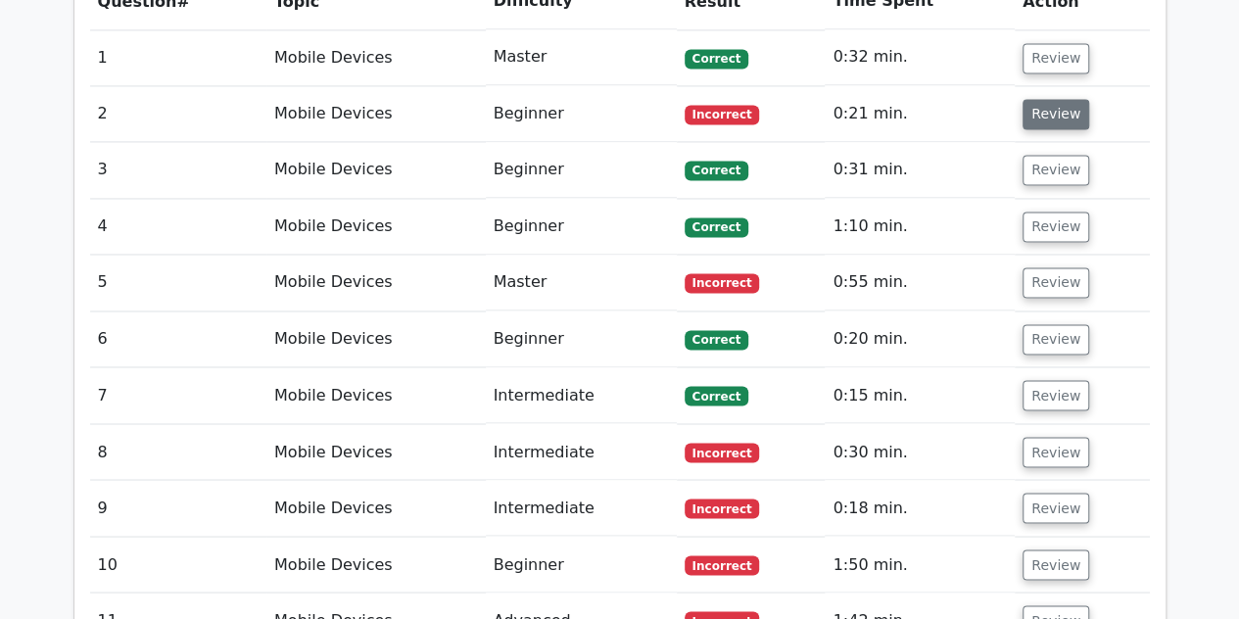
scroll to position [1372, 0]
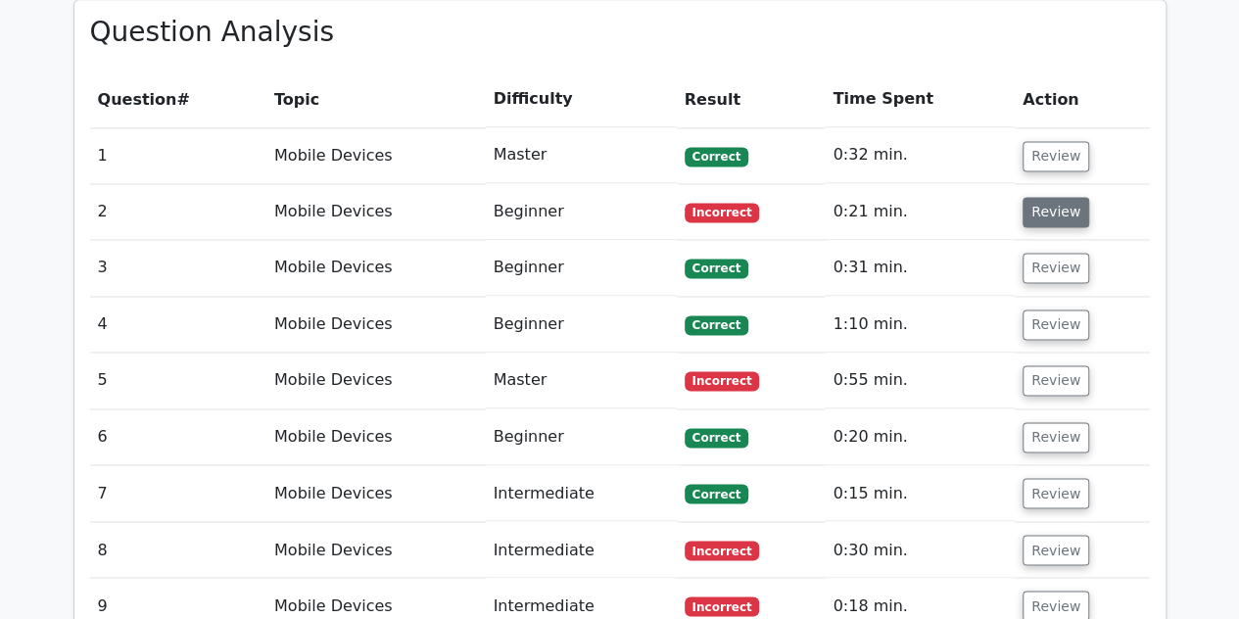
click at [1042, 197] on button "Review" at bounding box center [1056, 212] width 67 height 30
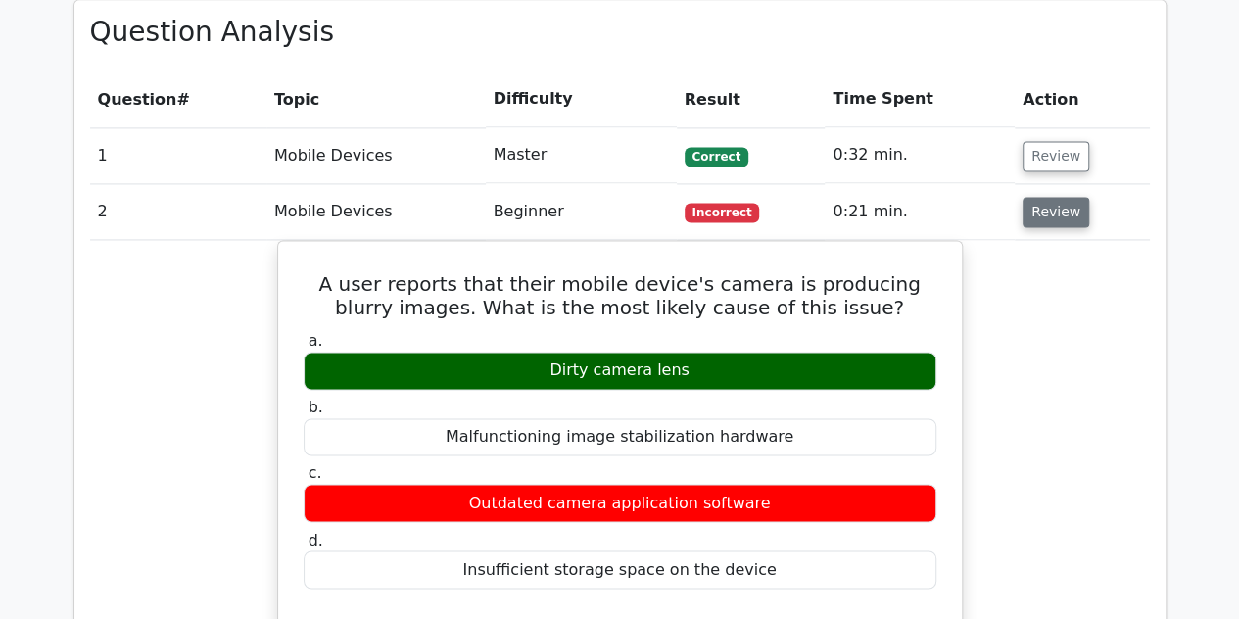
click at [1044, 197] on button "Review" at bounding box center [1056, 212] width 67 height 30
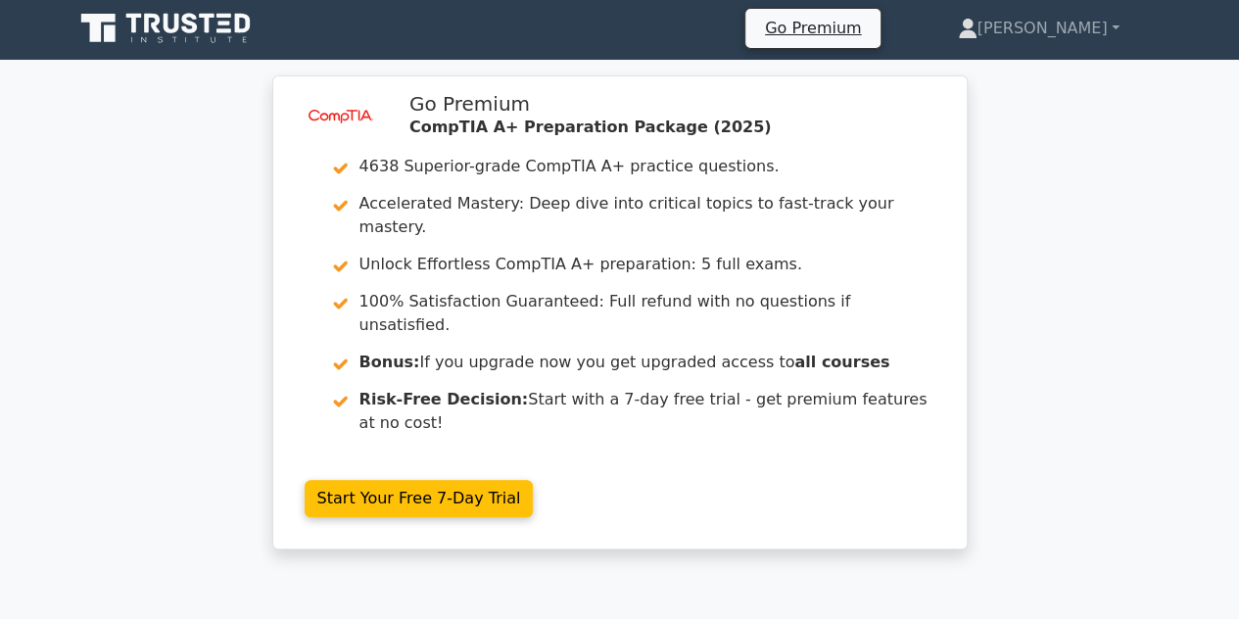
scroll to position [0, 0]
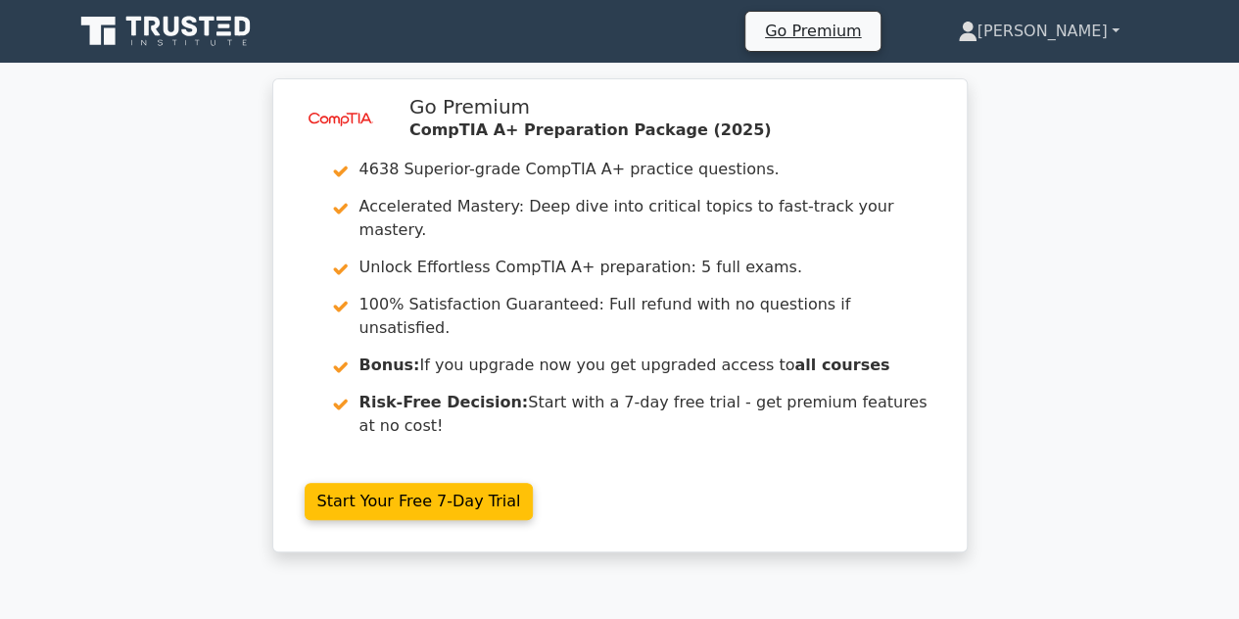
click at [1078, 36] on link "[PERSON_NAME]" at bounding box center [1039, 31] width 256 height 39
click at [1033, 79] on link "Profile" at bounding box center [989, 77] width 155 height 31
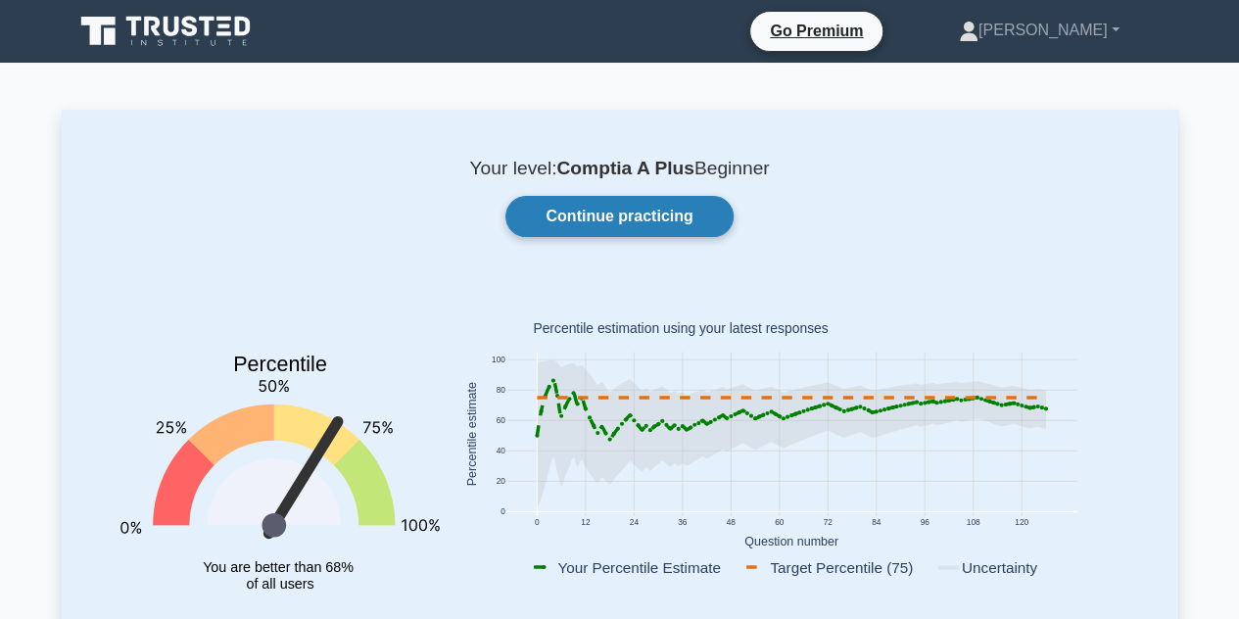
click at [692, 217] on link "Continue practicing" at bounding box center [619, 216] width 227 height 41
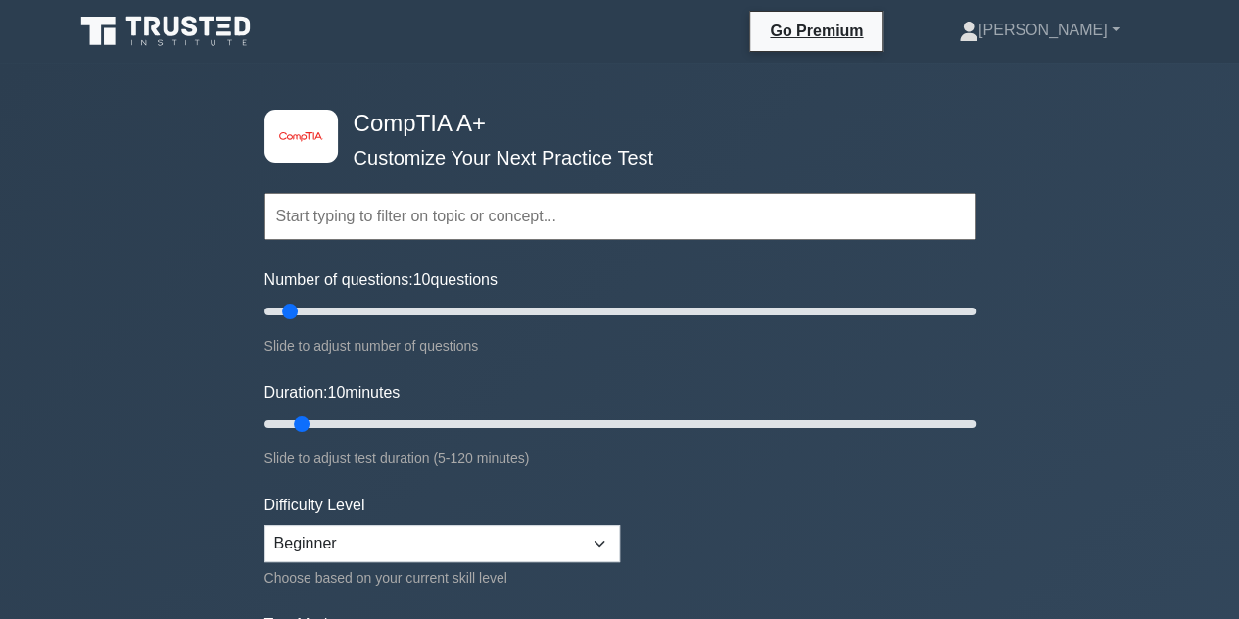
drag, startPoint x: 297, startPoint y: 298, endPoint x: 438, endPoint y: 317, distance: 142.4
click at [438, 317] on div "Number of questions: 10 questions Slide to adjust number of questions" at bounding box center [620, 312] width 711 height 89
drag, startPoint x: 284, startPoint y: 305, endPoint x: 1011, endPoint y: 390, distance: 731.9
type input "200"
click at [976, 323] on input "Number of questions: 200 questions" at bounding box center [620, 312] width 711 height 24
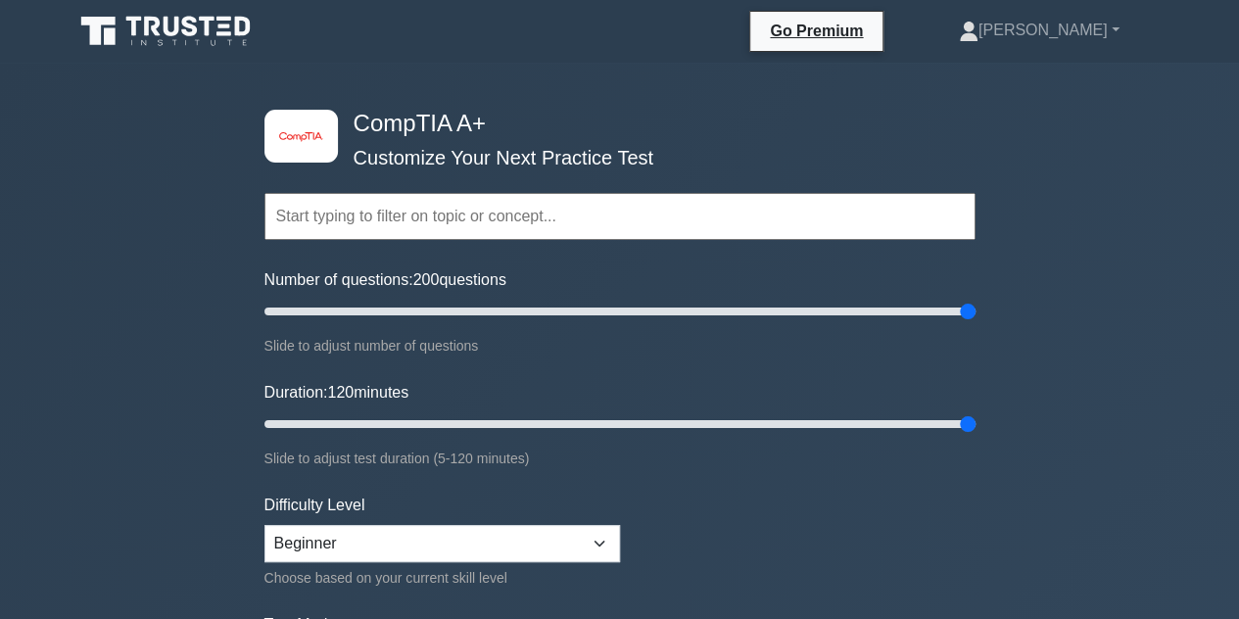
drag, startPoint x: 302, startPoint y: 429, endPoint x: 1074, endPoint y: 456, distance: 772.4
type input "120"
click at [976, 436] on input "Duration: 120 minutes" at bounding box center [620, 424] width 711 height 24
click at [472, 209] on input "text" at bounding box center [620, 216] width 711 height 47
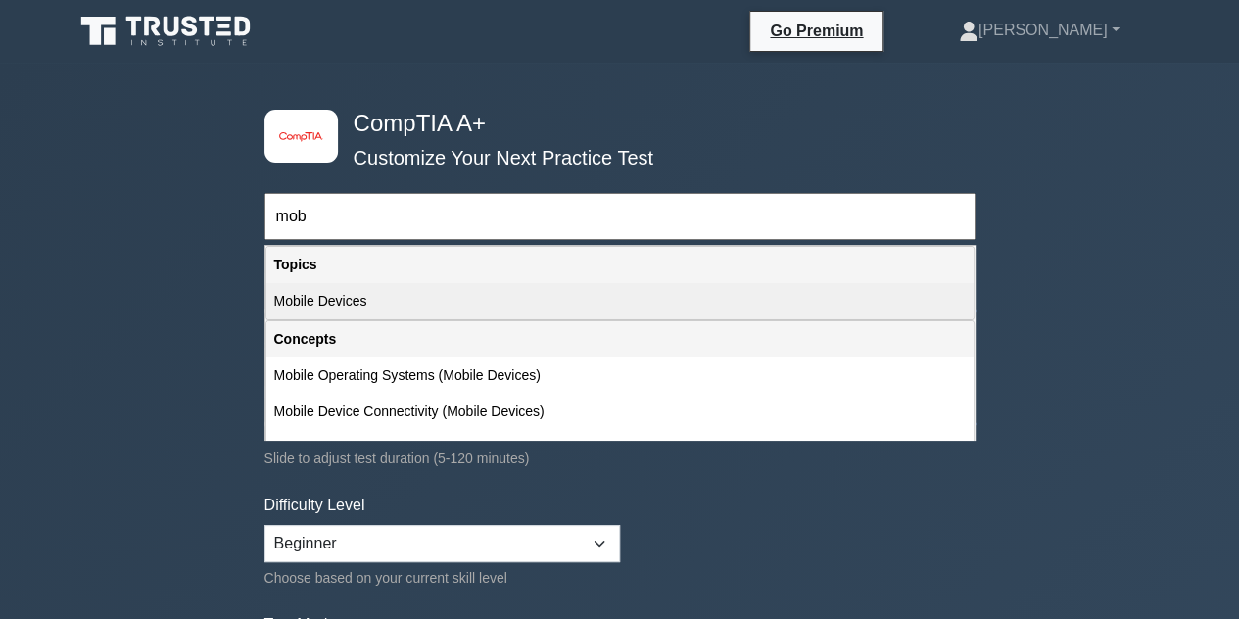
click at [359, 298] on div "Mobile Devices" at bounding box center [619, 301] width 707 height 36
type input "Mobile Devices"
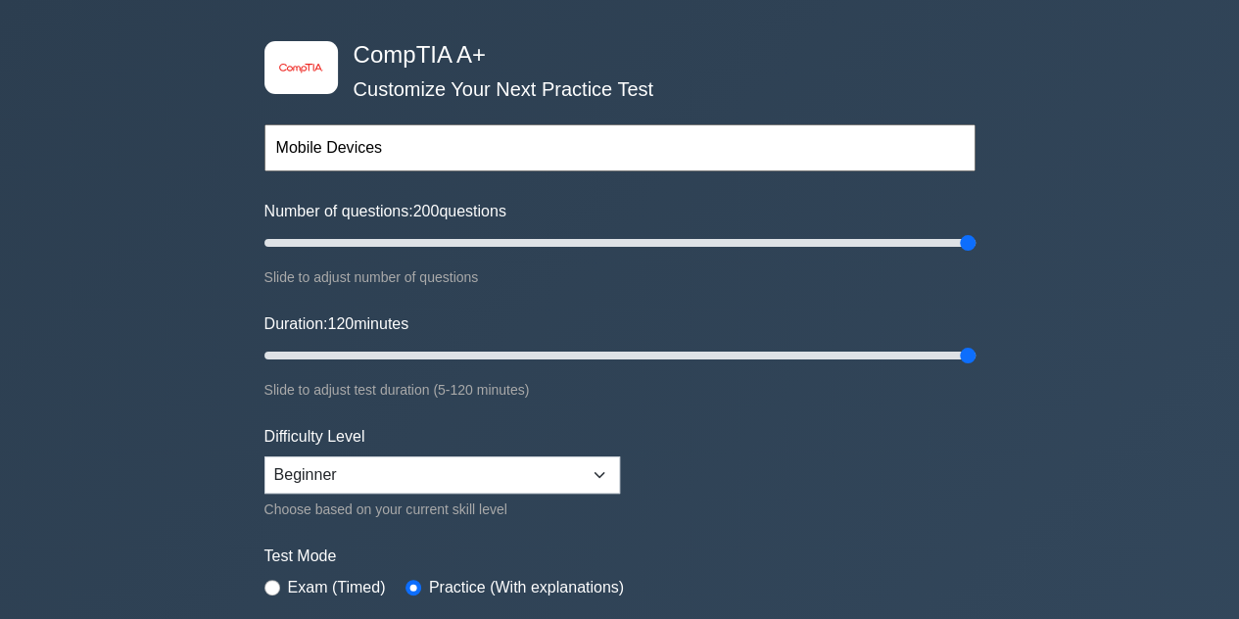
scroll to position [98, 0]
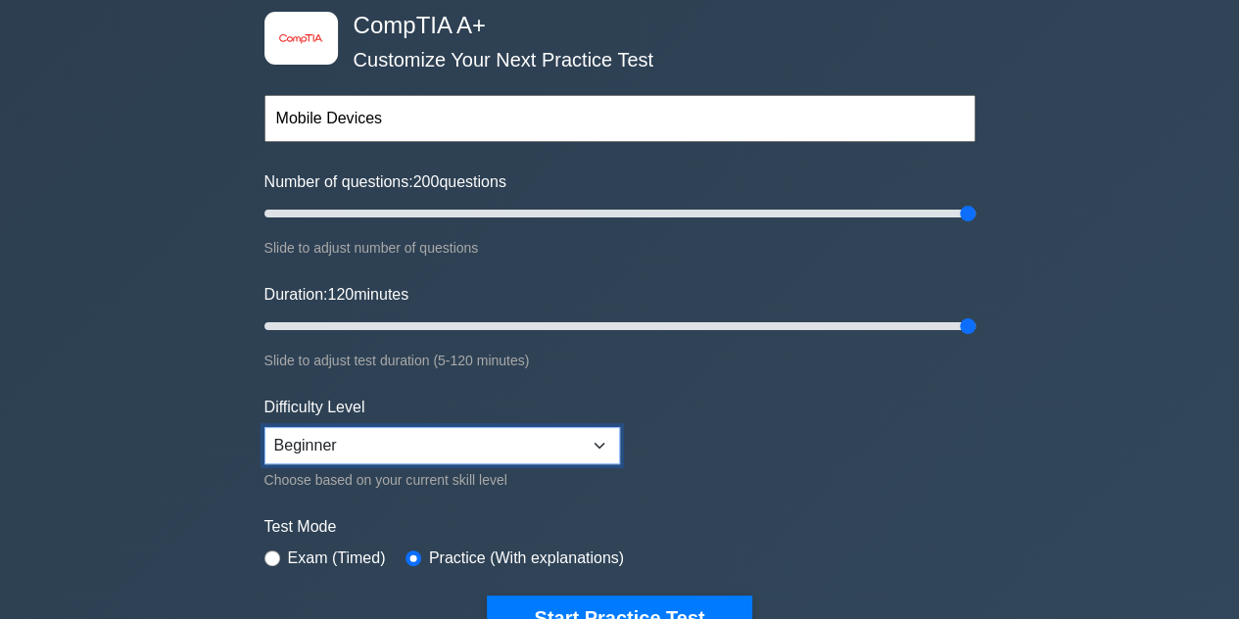
click at [409, 436] on select "Beginner Intermediate Expert" at bounding box center [443, 445] width 356 height 37
click at [265, 427] on select "Beginner Intermediate Expert" at bounding box center [443, 445] width 356 height 37
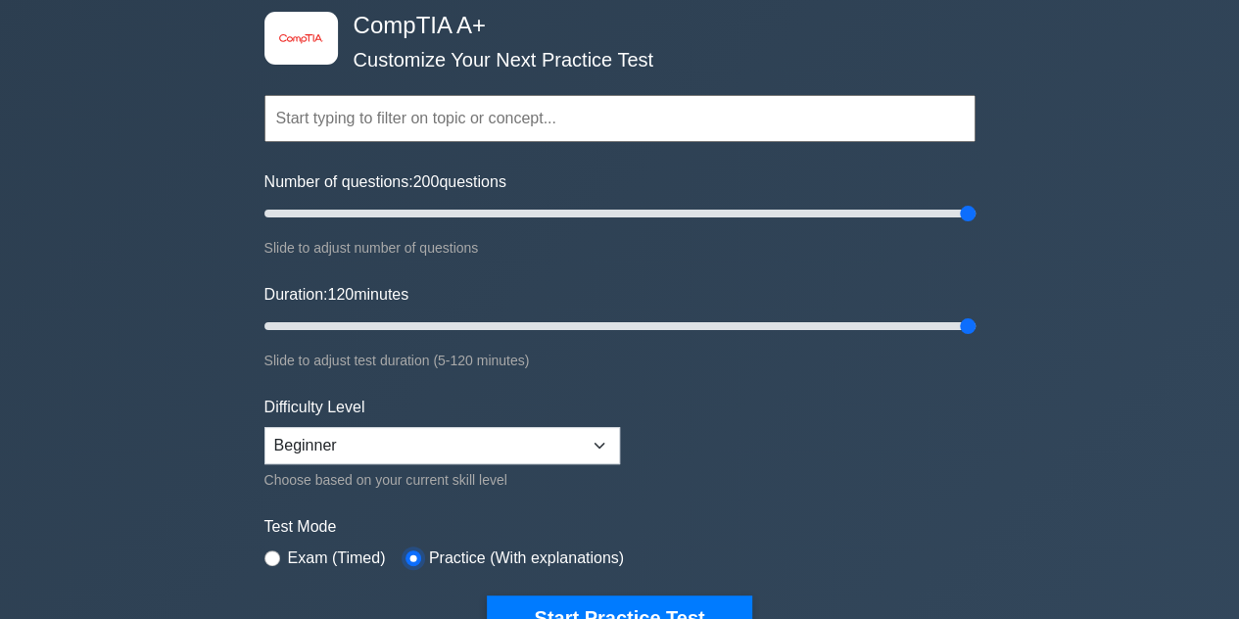
click at [410, 552] on input "radio" at bounding box center [414, 559] width 16 height 16
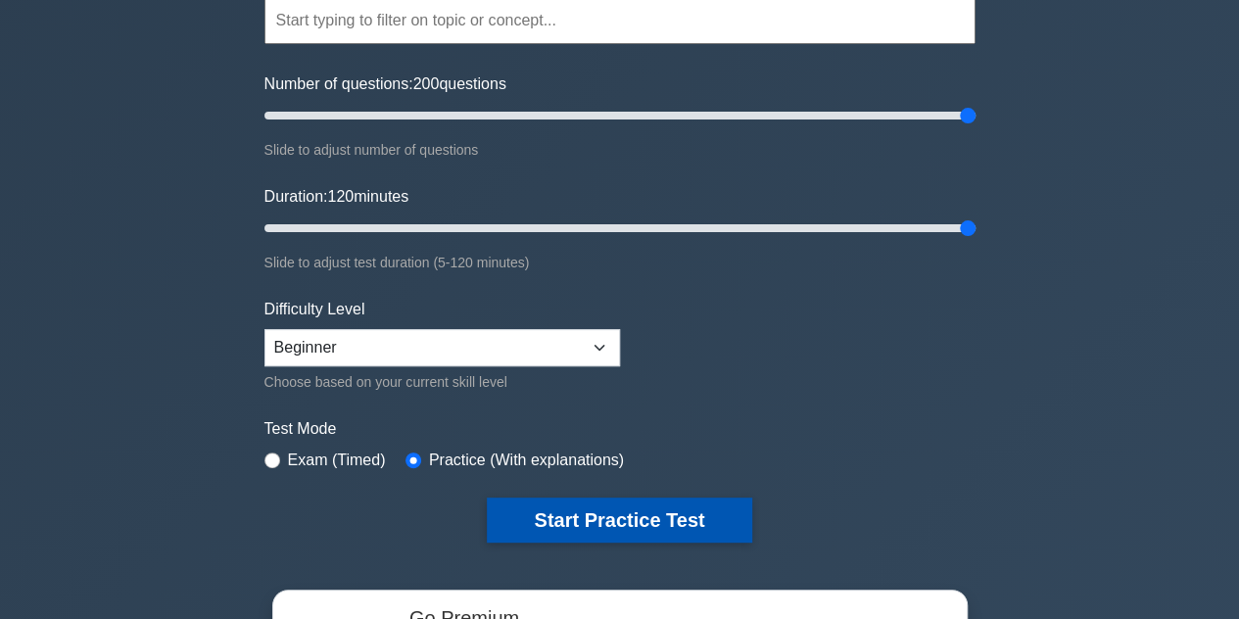
click at [559, 516] on button "Start Practice Test" at bounding box center [619, 520] width 265 height 45
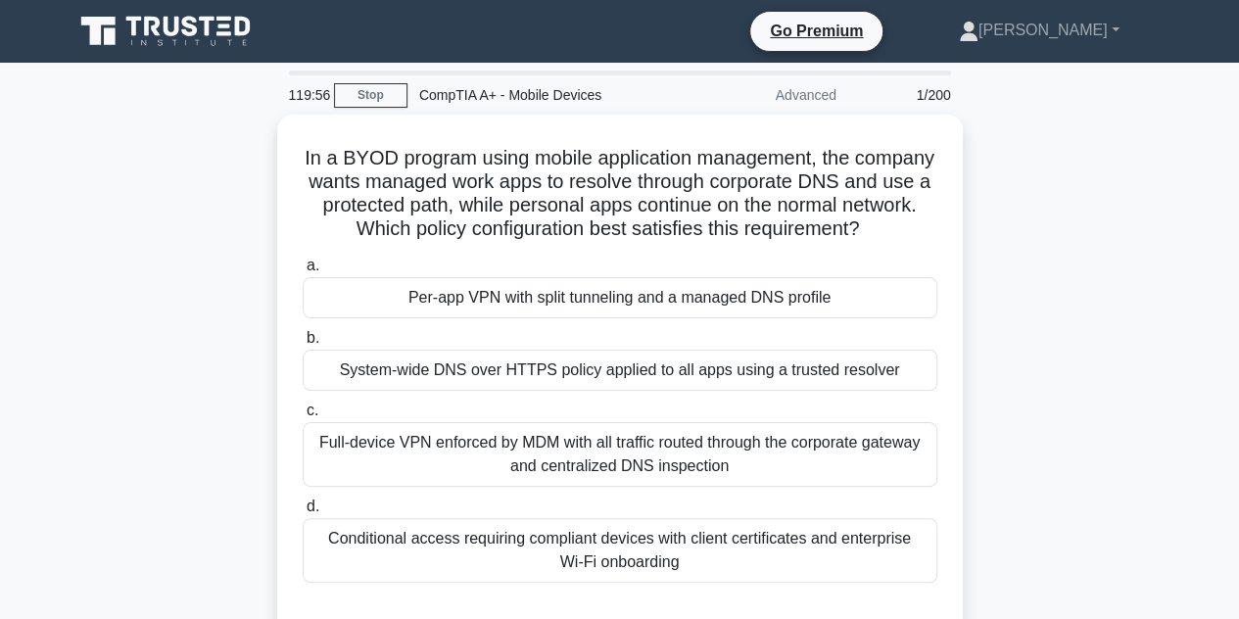
scroll to position [98, 0]
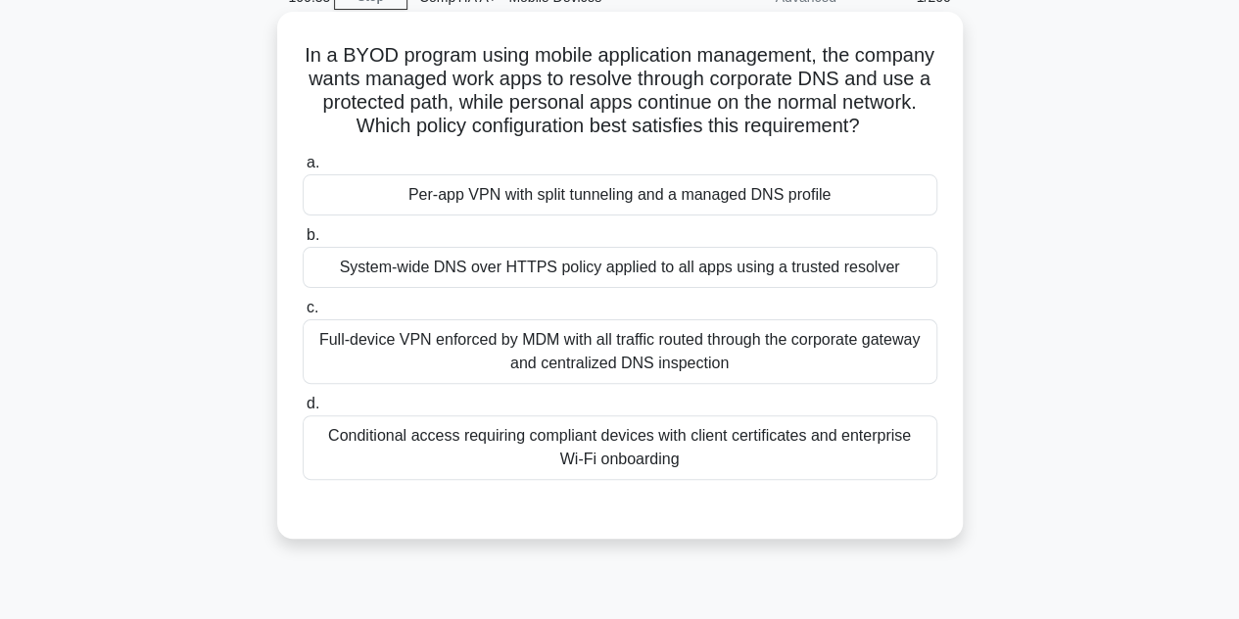
click at [540, 176] on div "Per-app VPN with split tunneling and a managed DNS profile" at bounding box center [620, 194] width 635 height 41
click at [303, 169] on input "a. Per-app VPN with split tunneling and a managed DNS profile" at bounding box center [303, 163] width 0 height 13
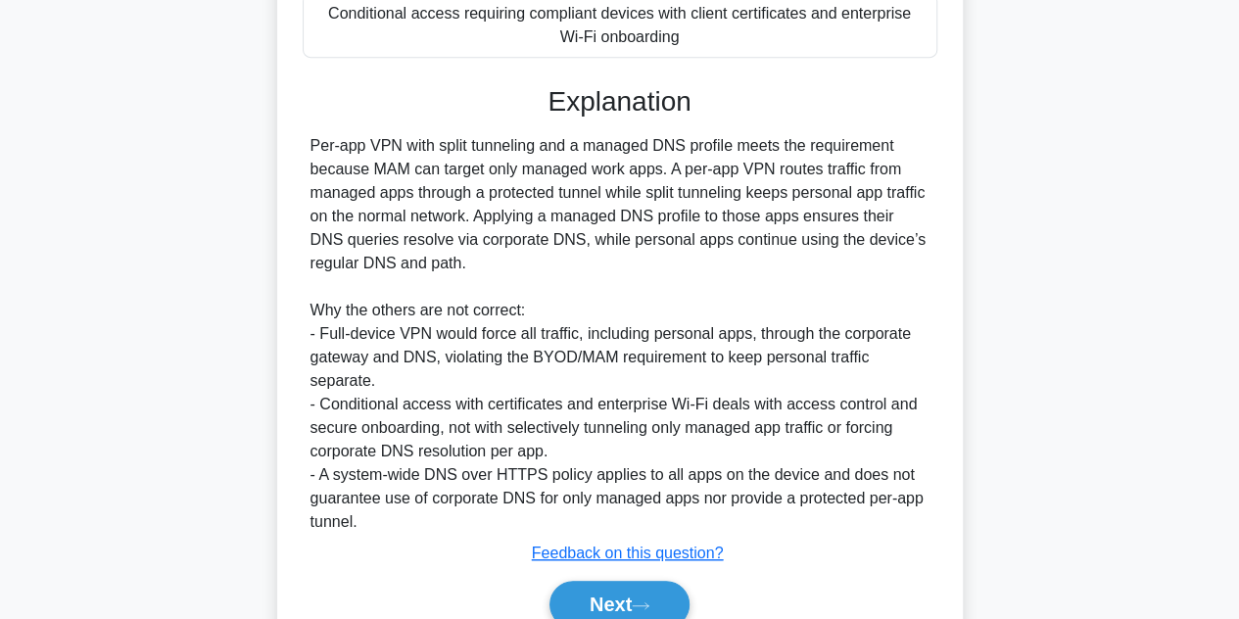
scroll to position [588, 0]
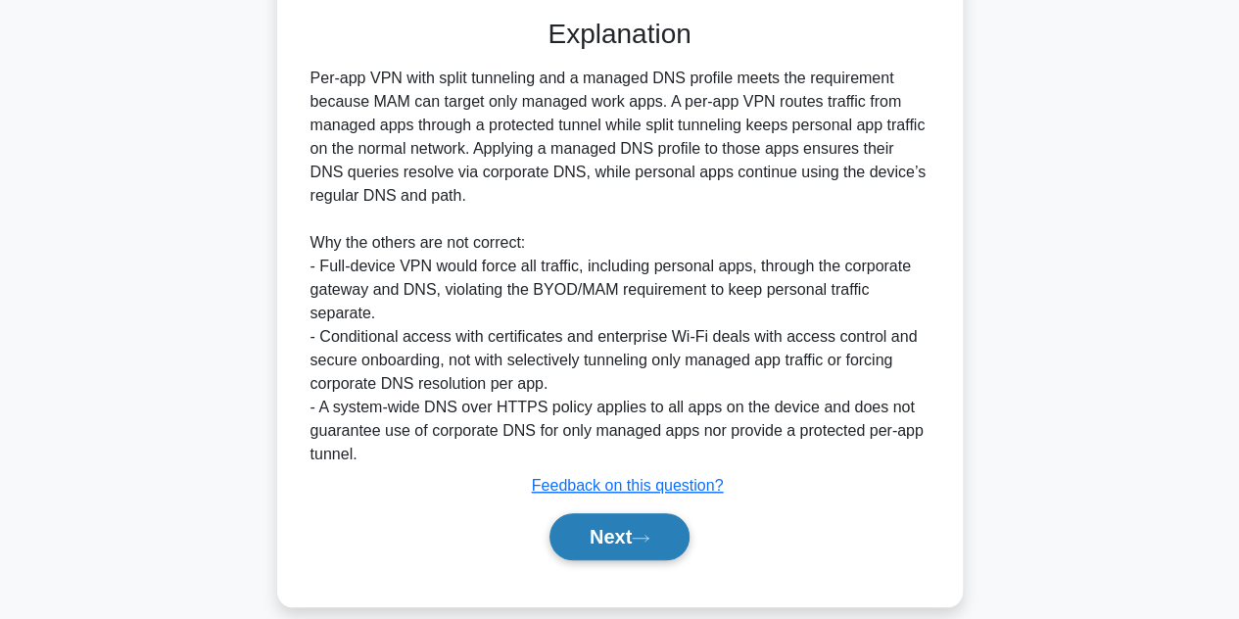
click at [603, 523] on button "Next" at bounding box center [620, 536] width 140 height 47
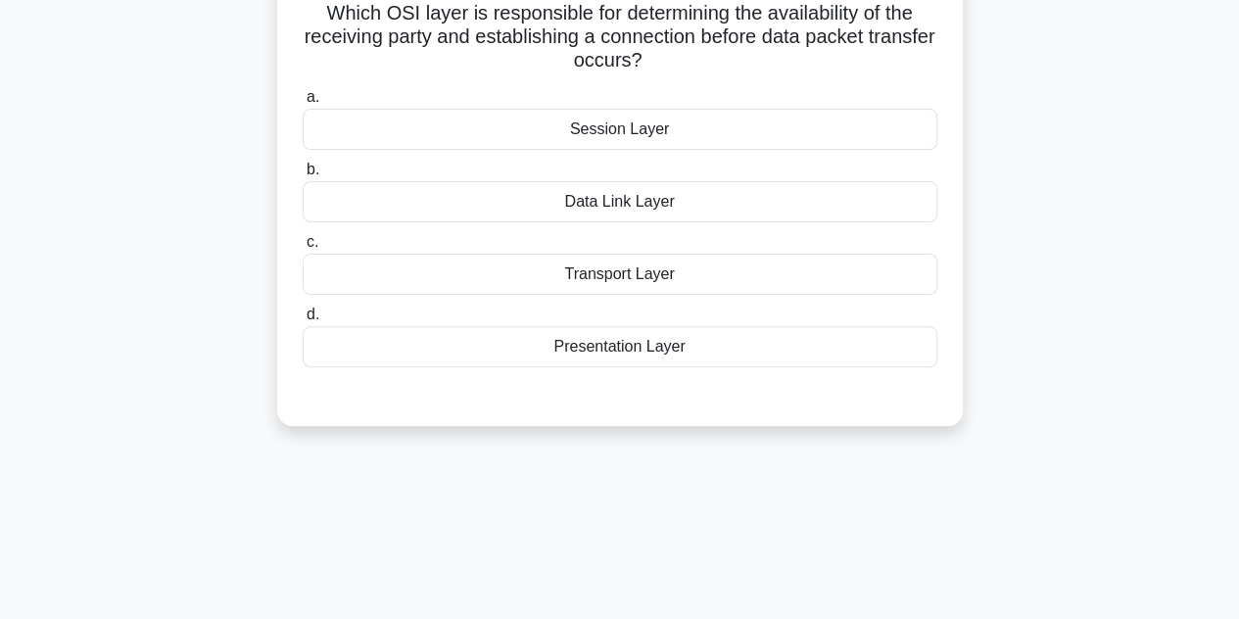
scroll to position [47, 0]
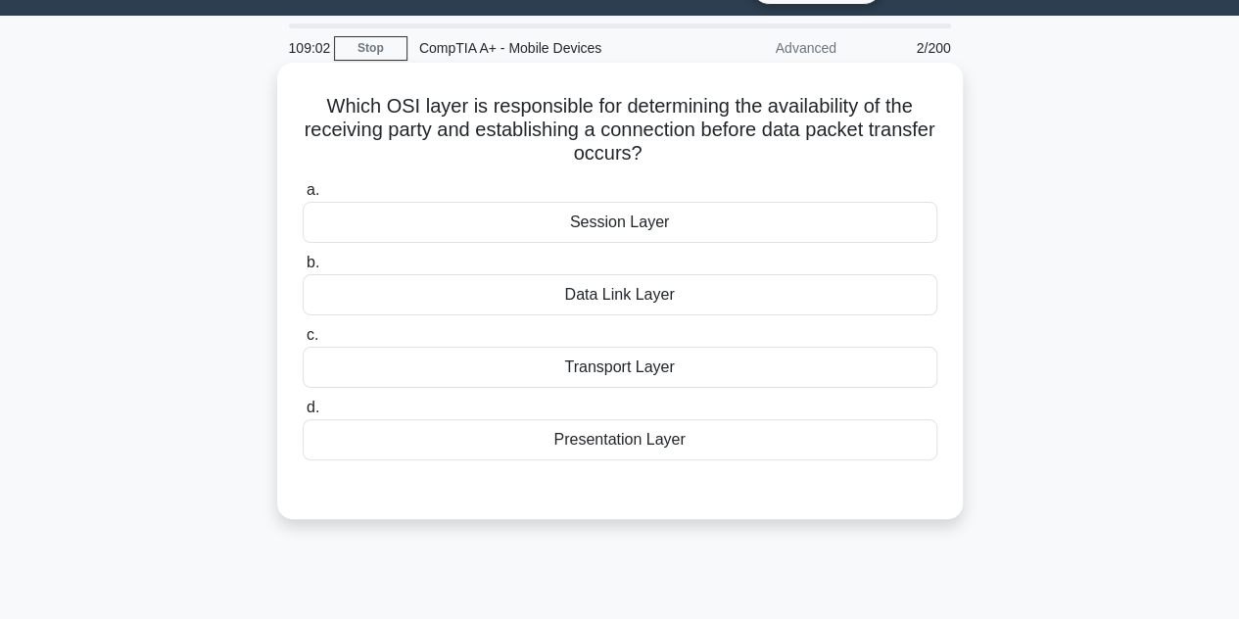
click at [652, 286] on div "Data Link Layer" at bounding box center [620, 294] width 635 height 41
click at [303, 269] on input "b. Data Link Layer" at bounding box center [303, 263] width 0 height 13
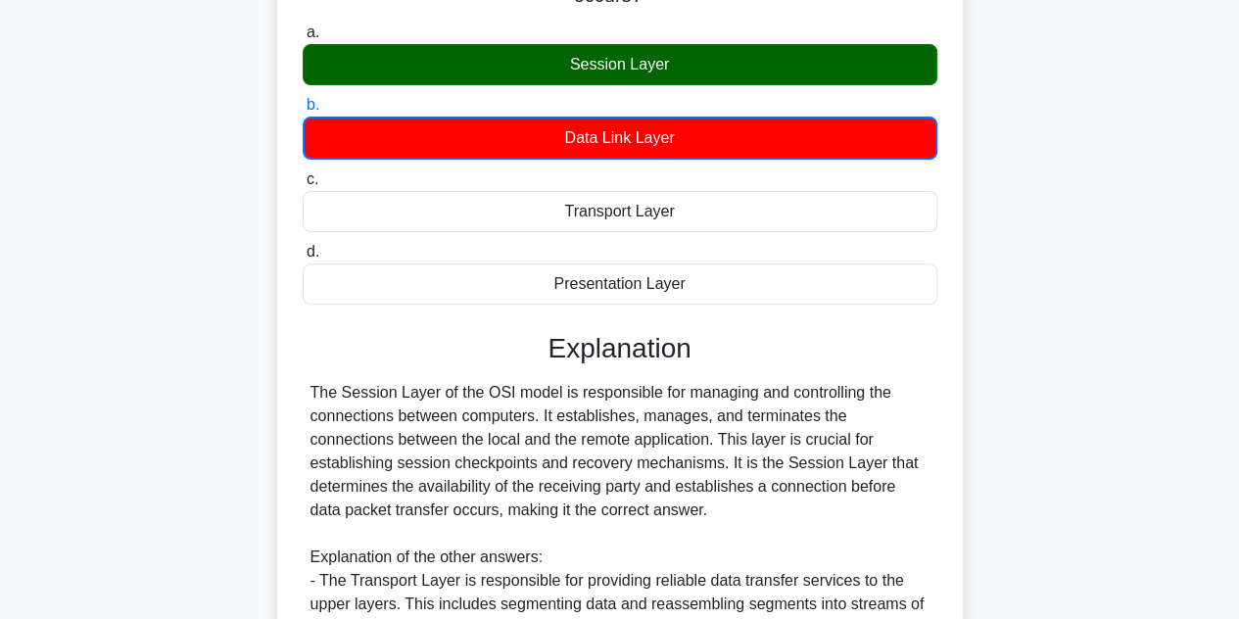
scroll to position [565, 0]
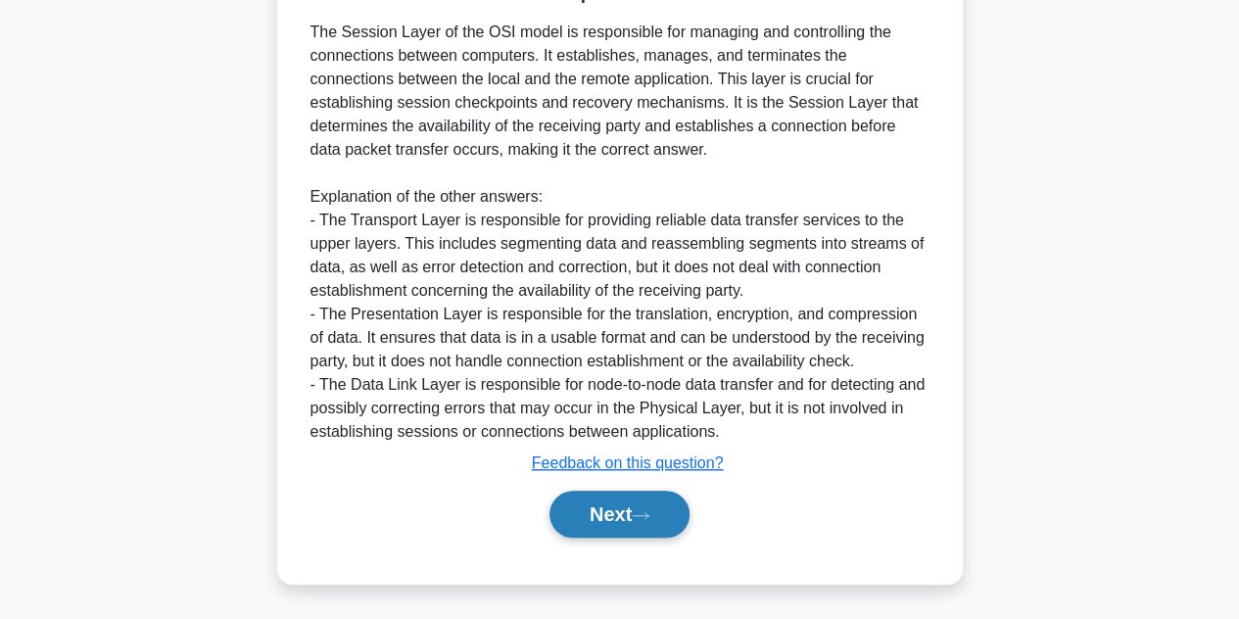
click at [651, 504] on button "Next" at bounding box center [620, 514] width 140 height 47
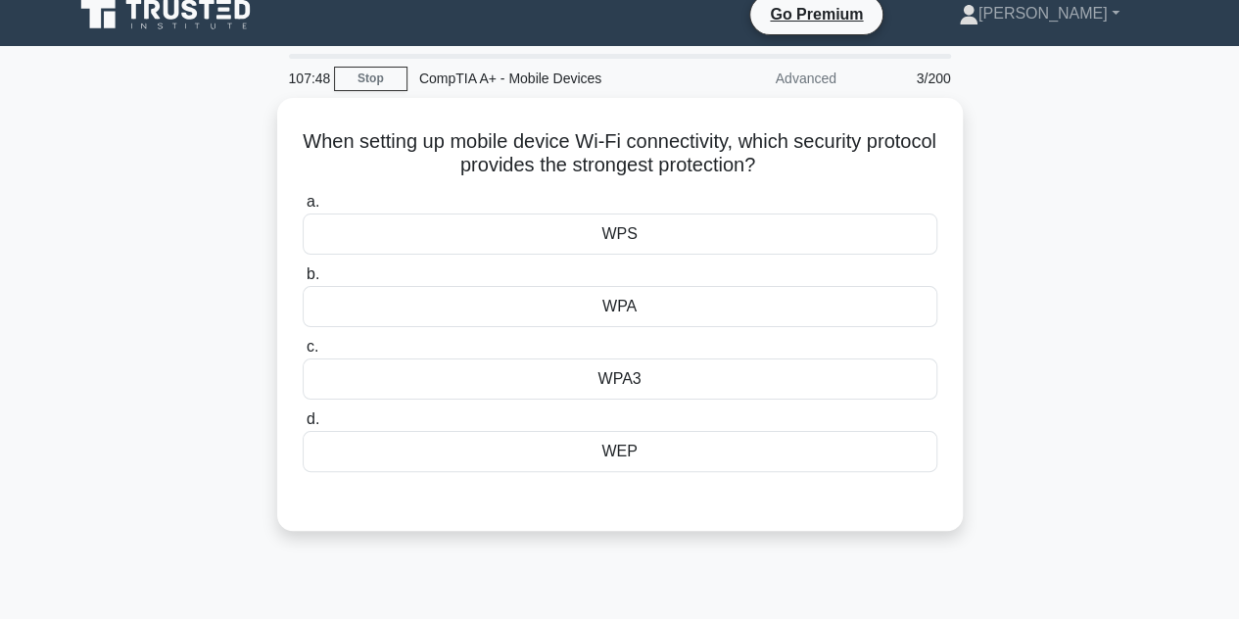
scroll to position [0, 0]
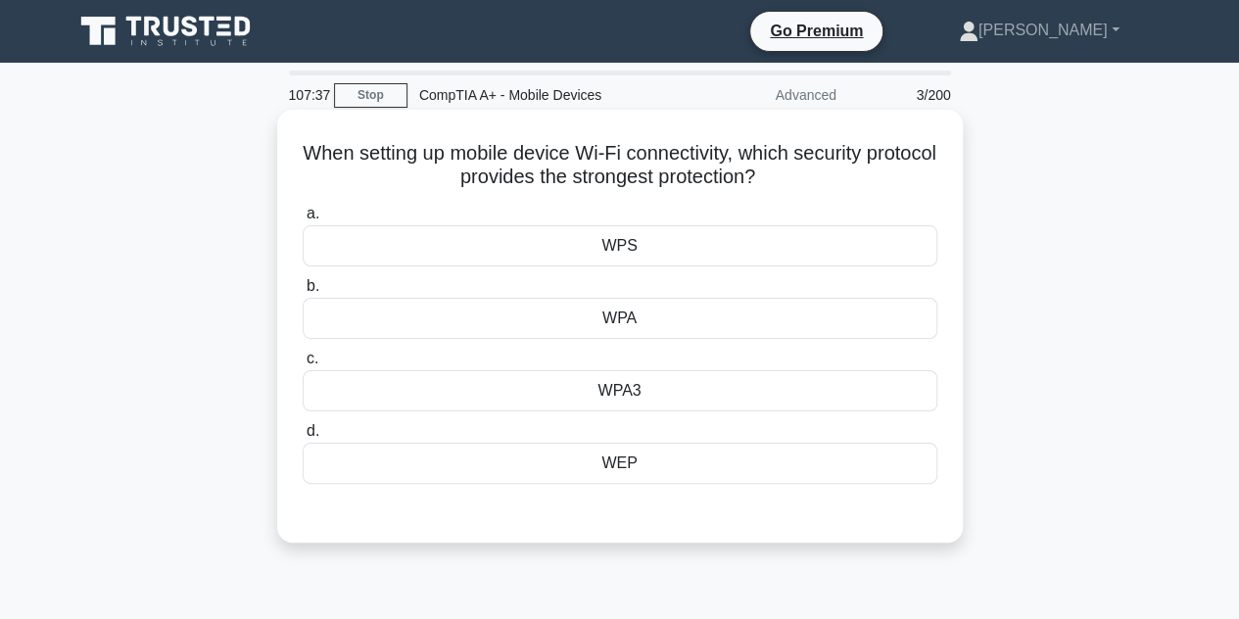
click at [649, 386] on div "WPA3" at bounding box center [620, 390] width 635 height 41
click at [303, 365] on input "c. WPA3" at bounding box center [303, 359] width 0 height 13
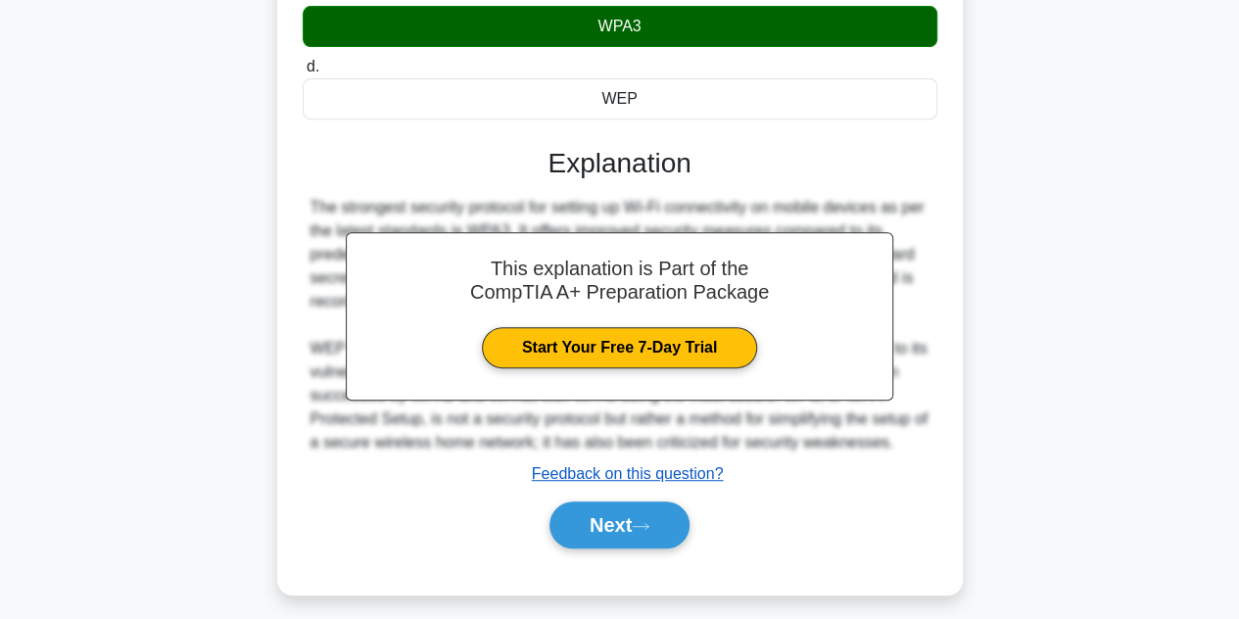
scroll to position [439, 0]
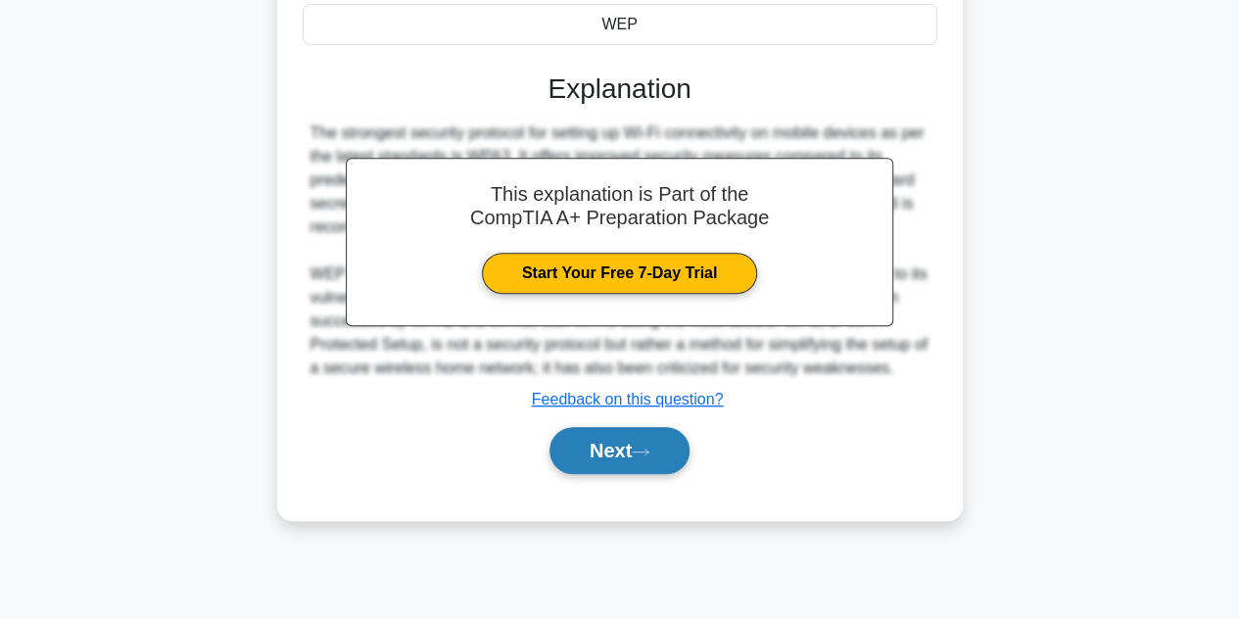
click at [632, 439] on button "Next" at bounding box center [620, 450] width 140 height 47
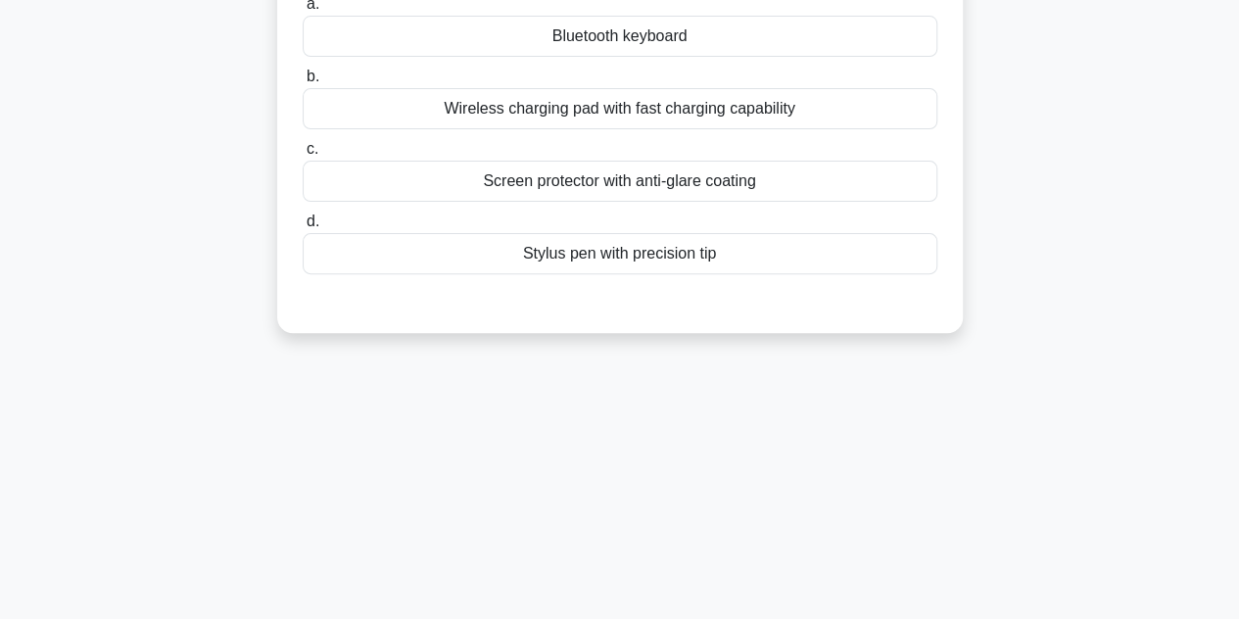
scroll to position [47, 0]
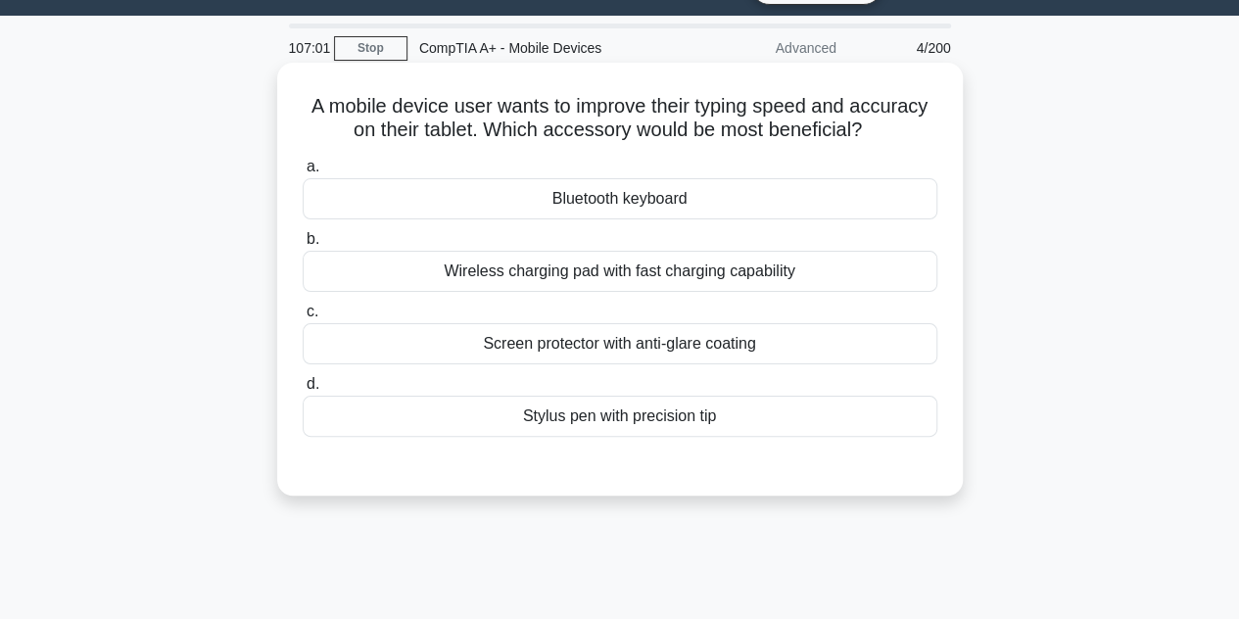
click at [699, 407] on div "Stylus pen with precision tip" at bounding box center [620, 416] width 635 height 41
click at [303, 391] on input "d. Stylus pen with precision tip" at bounding box center [303, 384] width 0 height 13
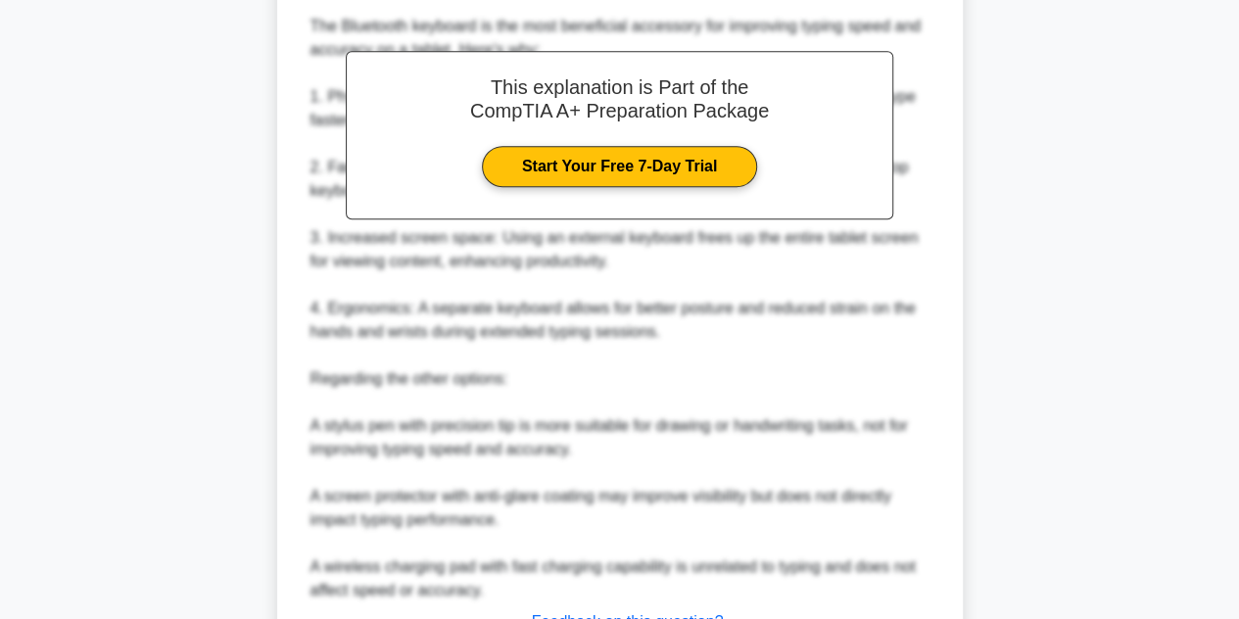
scroll to position [706, 0]
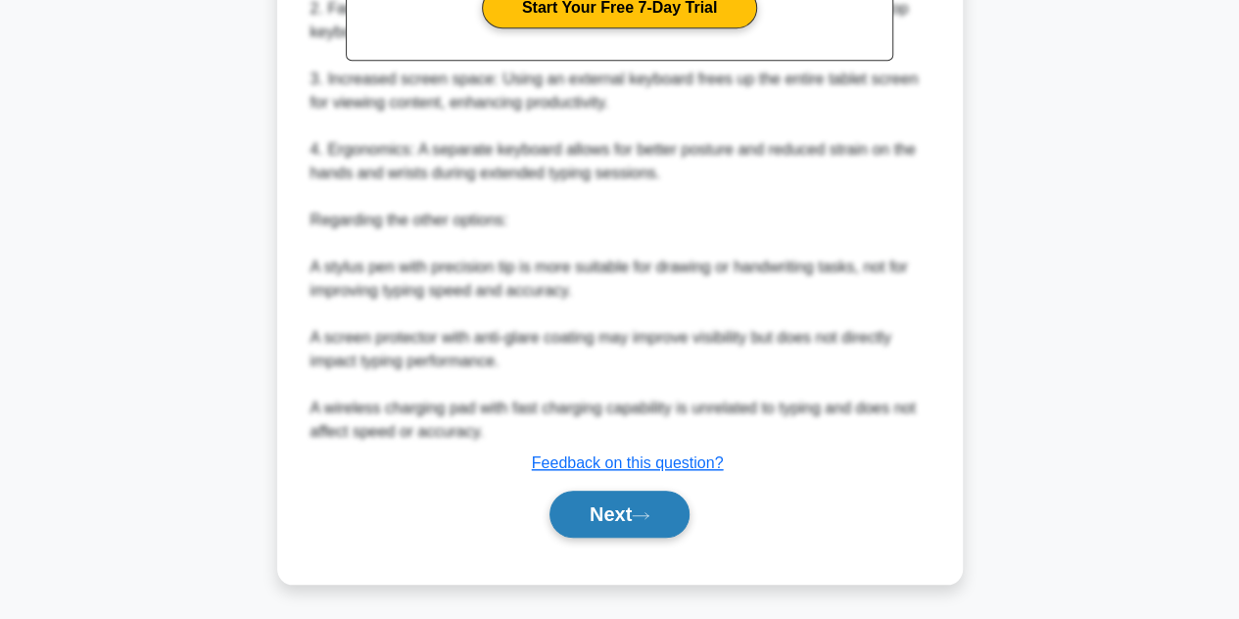
click at [615, 510] on button "Next" at bounding box center [620, 514] width 140 height 47
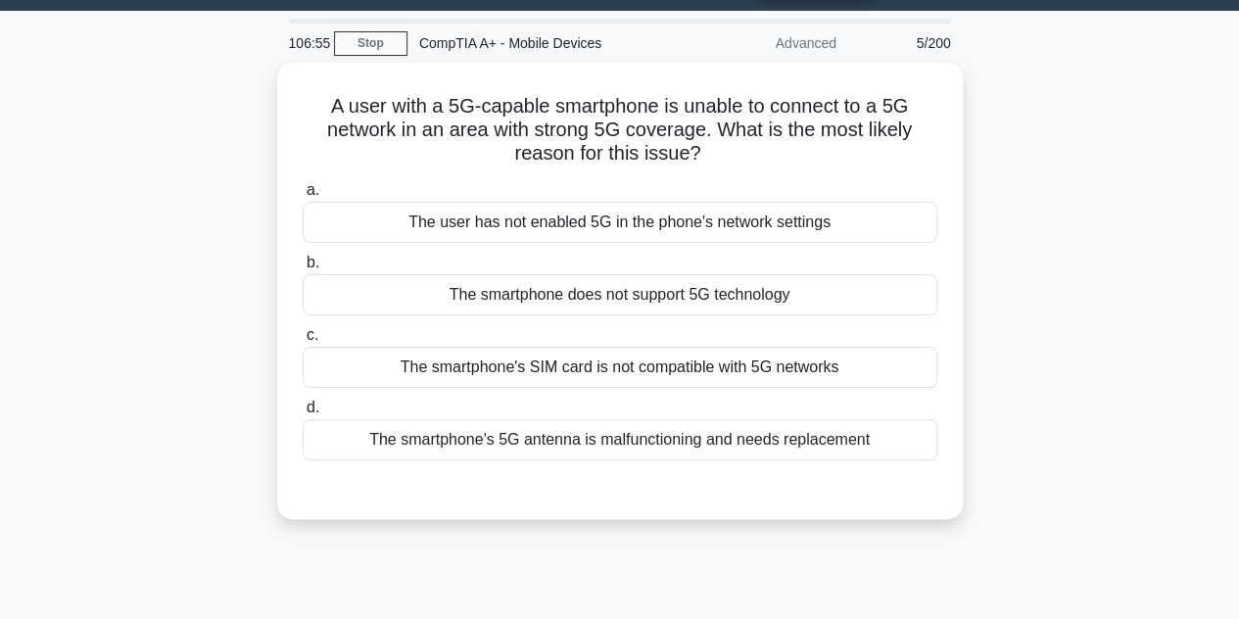
scroll to position [47, 0]
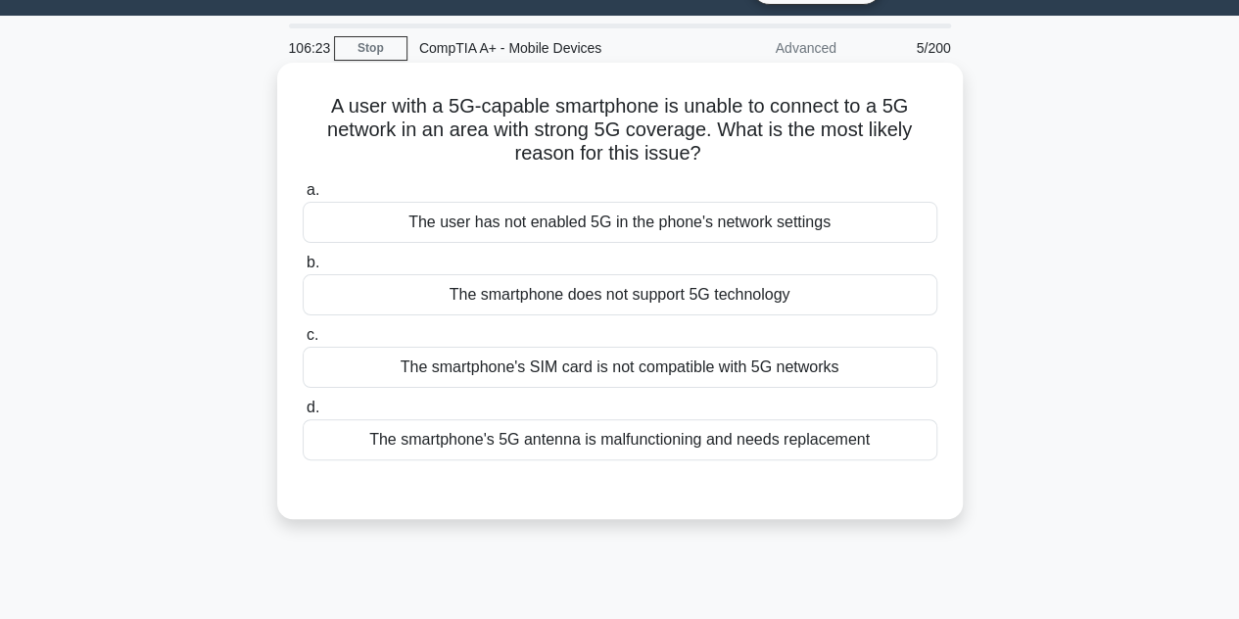
click at [664, 422] on div "The smartphone's 5G antenna is malfunctioning and needs replacement" at bounding box center [620, 439] width 635 height 41
click at [303, 414] on input "d. The smartphone's 5G antenna is malfunctioning and needs replacement" at bounding box center [303, 408] width 0 height 13
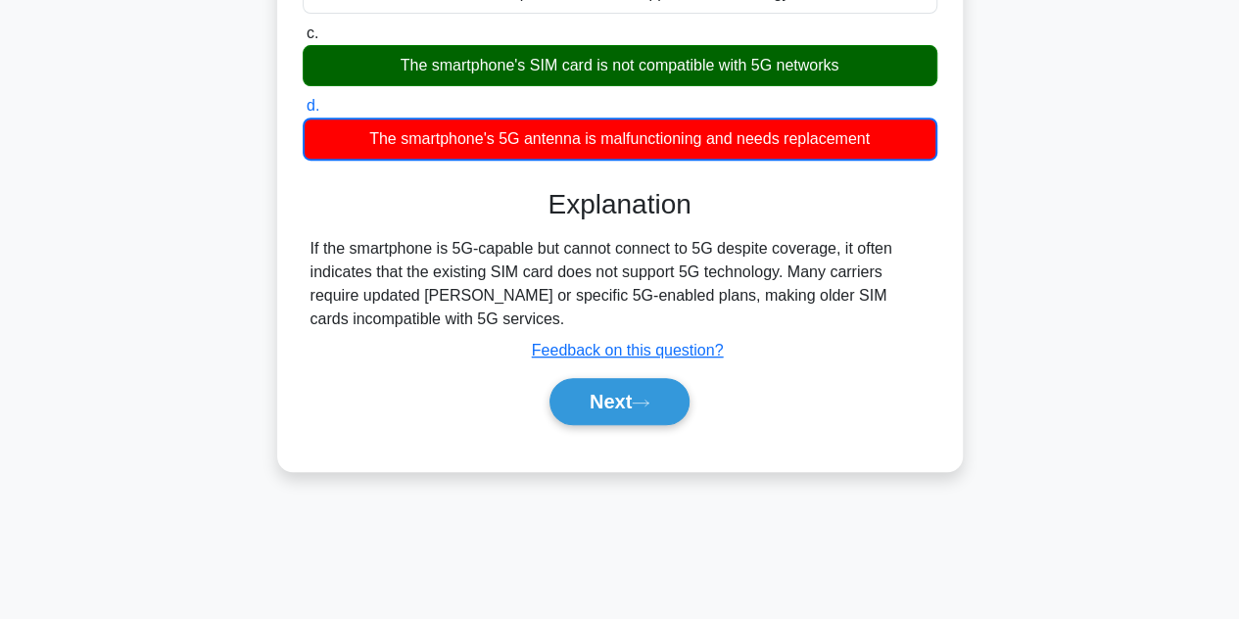
scroll to position [439, 0]
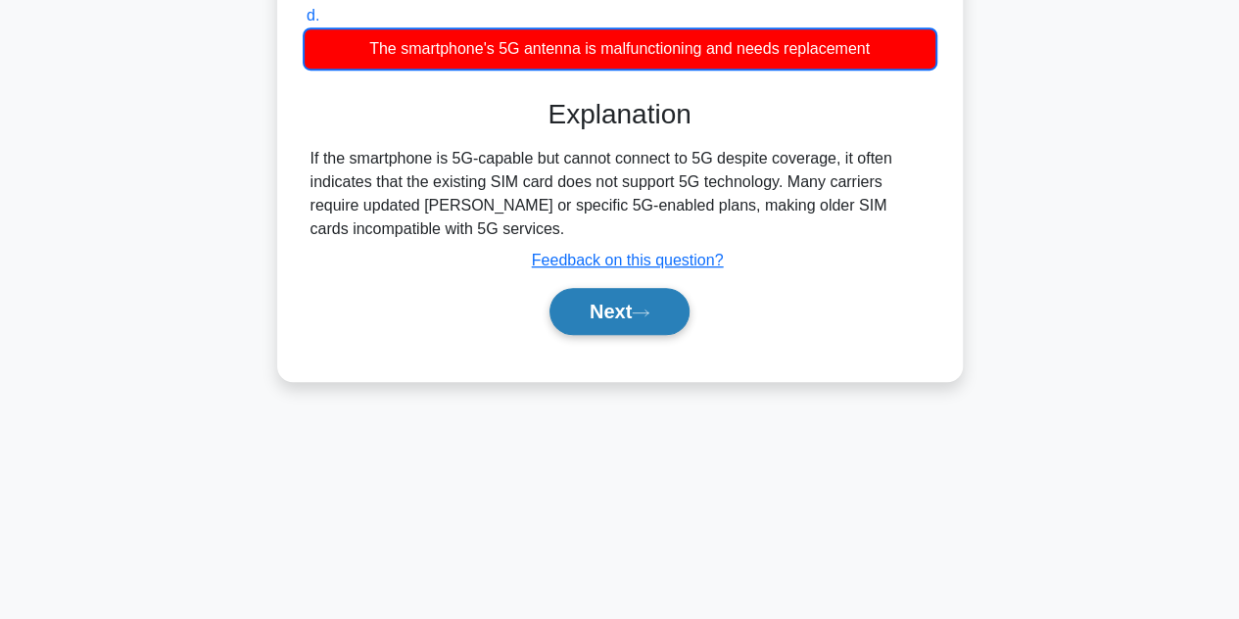
click at [650, 315] on icon at bounding box center [641, 313] width 18 height 11
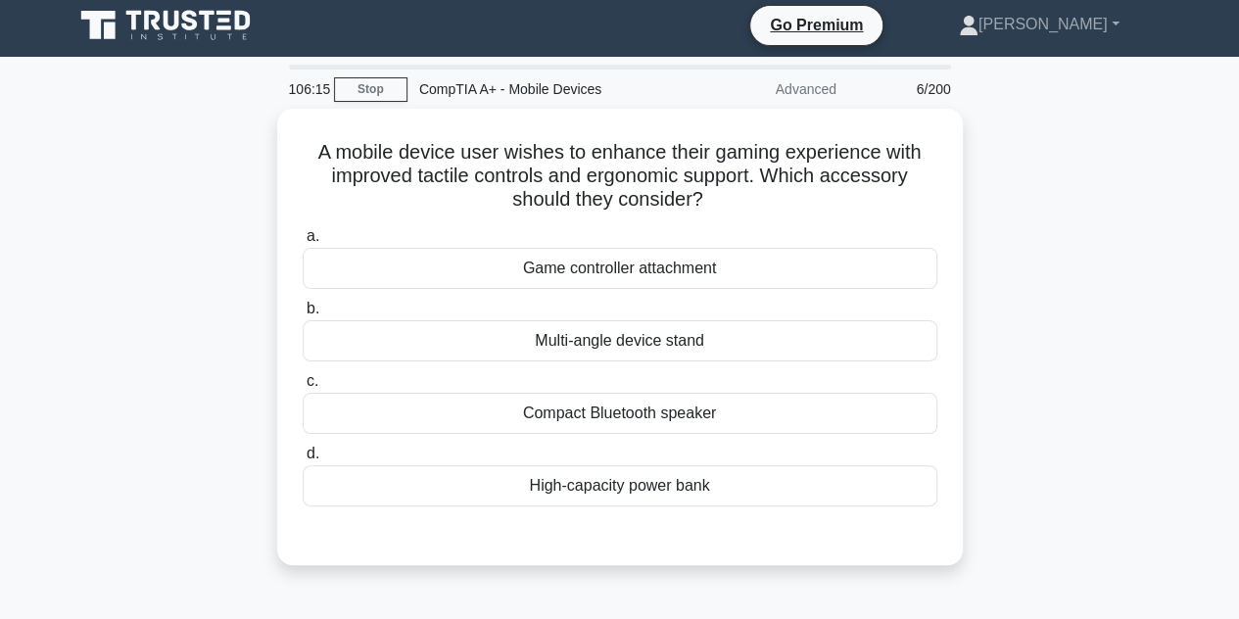
scroll to position [0, 0]
